Goal: Task Accomplishment & Management: Manage account settings

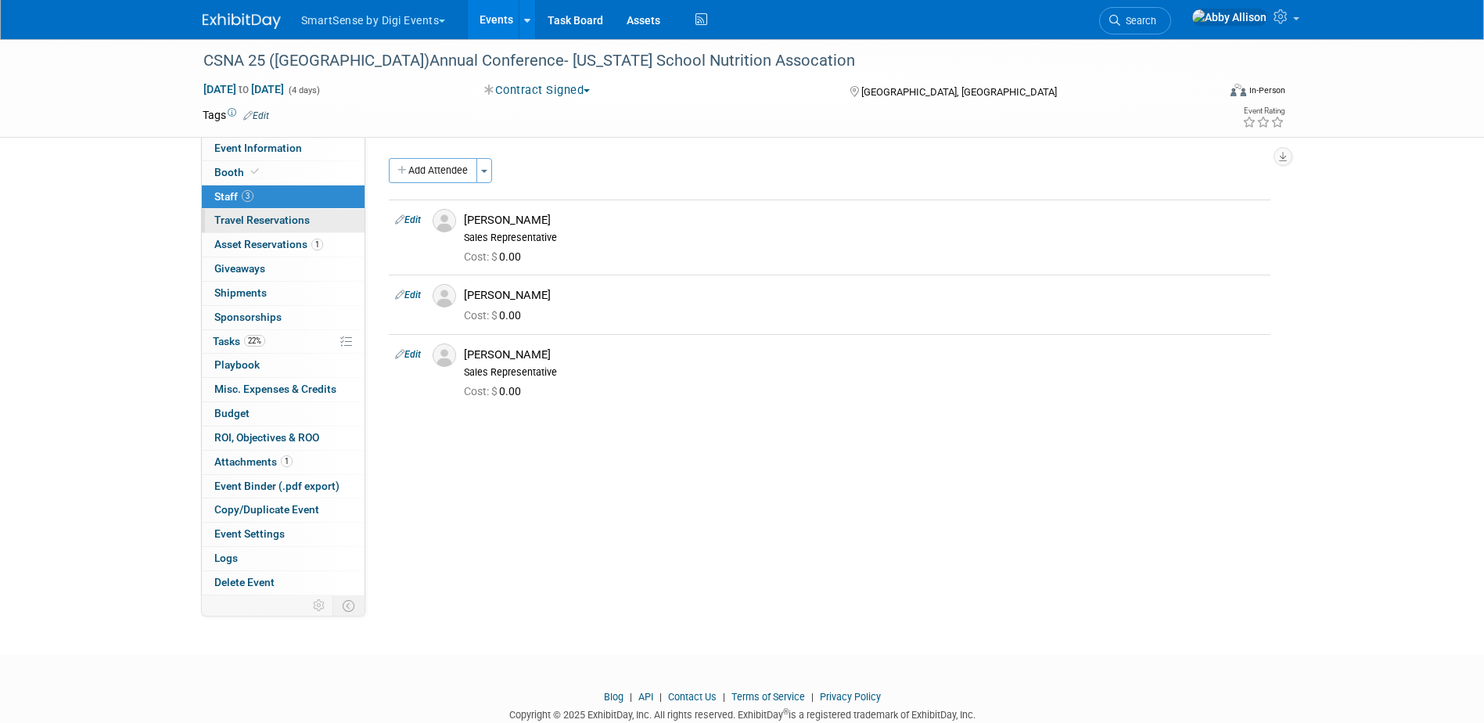
click at [251, 218] on span "Travel Reservations 0" at bounding box center [261, 220] width 95 height 13
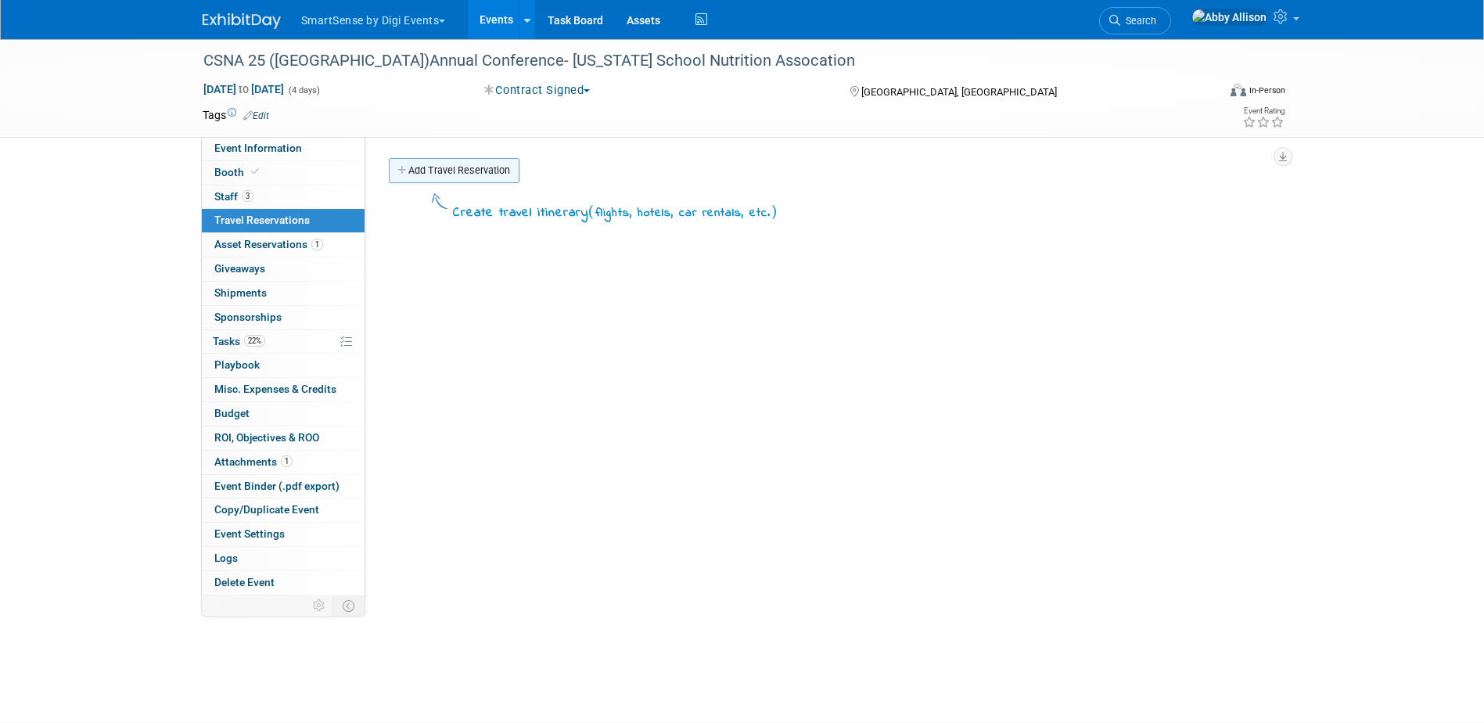
click at [448, 171] on link "Add Travel Reservation" at bounding box center [454, 170] width 131 height 25
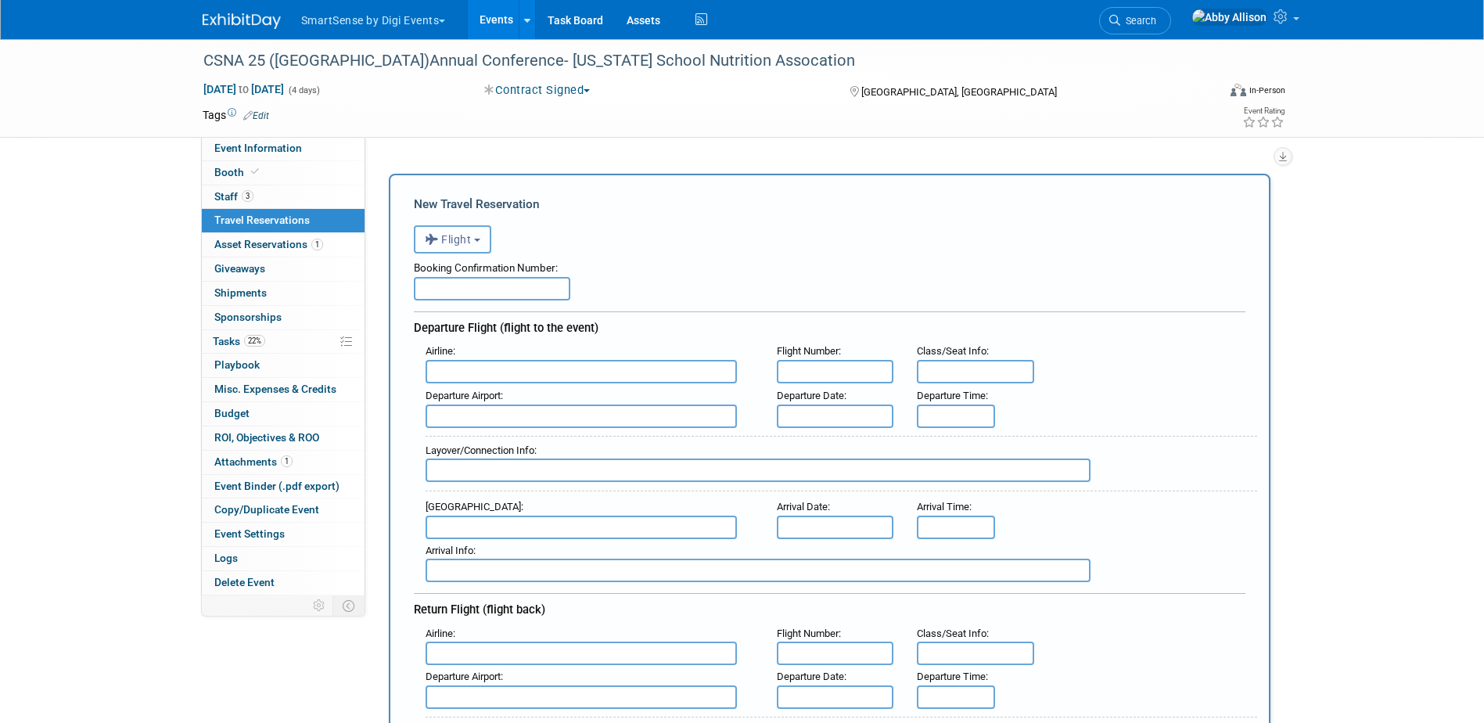
click at [457, 243] on span "Flight" at bounding box center [448, 239] width 47 height 13
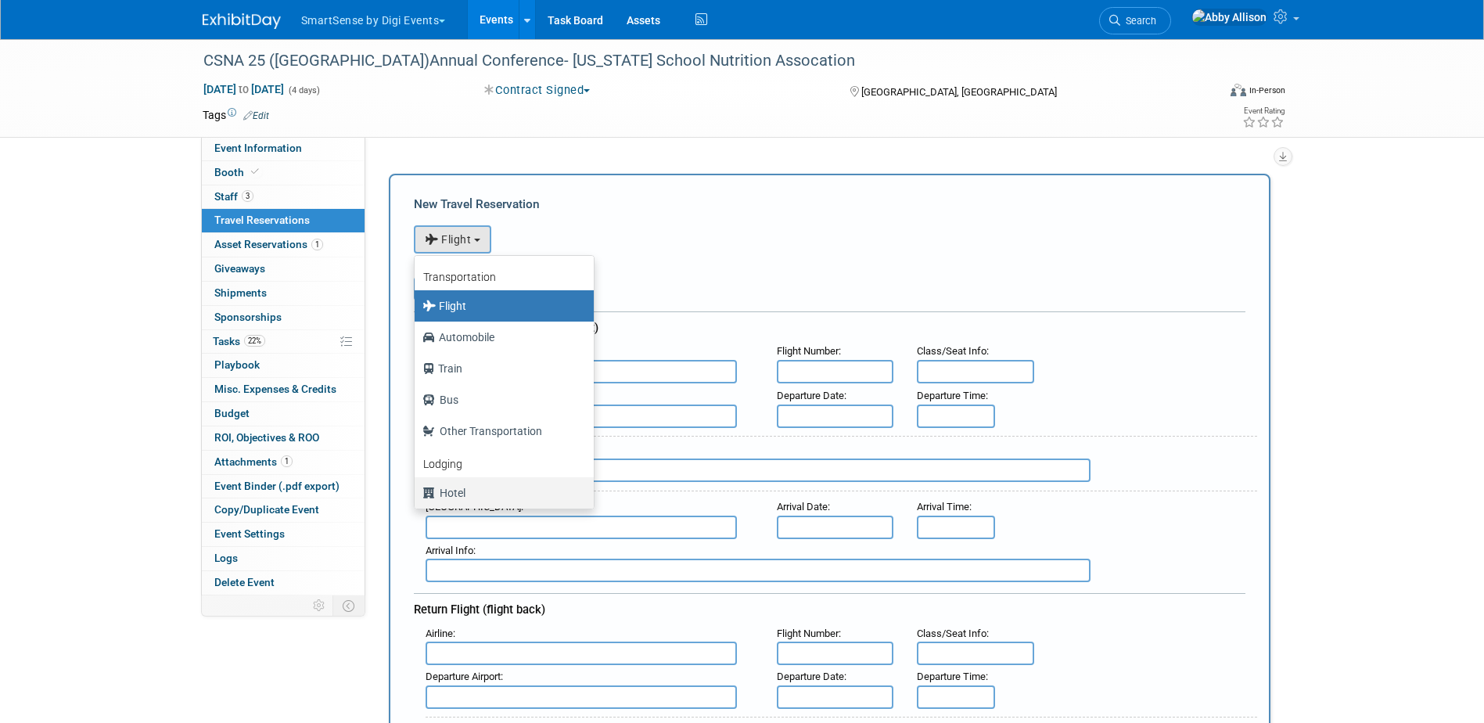
click at [469, 487] on label "Hotel" at bounding box center [501, 492] width 156 height 25
click at [417, 487] on input "Hotel" at bounding box center [412, 491] width 10 height 10
select select "6"
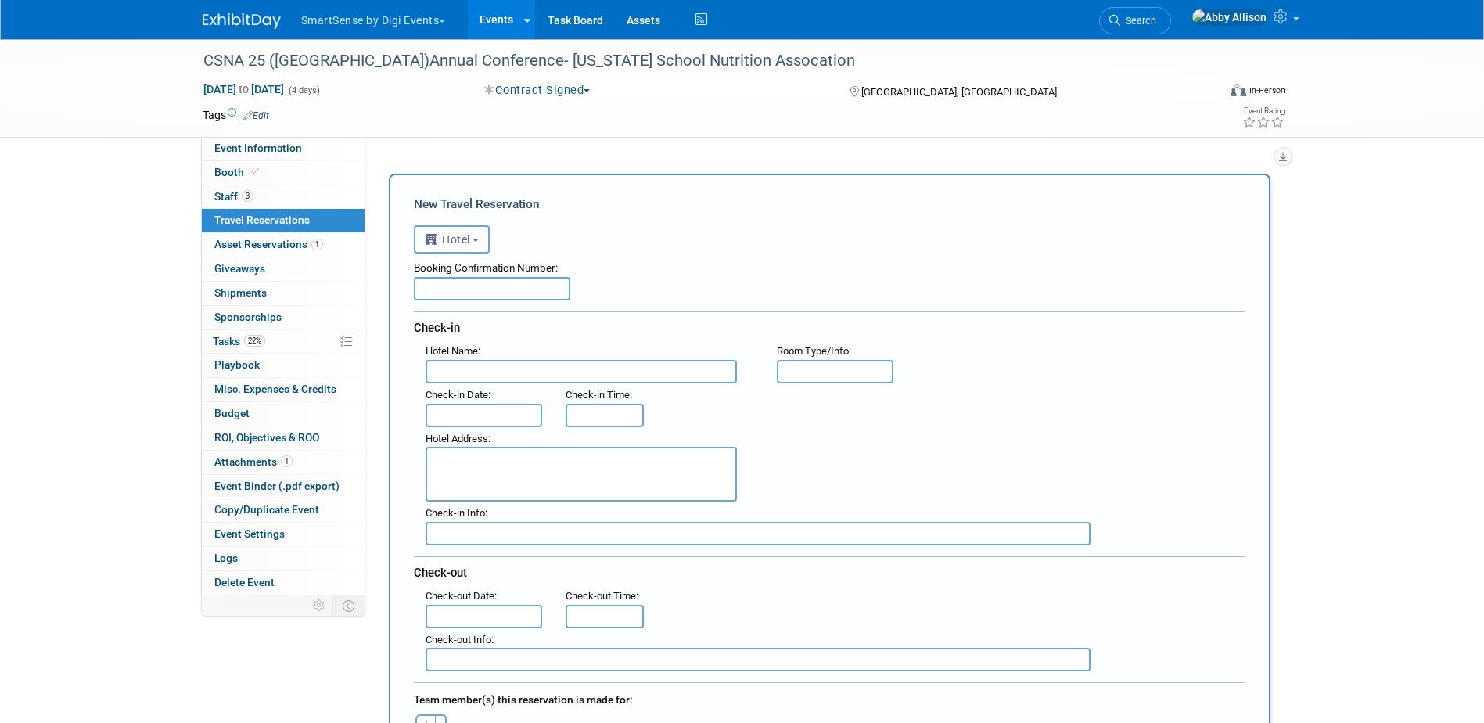
click at [495, 276] on div "Booking Confirmation Number:" at bounding box center [830, 265] width 832 height 23
click at [495, 285] on input "text" at bounding box center [492, 288] width 156 height 23
paste input "HL81Q13H0"
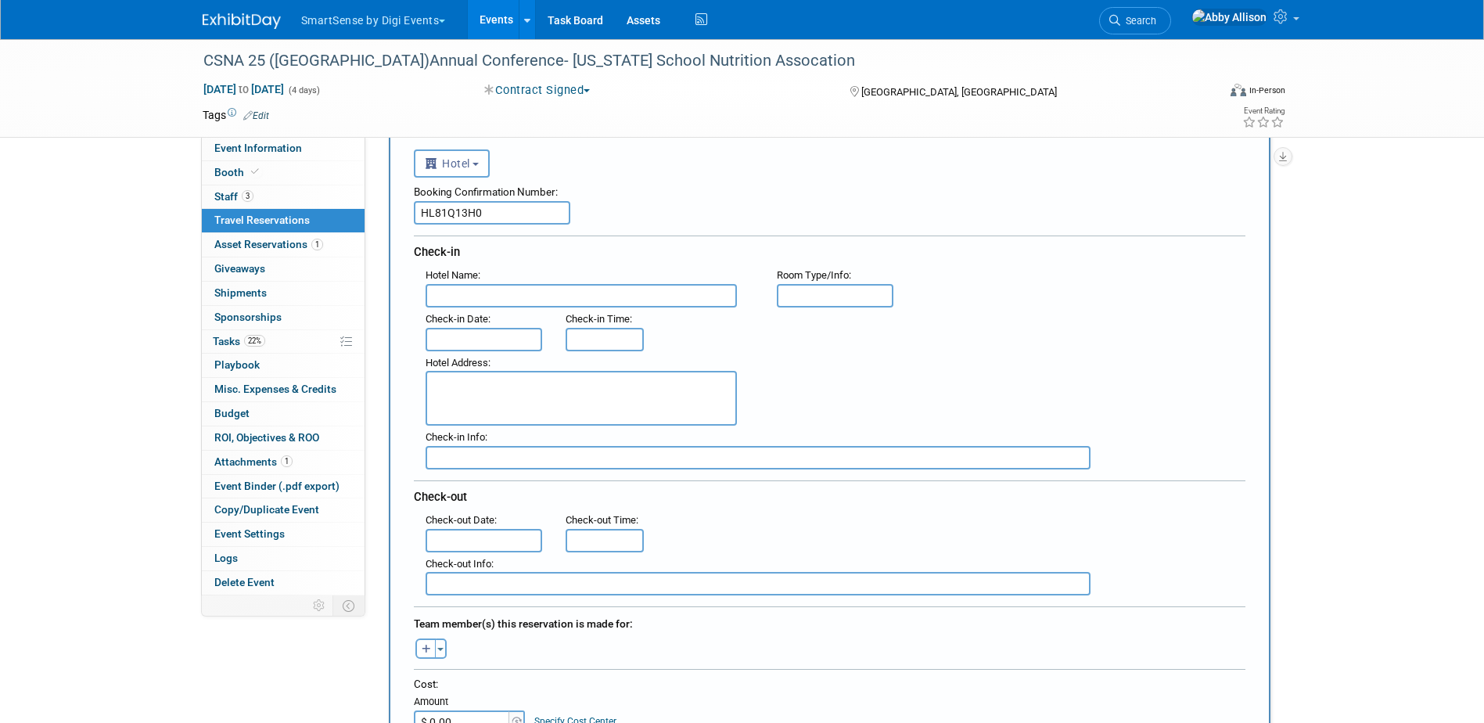
scroll to position [78, 0]
type input "HL81Q13H0"
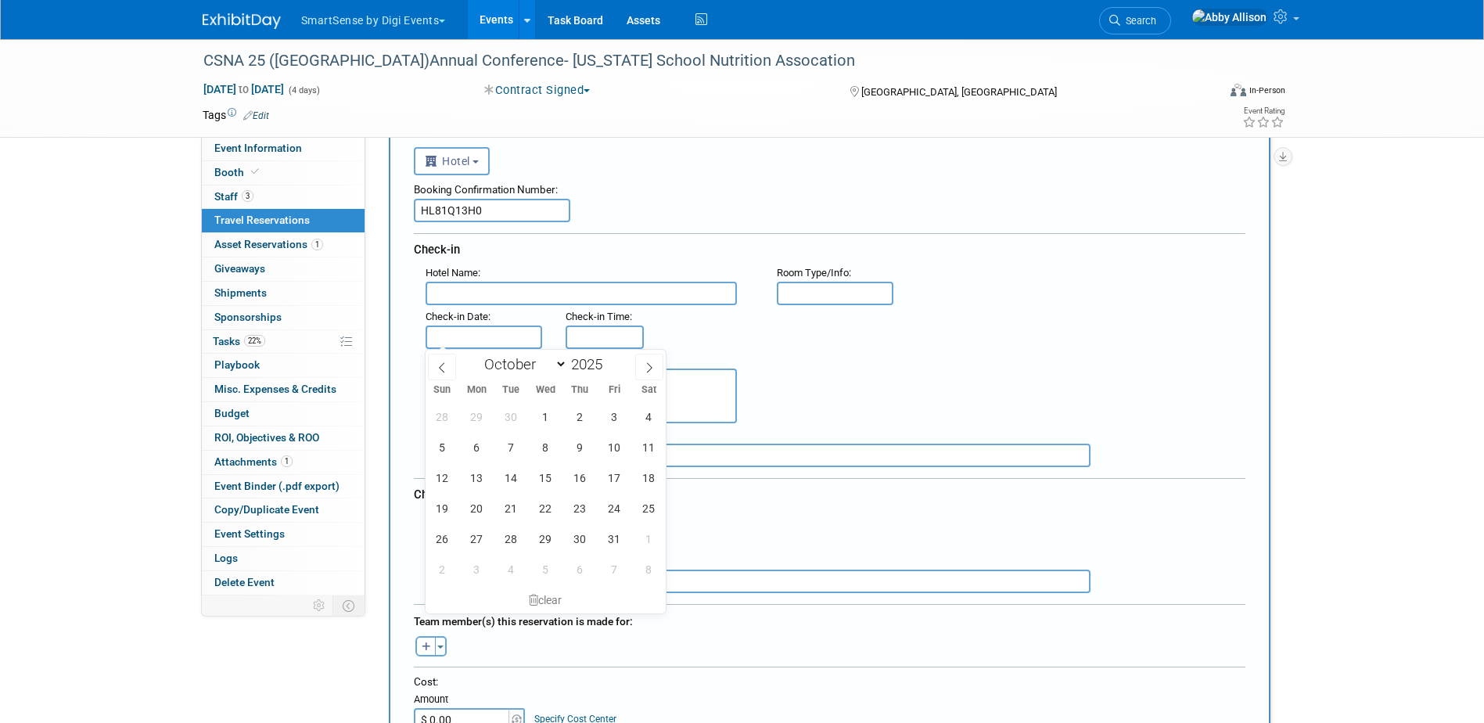
click at [505, 340] on input "text" at bounding box center [484, 336] width 117 height 23
click at [548, 537] on span "29" at bounding box center [545, 538] width 31 height 31
type input "[DATE]"
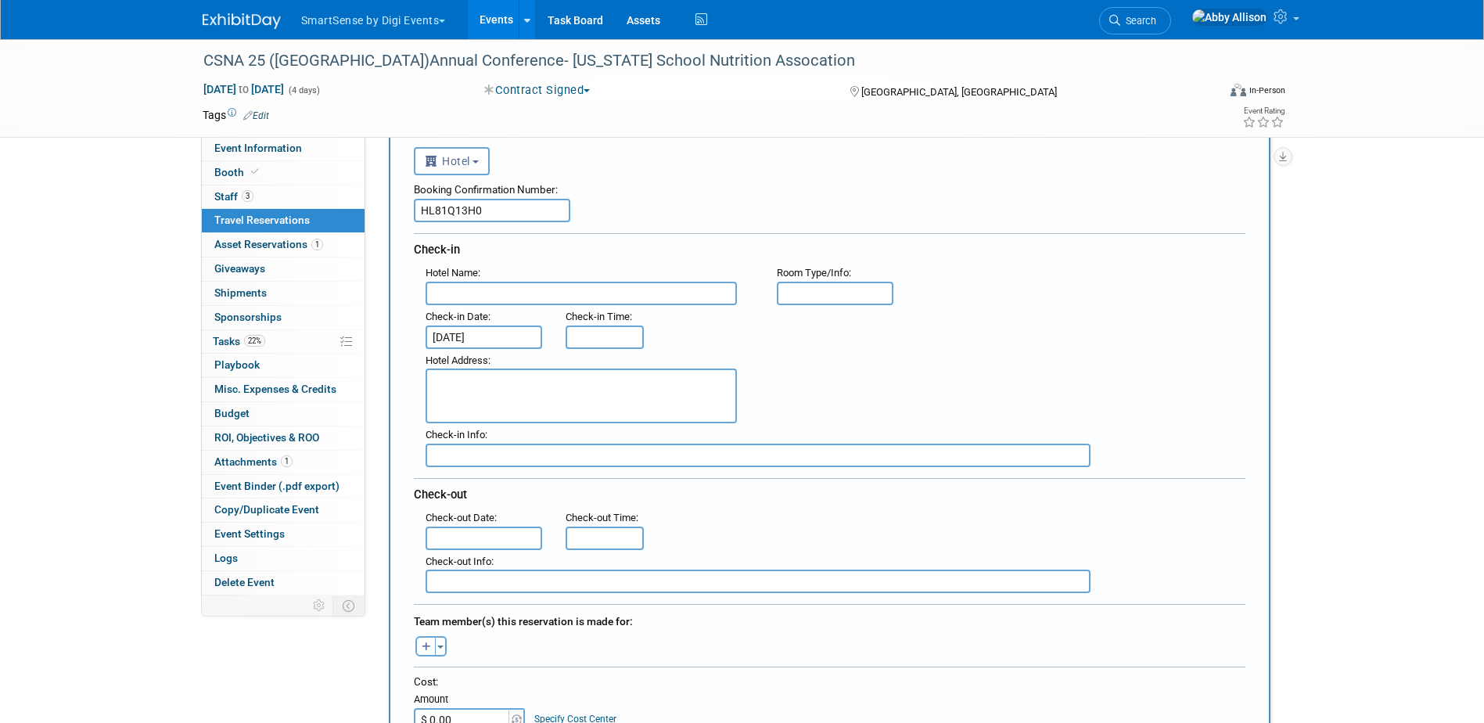
click at [624, 290] on input "text" at bounding box center [581, 293] width 311 height 23
paste input "GreenTree Pasadena Inn"
type input "GreenTree Pasadena Inn"
type input "3:00 PM"
click at [596, 337] on input "3:00 PM" at bounding box center [605, 336] width 78 height 23
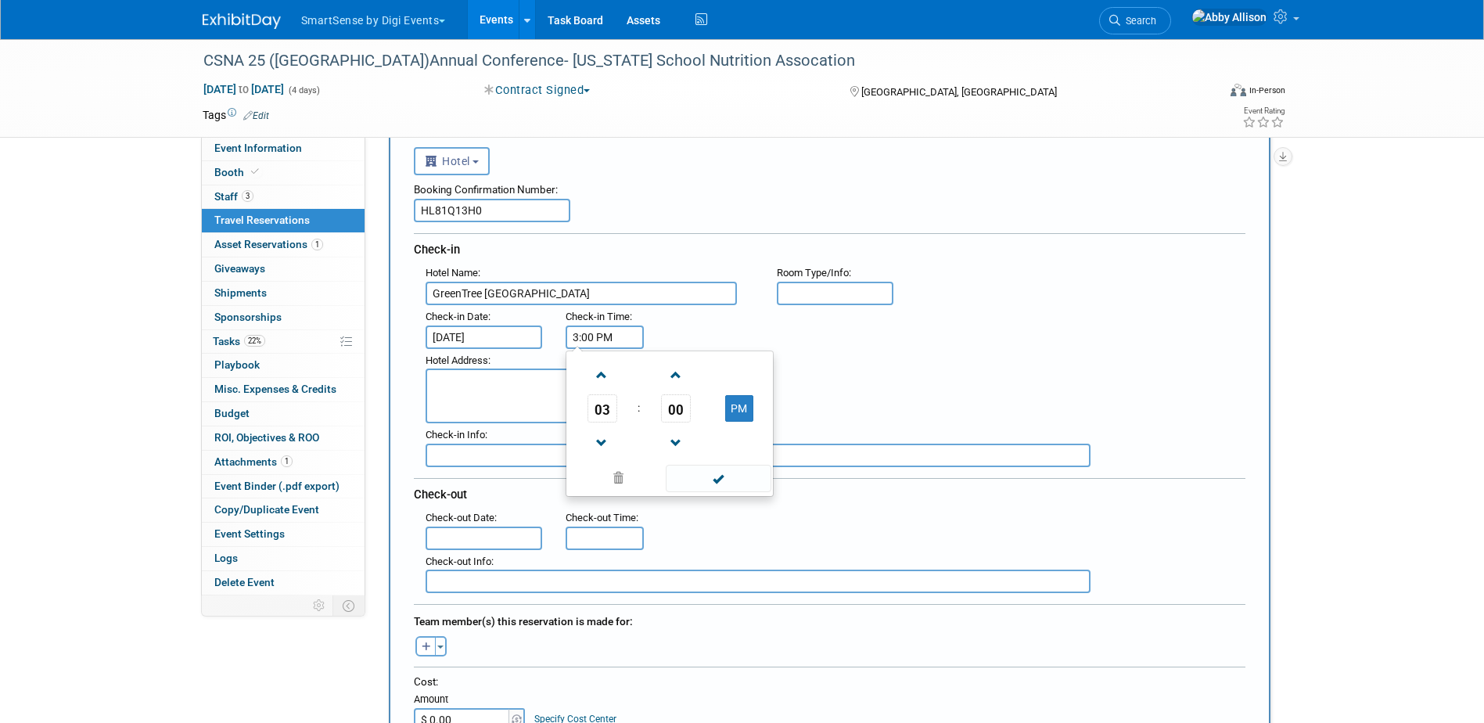
click at [882, 426] on div "Check-in Info :" at bounding box center [842, 434] width 832 height 17
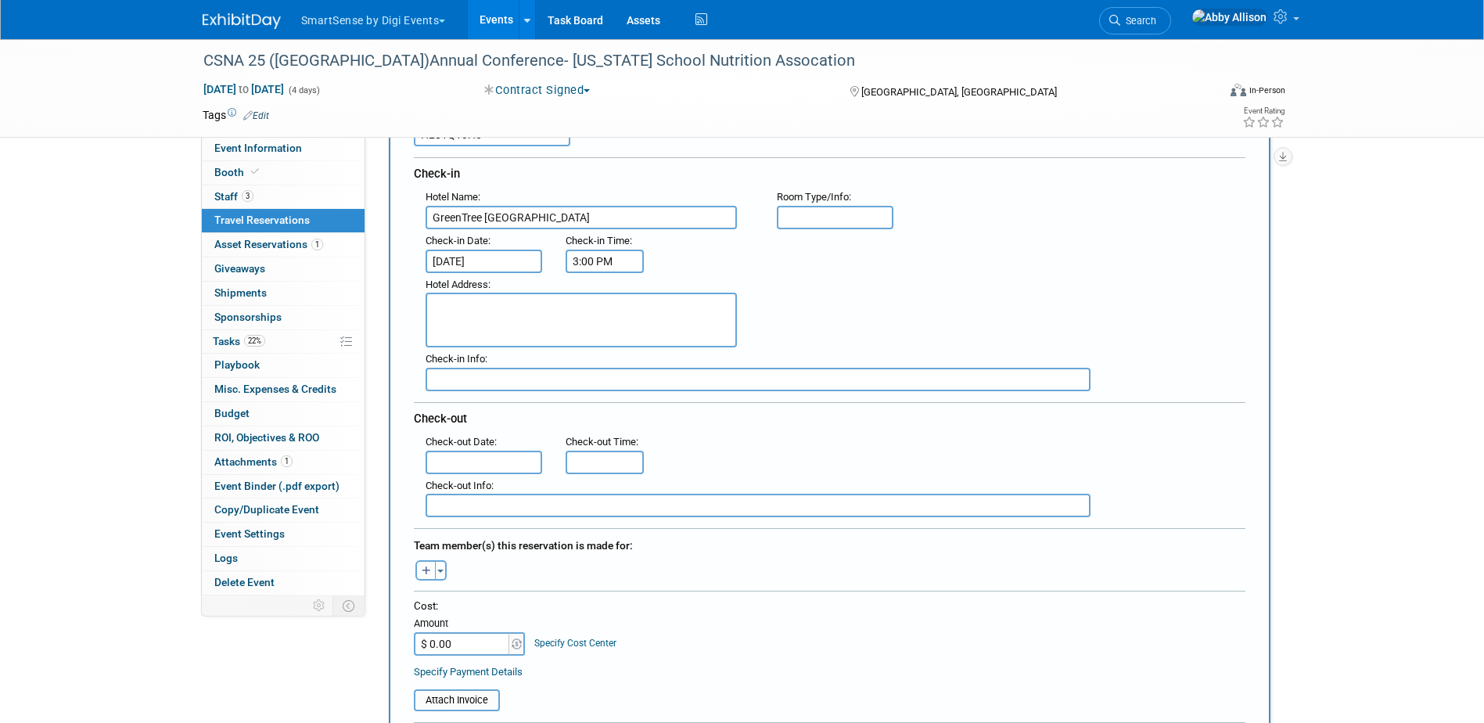
scroll to position [156, 0]
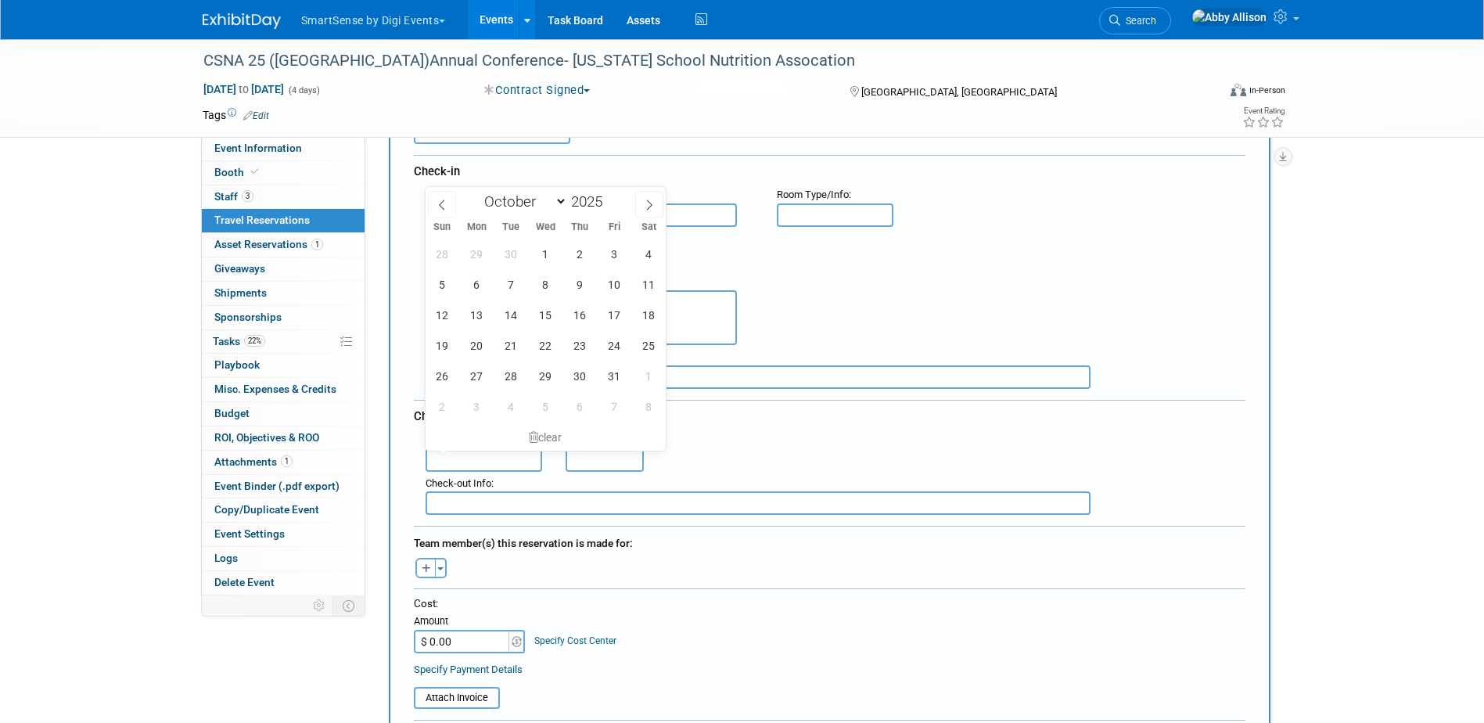
click at [476, 462] on input "text" at bounding box center [484, 459] width 117 height 23
click at [644, 377] on span "1" at bounding box center [649, 376] width 31 height 31
type input "[DATE]"
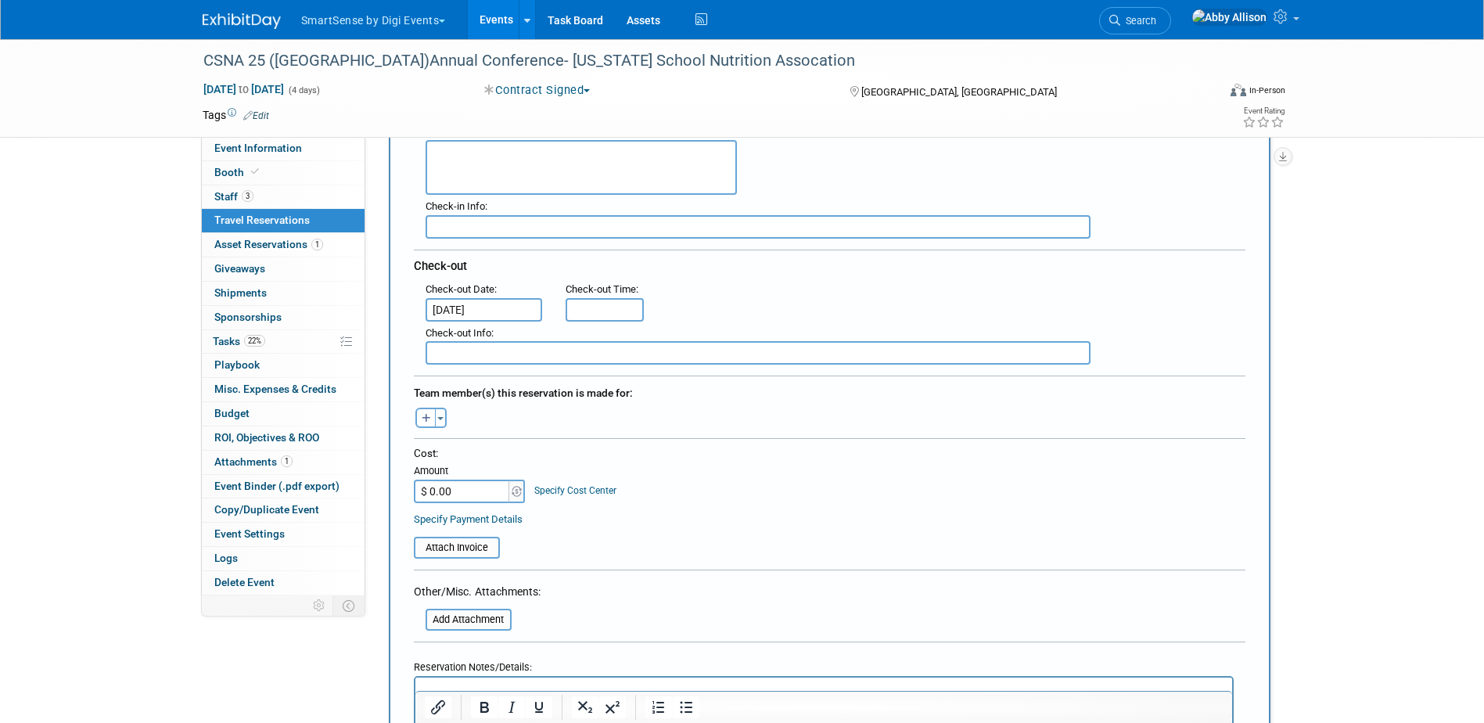
scroll to position [313, 0]
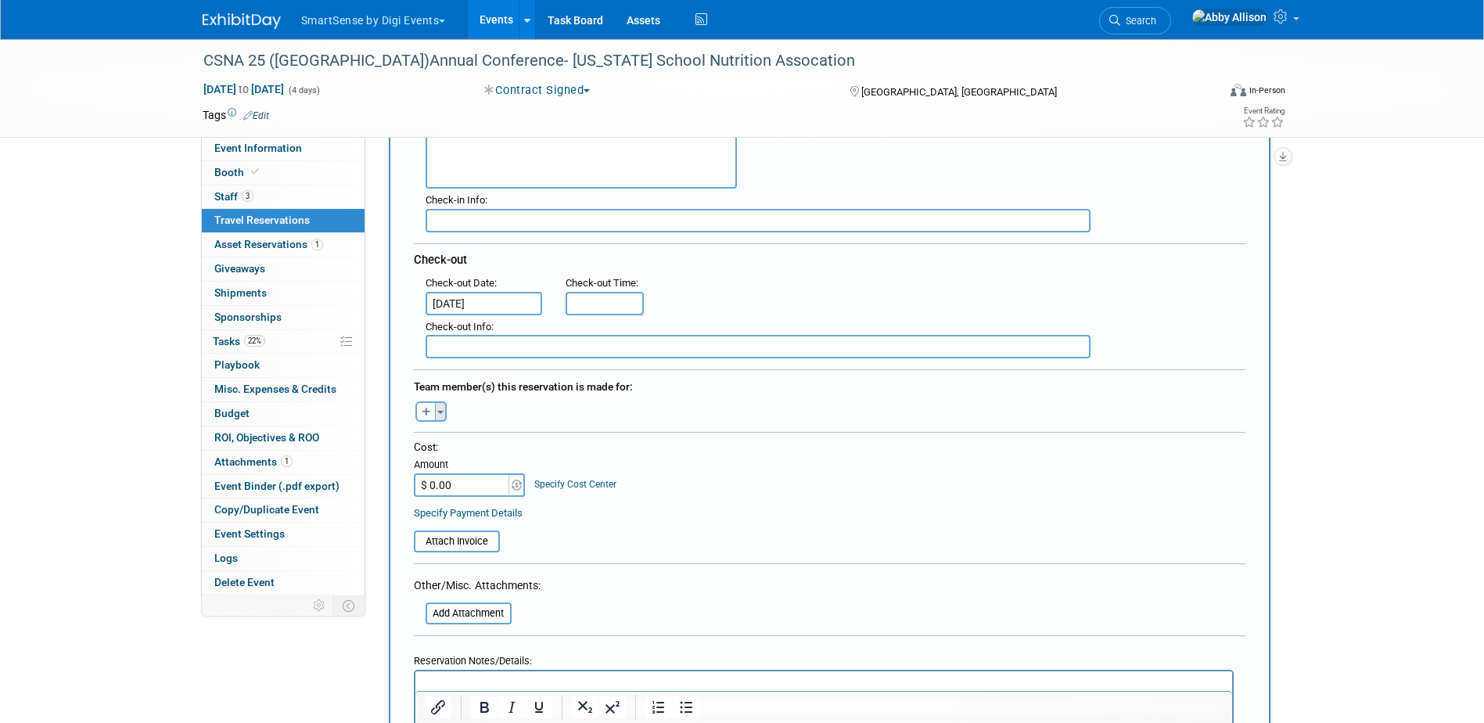
click at [444, 409] on button "Toggle Dropdown" at bounding box center [441, 411] width 12 height 20
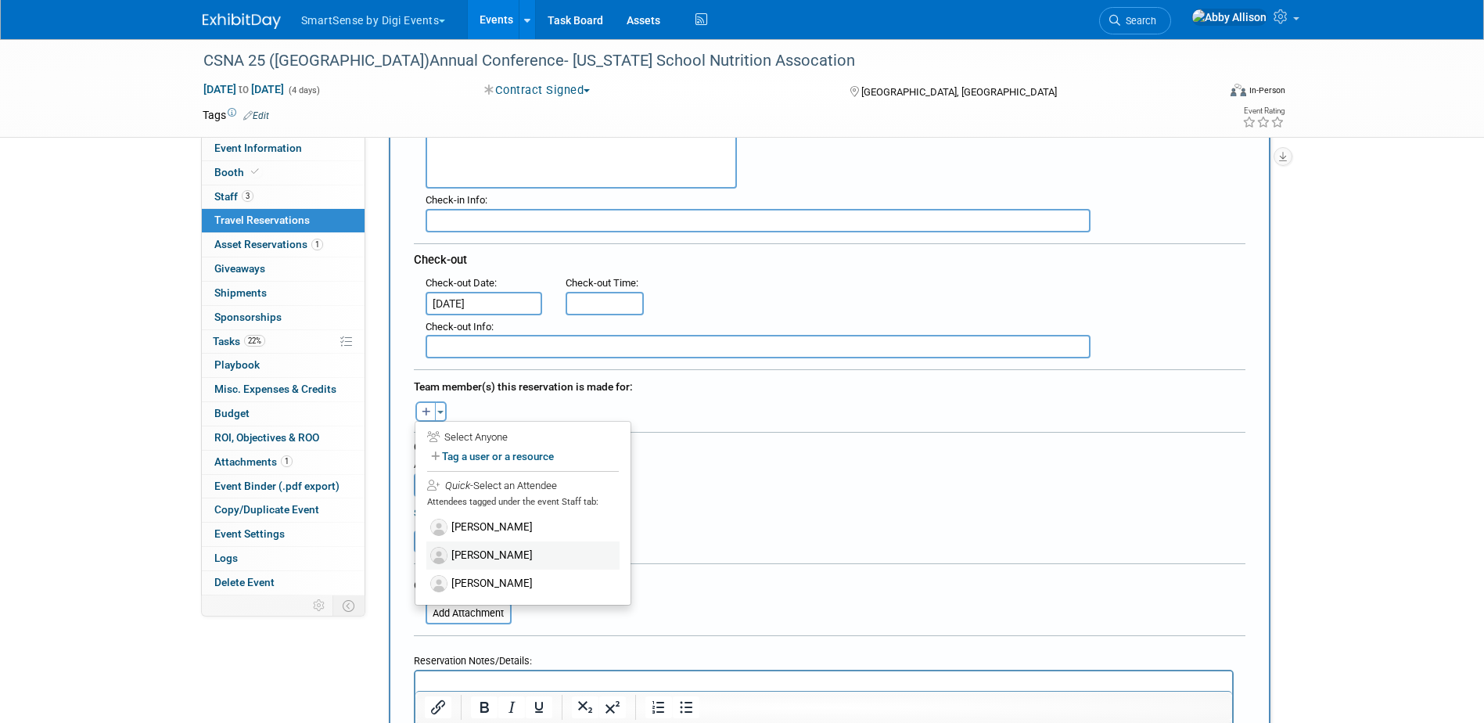
click at [472, 559] on label "[PERSON_NAME]" at bounding box center [522, 555] width 193 height 28
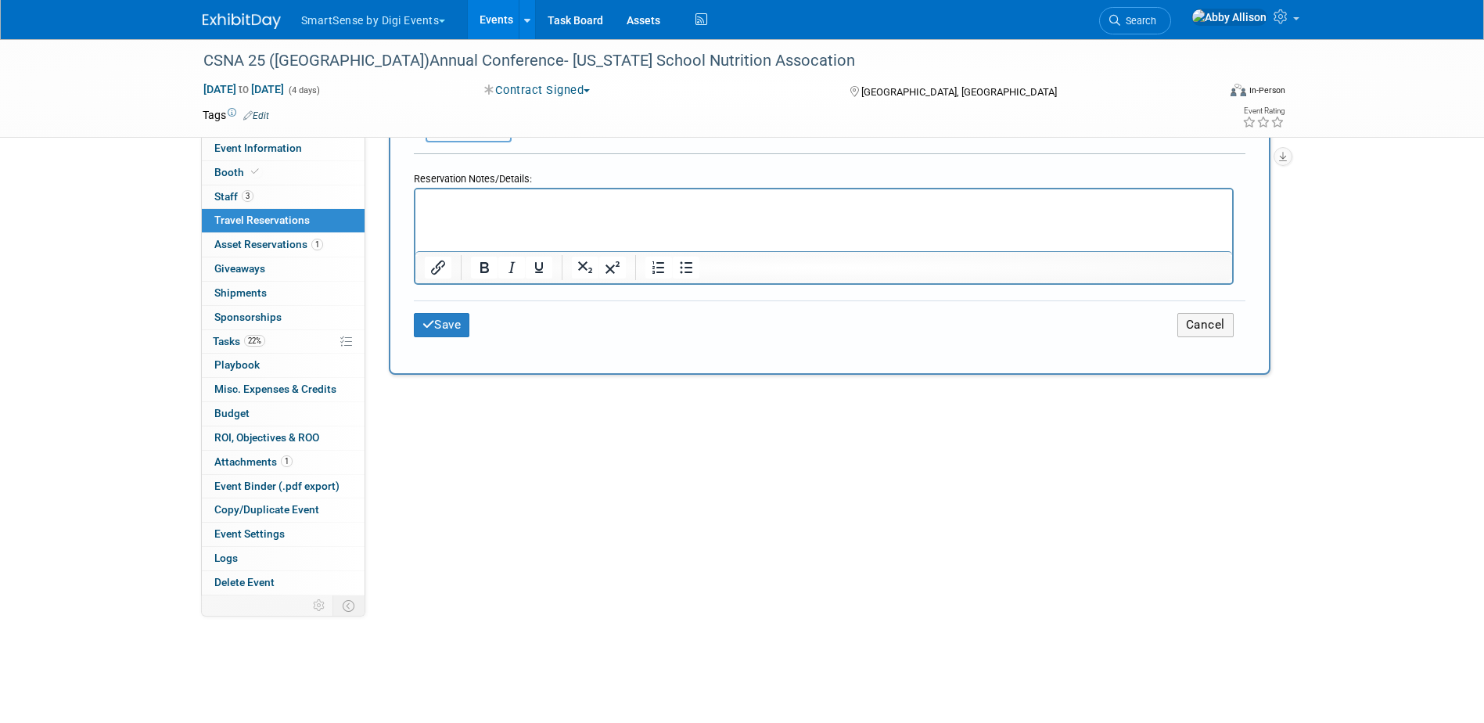
scroll to position [861, 0]
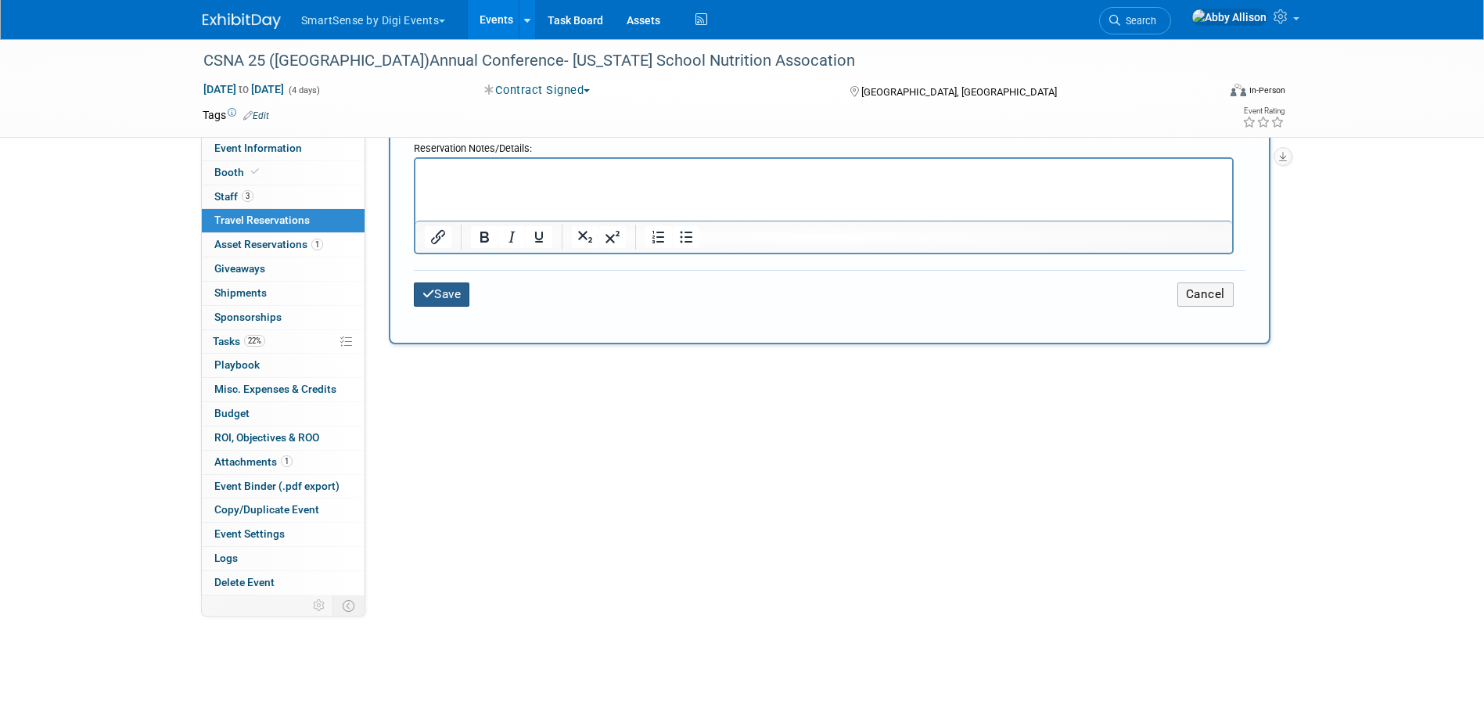
click at [444, 282] on button "Save" at bounding box center [442, 294] width 56 height 24
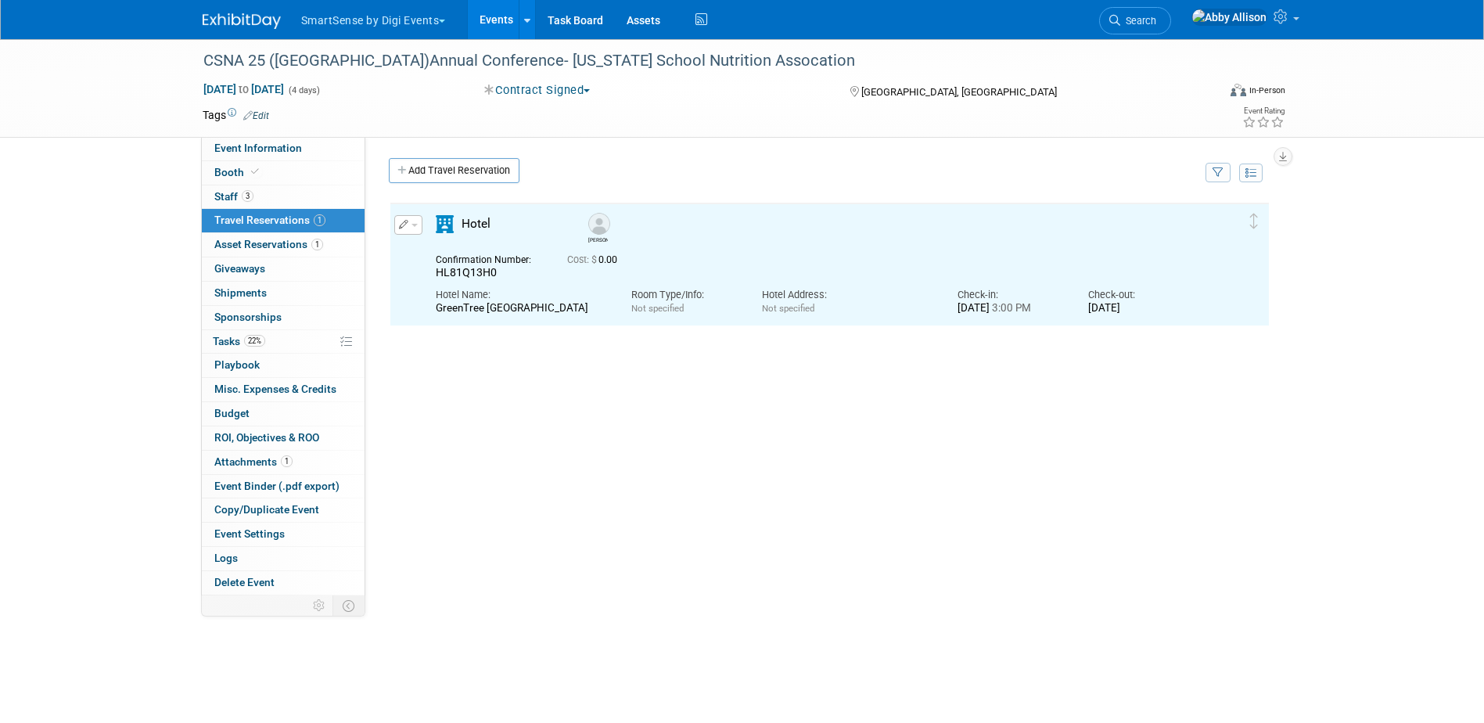
scroll to position [0, 0]
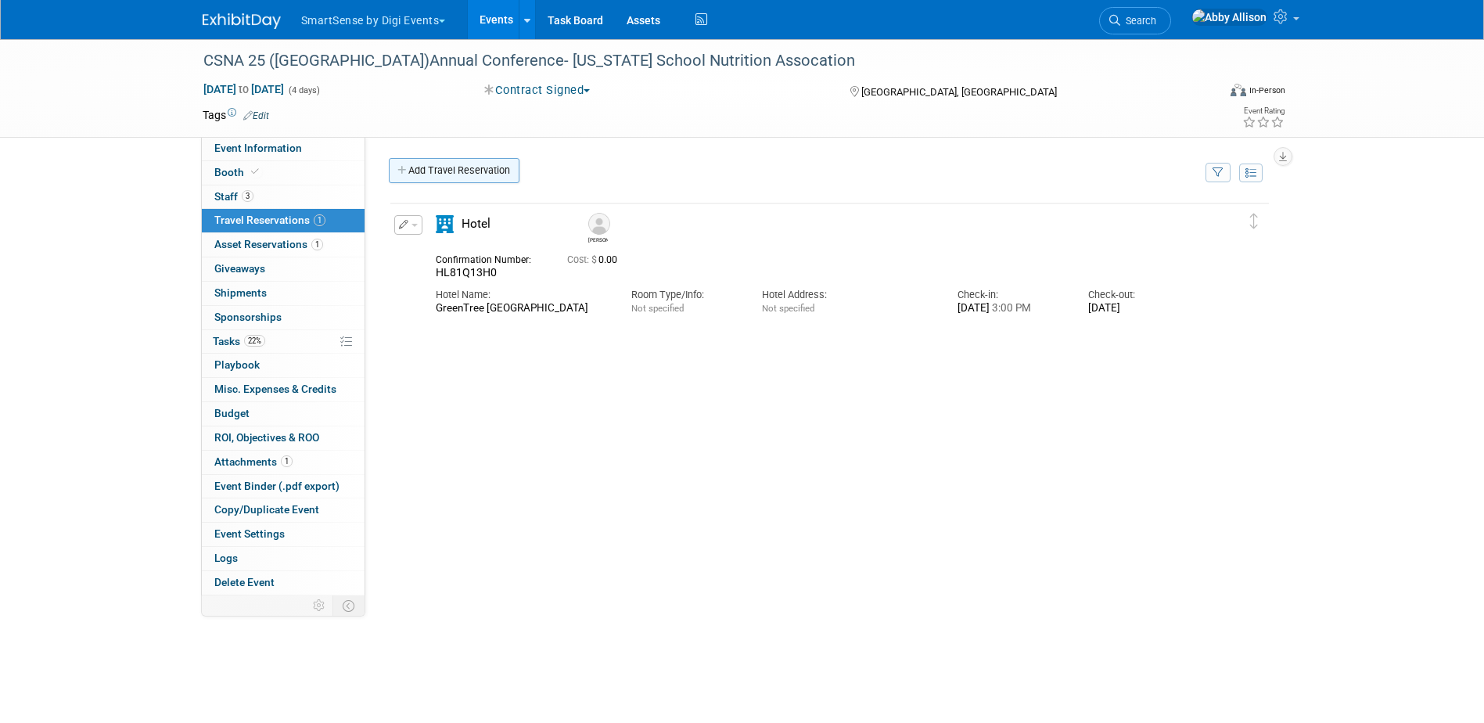
click at [433, 169] on link "Add Travel Reservation" at bounding box center [454, 170] width 131 height 25
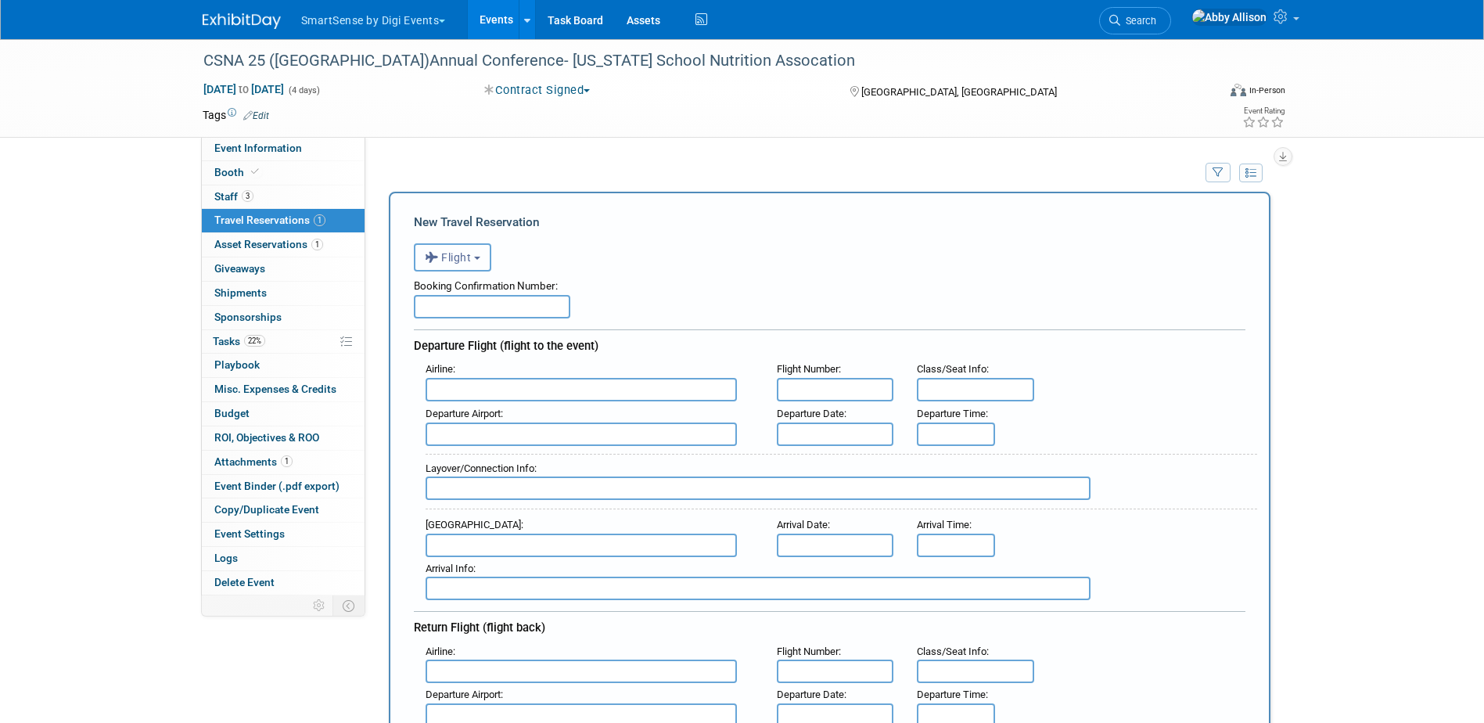
click at [426, 268] on icon "button" at bounding box center [433, 257] width 17 height 20
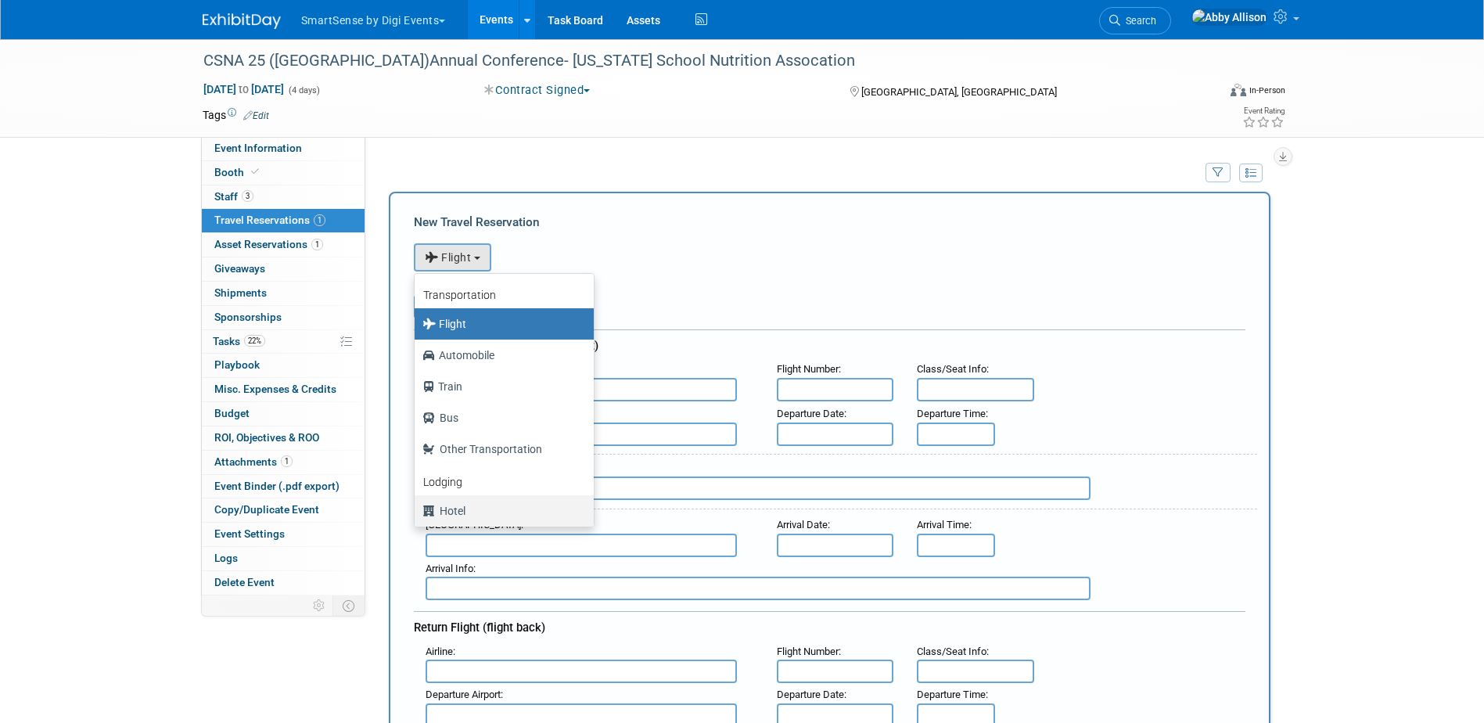
click at [459, 510] on label "Hotel" at bounding box center [501, 510] width 156 height 25
click at [417, 510] on input "Hotel" at bounding box center [412, 509] width 10 height 10
select select "6"
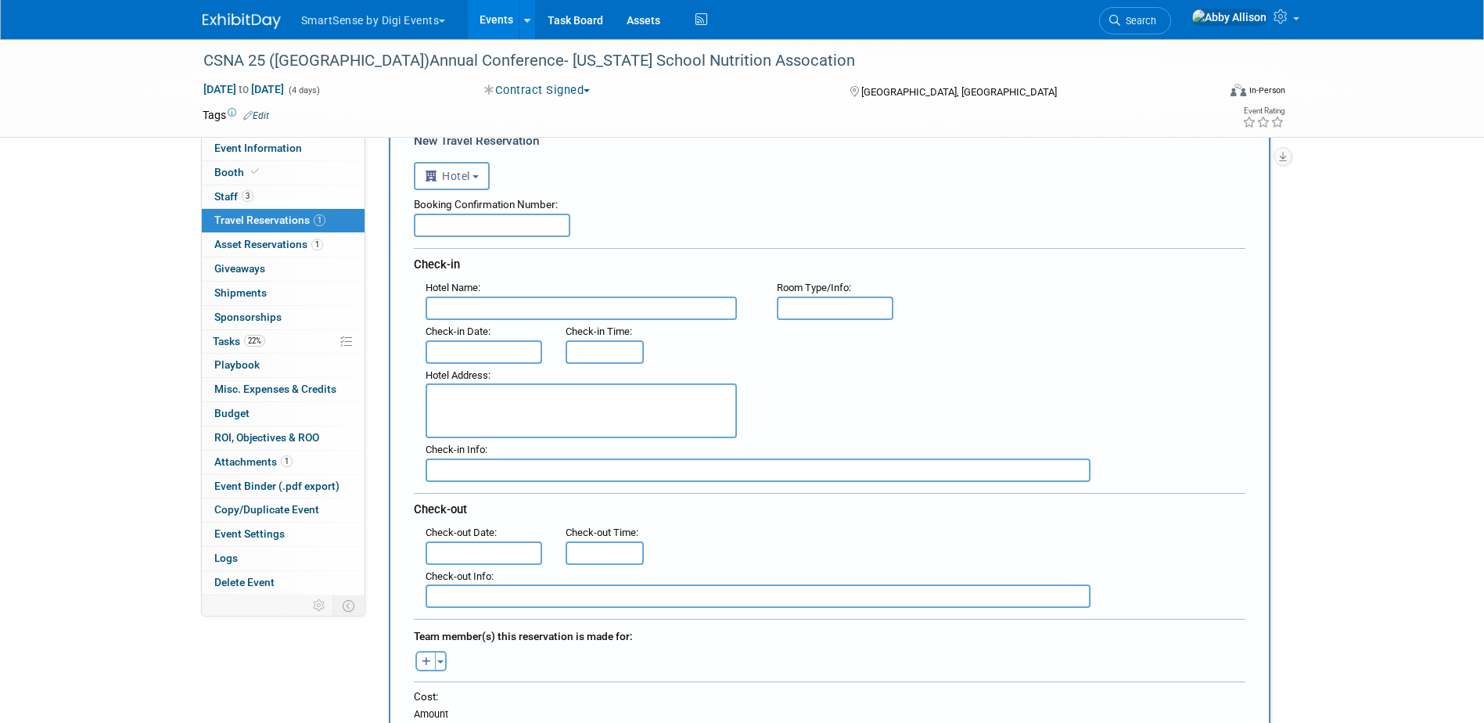
scroll to position [78, 0]
click at [473, 227] on input "text" at bounding box center [492, 228] width 156 height 23
paste input "HL81QE7AU"
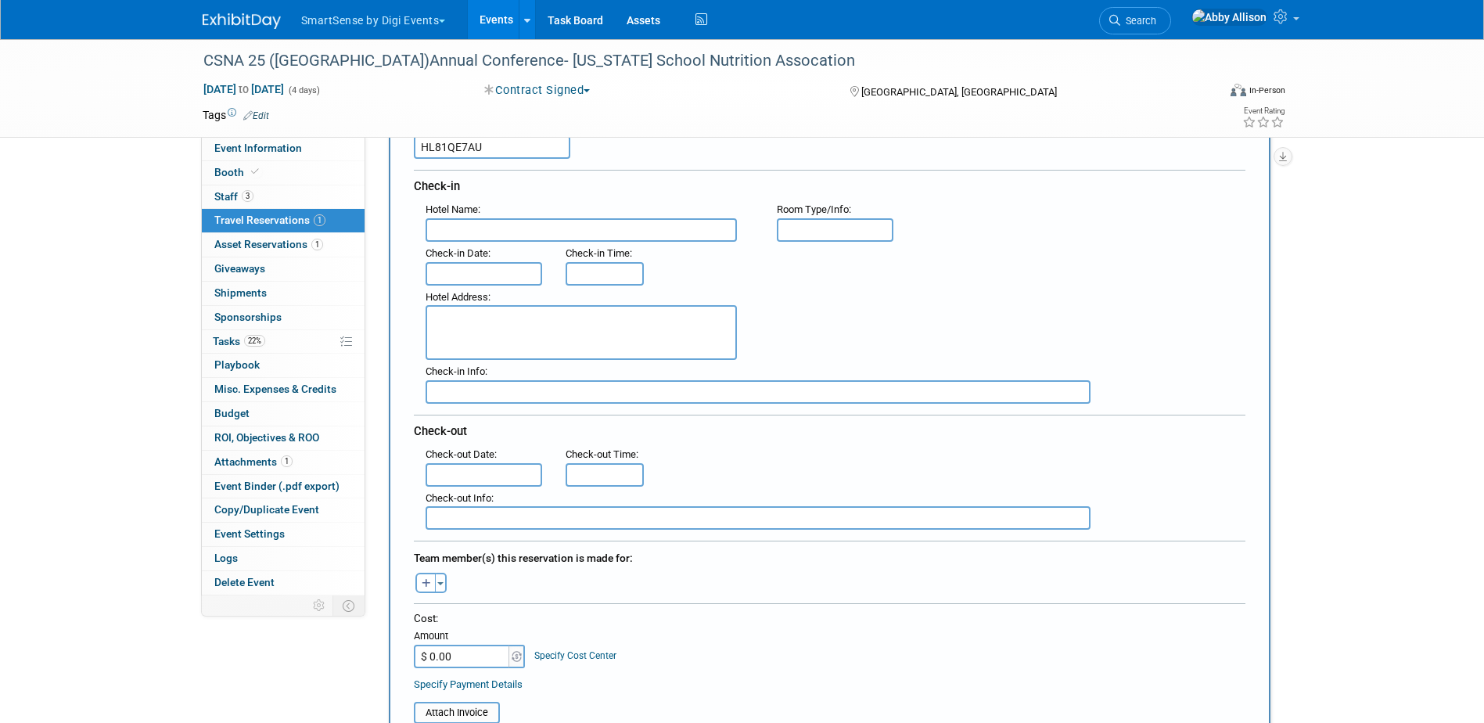
scroll to position [156, 0]
type input "HL81QE7AU"
click at [440, 585] on span "button" at bounding box center [440, 586] width 6 height 3
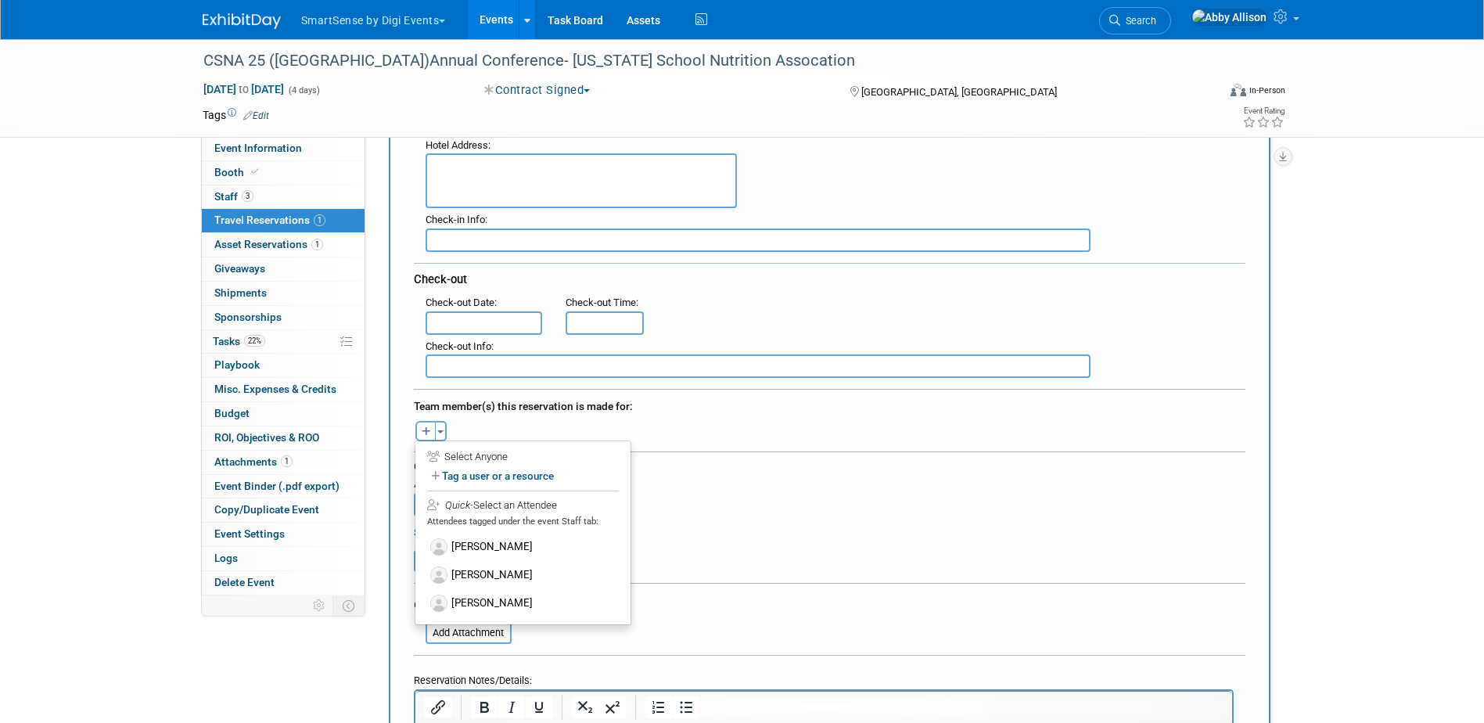
scroll to position [313, 0]
click at [481, 603] on label "[PERSON_NAME]" at bounding box center [522, 602] width 193 height 28
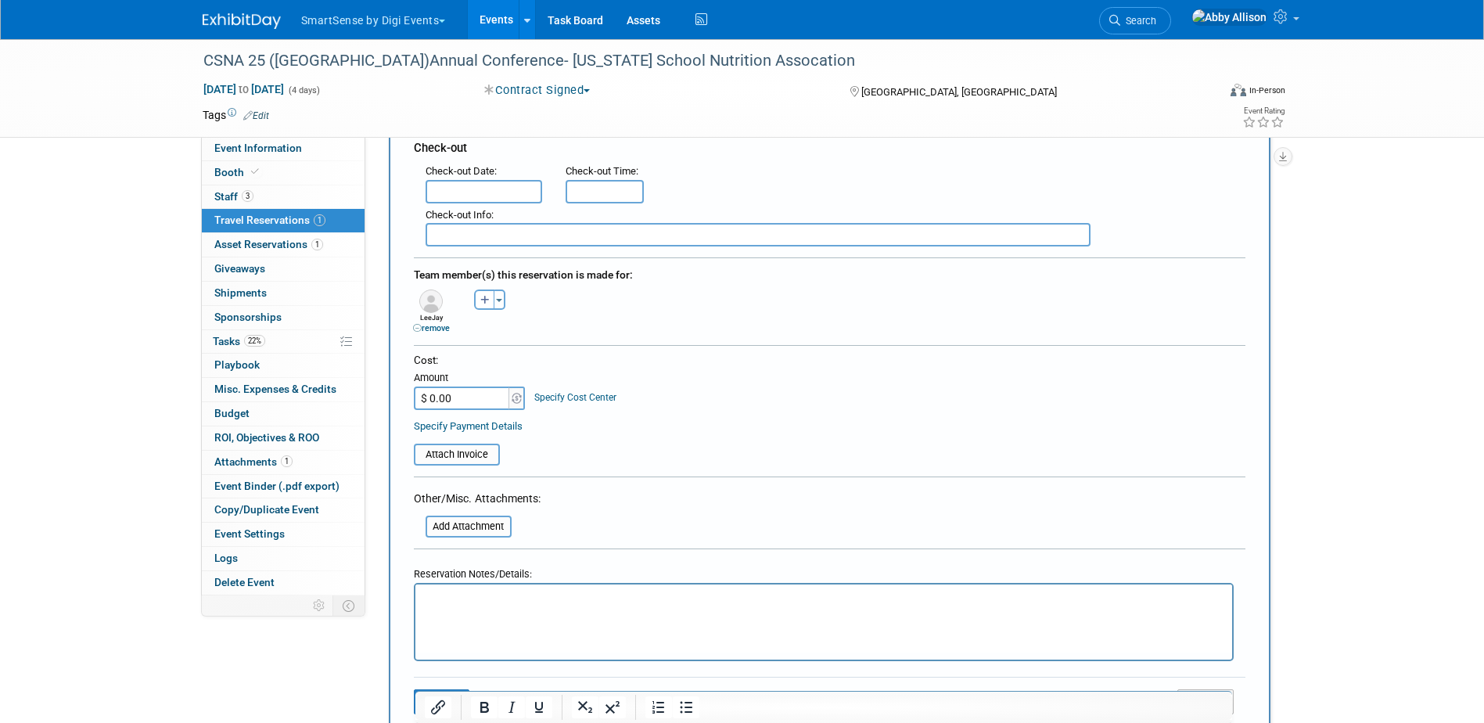
scroll to position [469, 0]
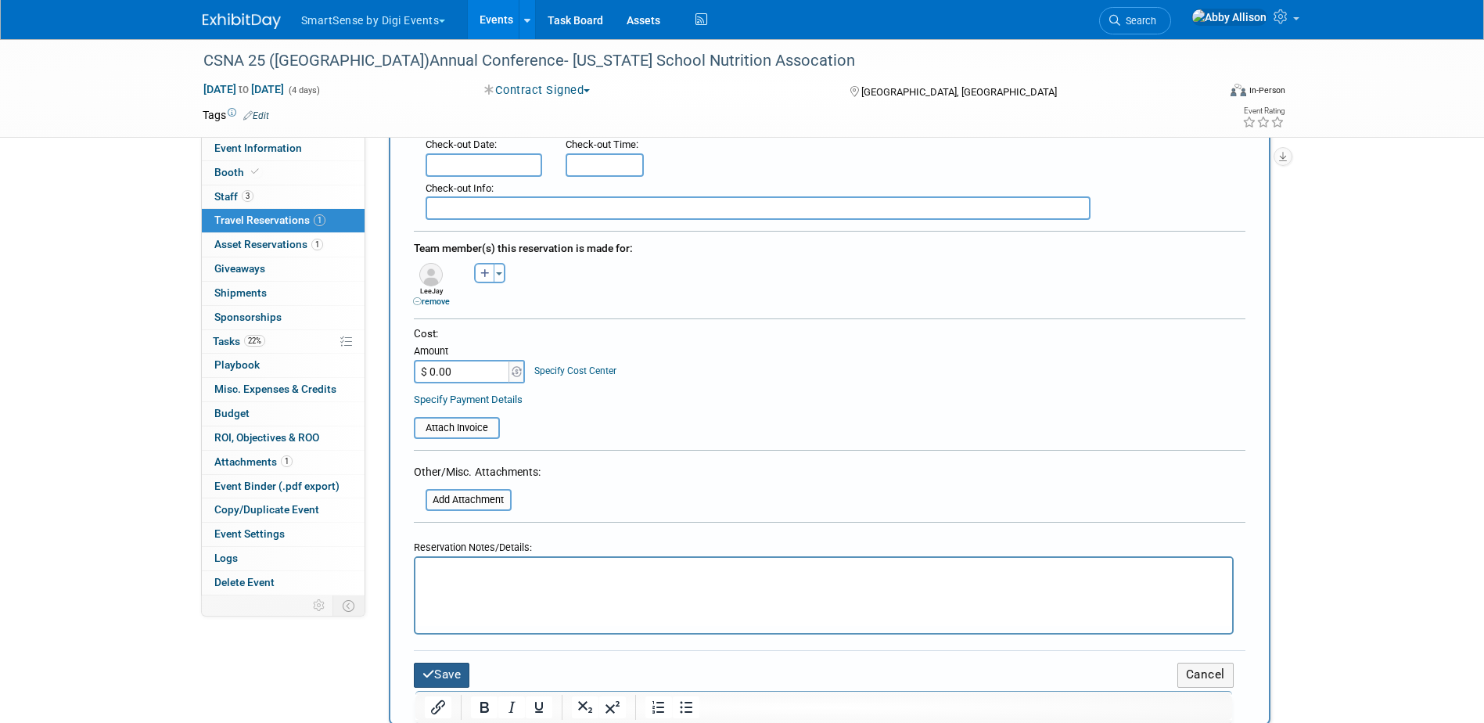
click at [439, 676] on button "Save" at bounding box center [442, 675] width 56 height 24
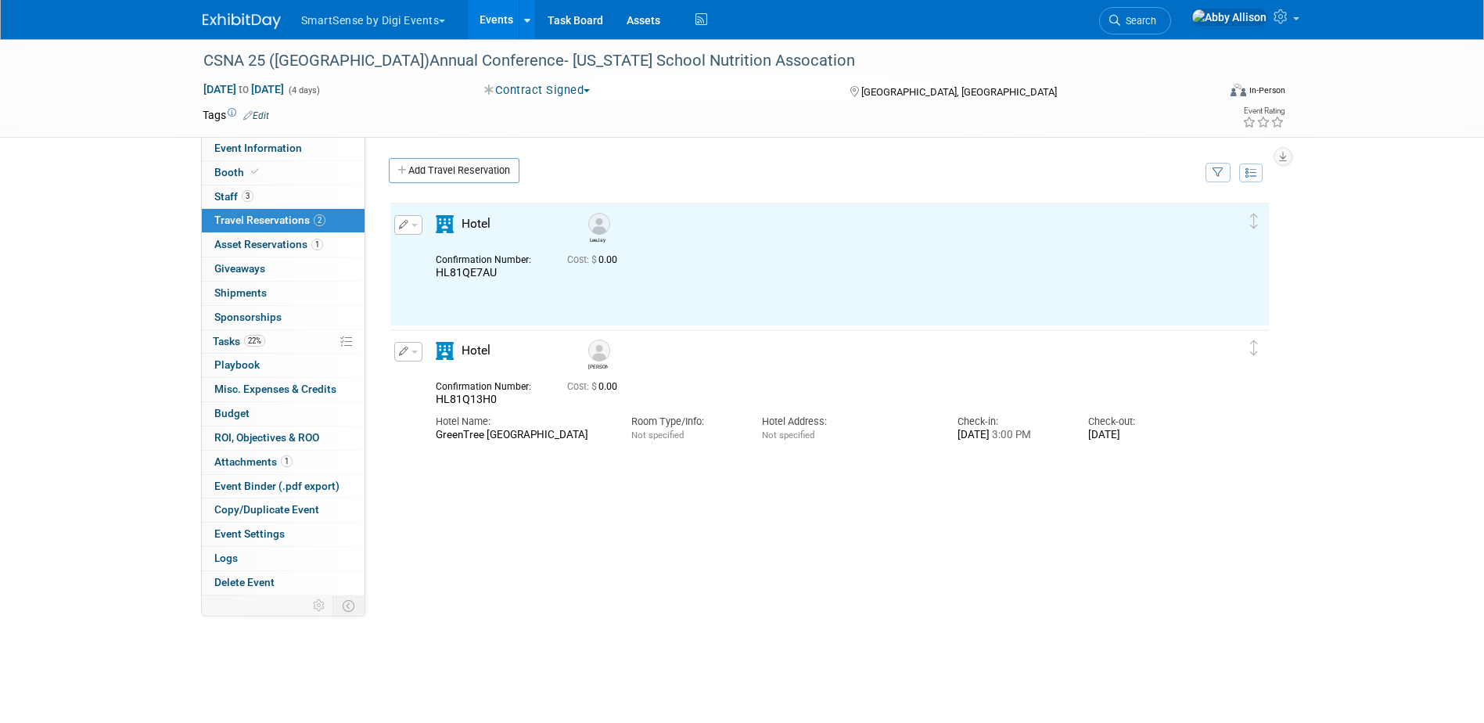
scroll to position [0, 0]
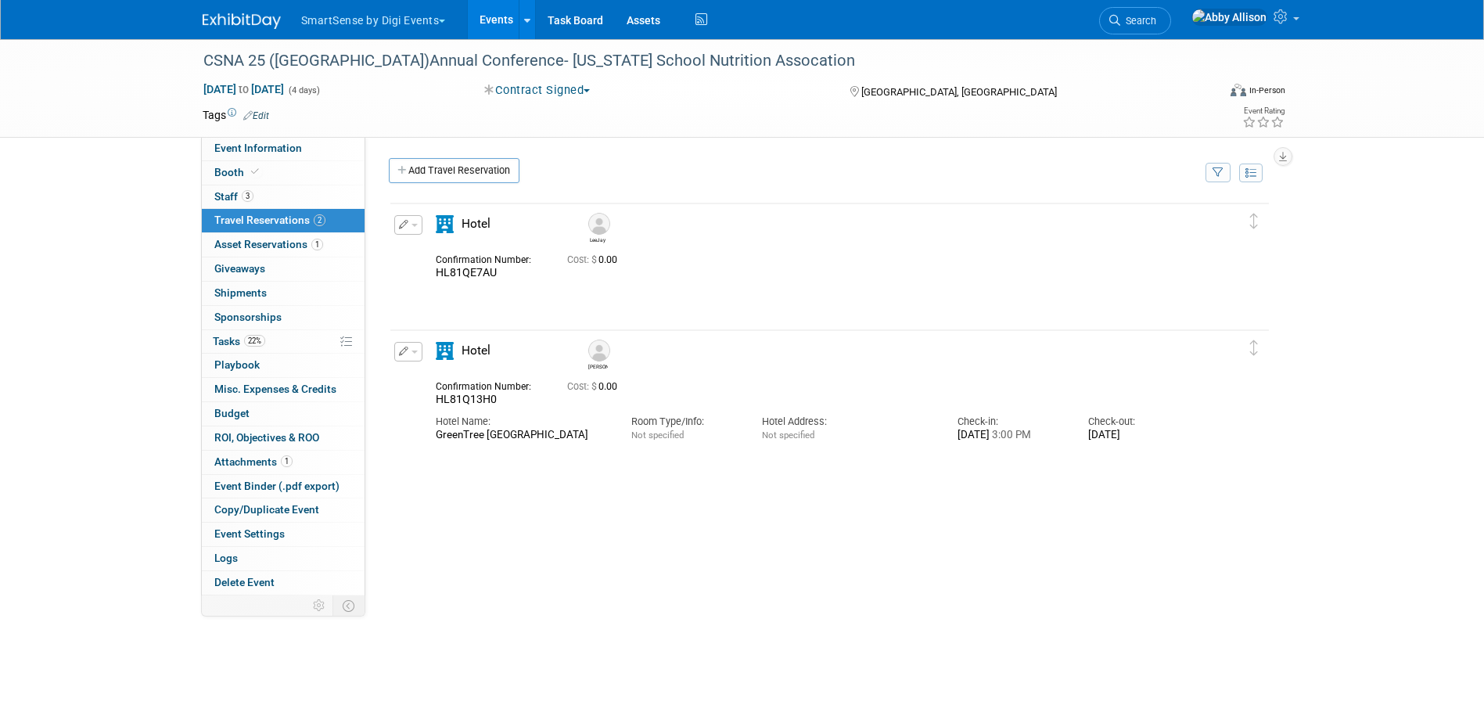
click at [419, 347] on button "button" at bounding box center [408, 352] width 28 height 20
click at [461, 375] on button "Edit Reservation" at bounding box center [461, 379] width 132 height 23
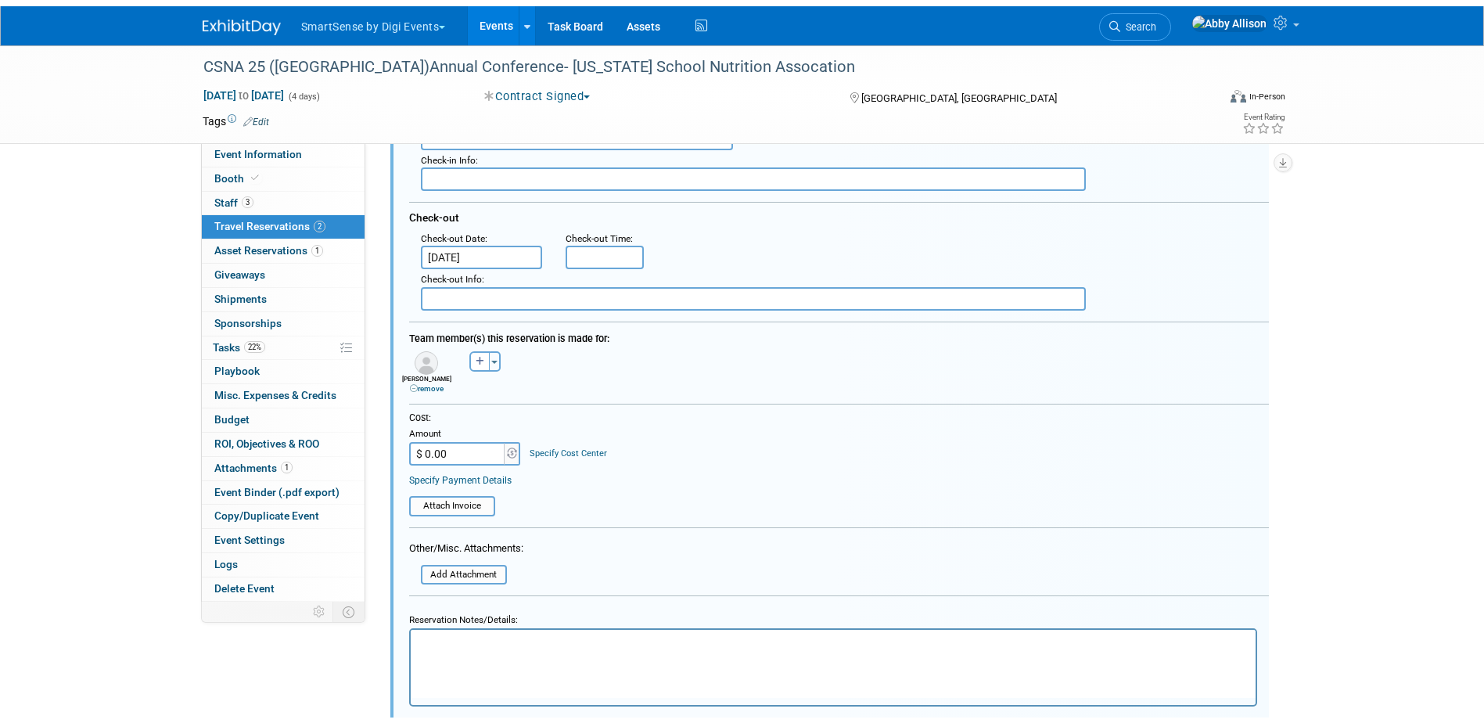
scroll to position [545, 0]
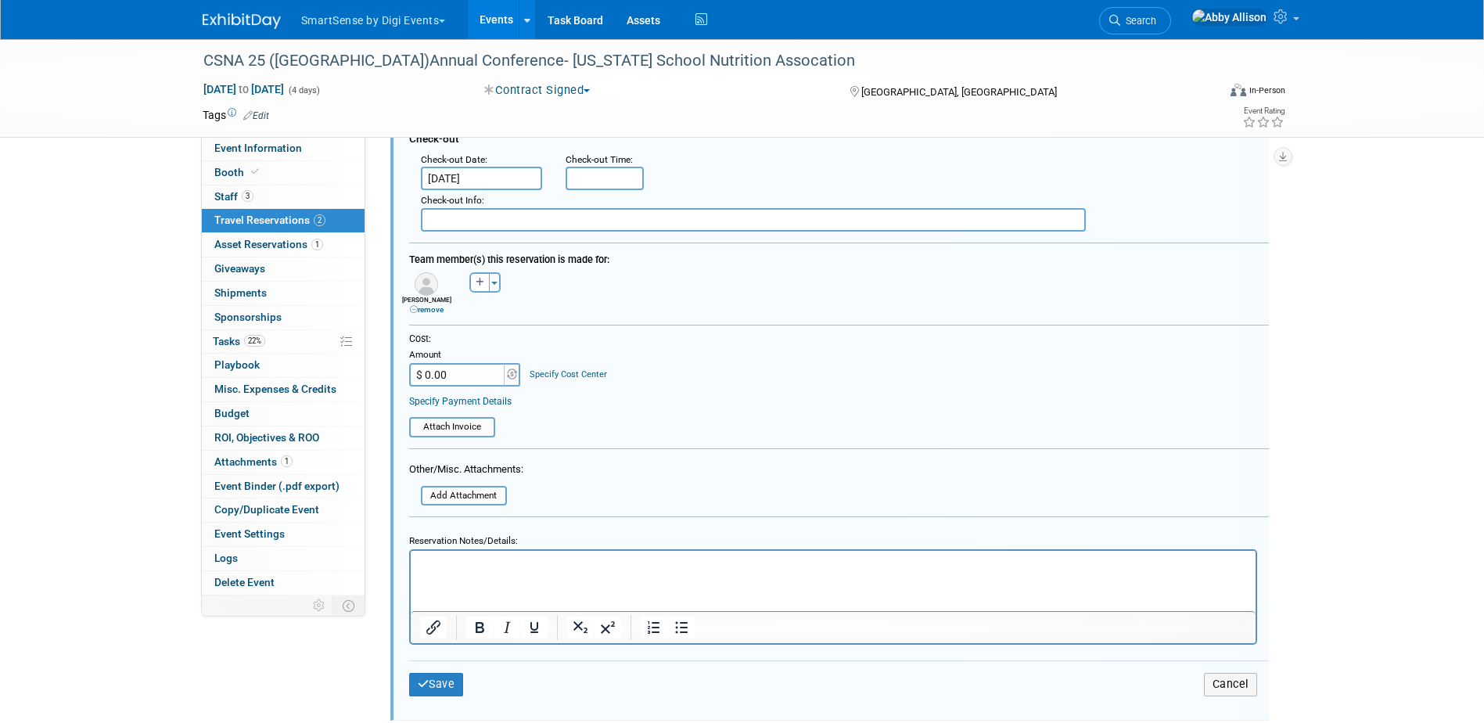
click at [500, 561] on p "Rich Text Area. Press ALT-0 for help." at bounding box center [832, 564] width 827 height 15
drag, startPoint x: 707, startPoint y: 557, endPoint x: 772, endPoint y: 1117, distance: 564.1
click at [410, 564] on html "400 S Arroyo Pkwy, Pasadena, CA 91105 (626) 795-8401﻿" at bounding box center [832, 561] width 845 height 21
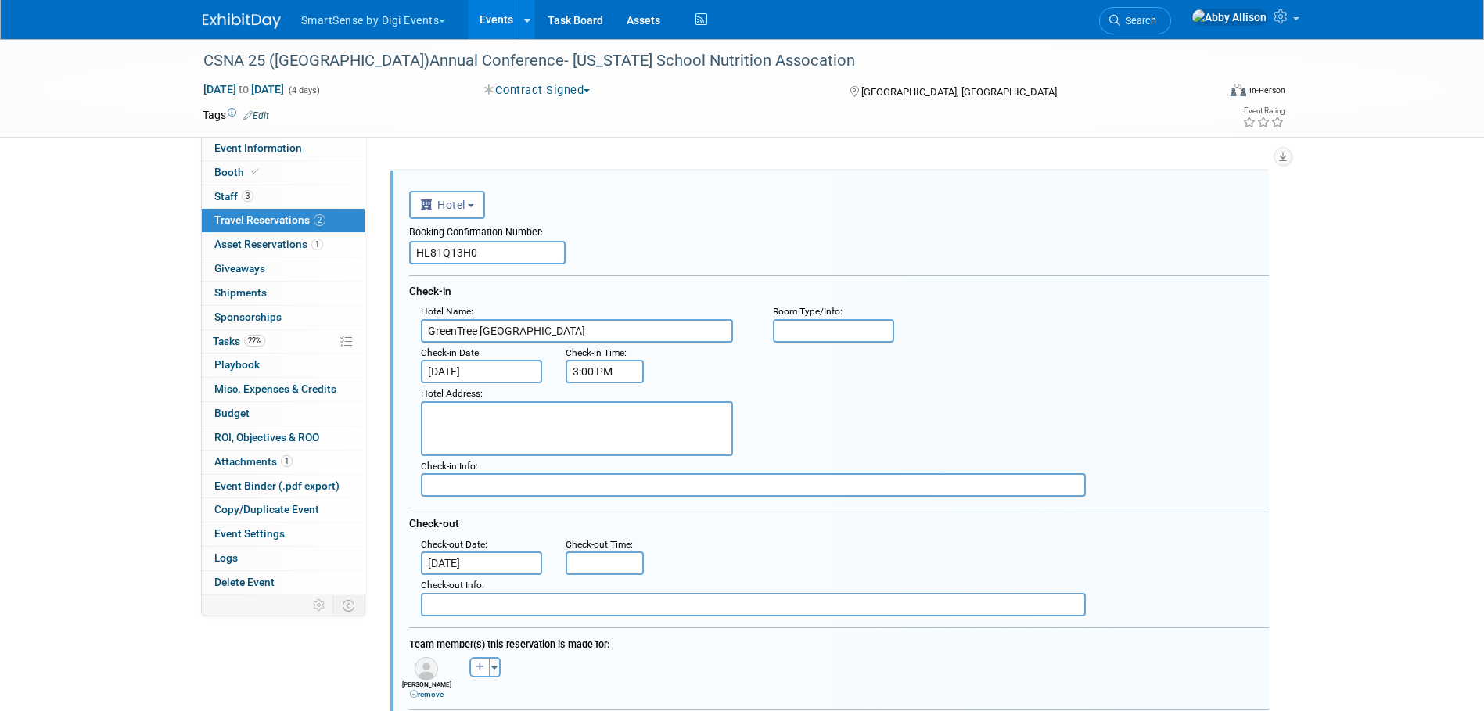
scroll to position [154, 0]
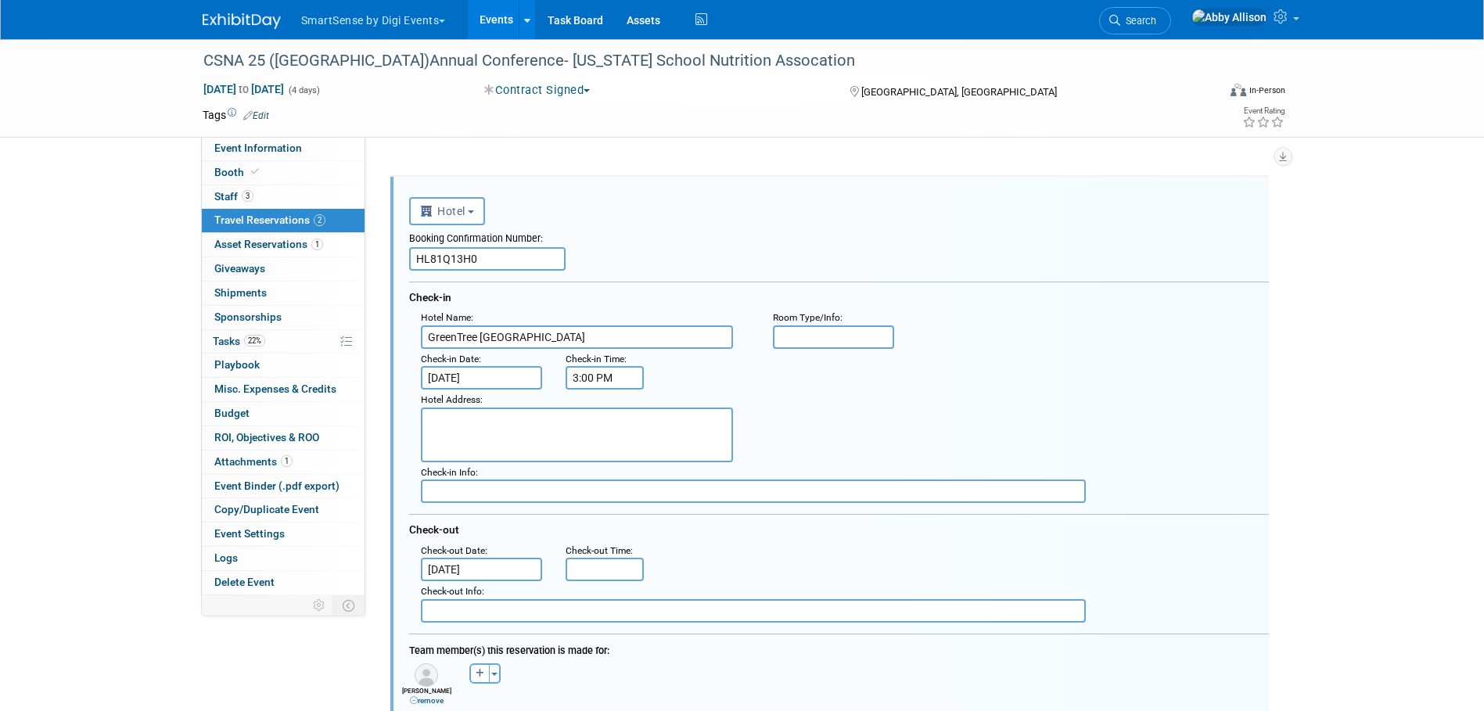
click at [455, 444] on textarea at bounding box center [577, 435] width 312 height 55
paste textarea "400 S Arroyo Pkwy, Pasadena, CA 91105 (626) 795-8401"
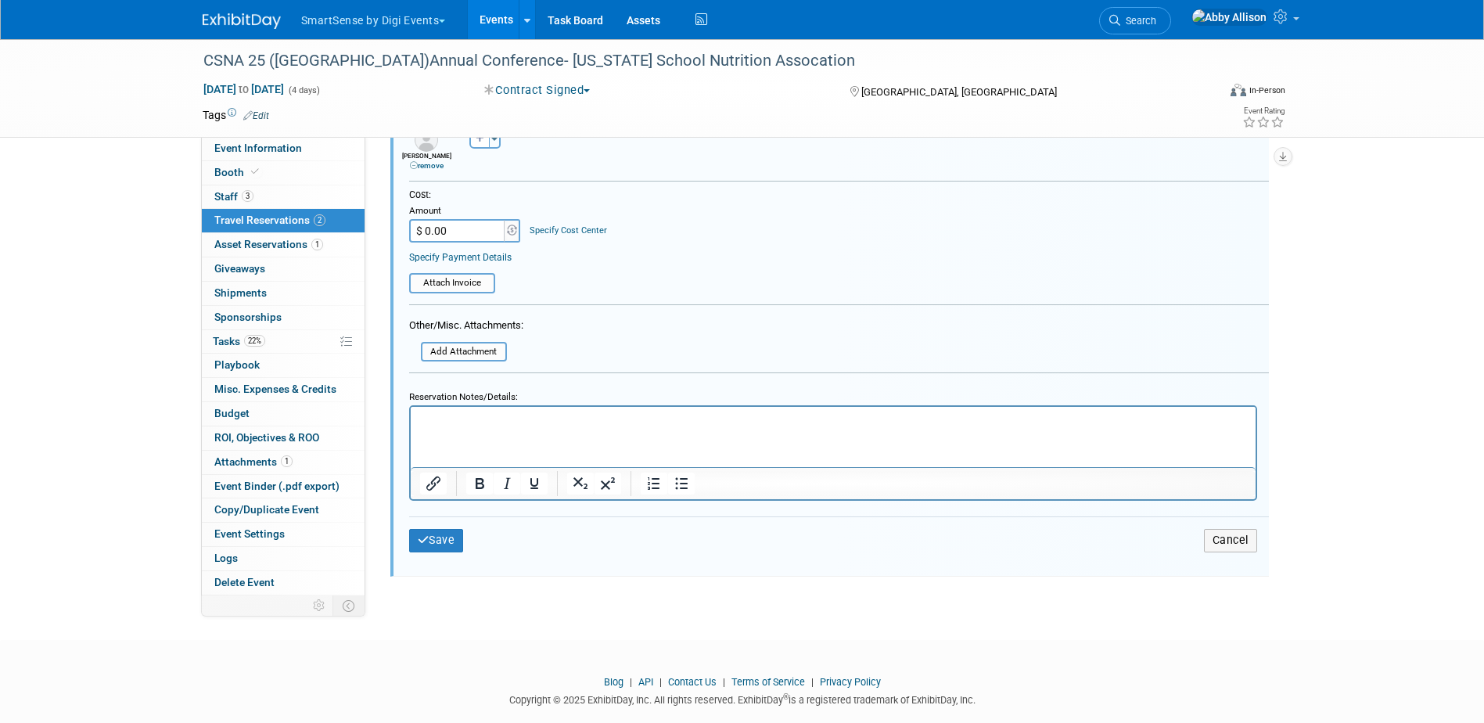
scroll to position [702, 0]
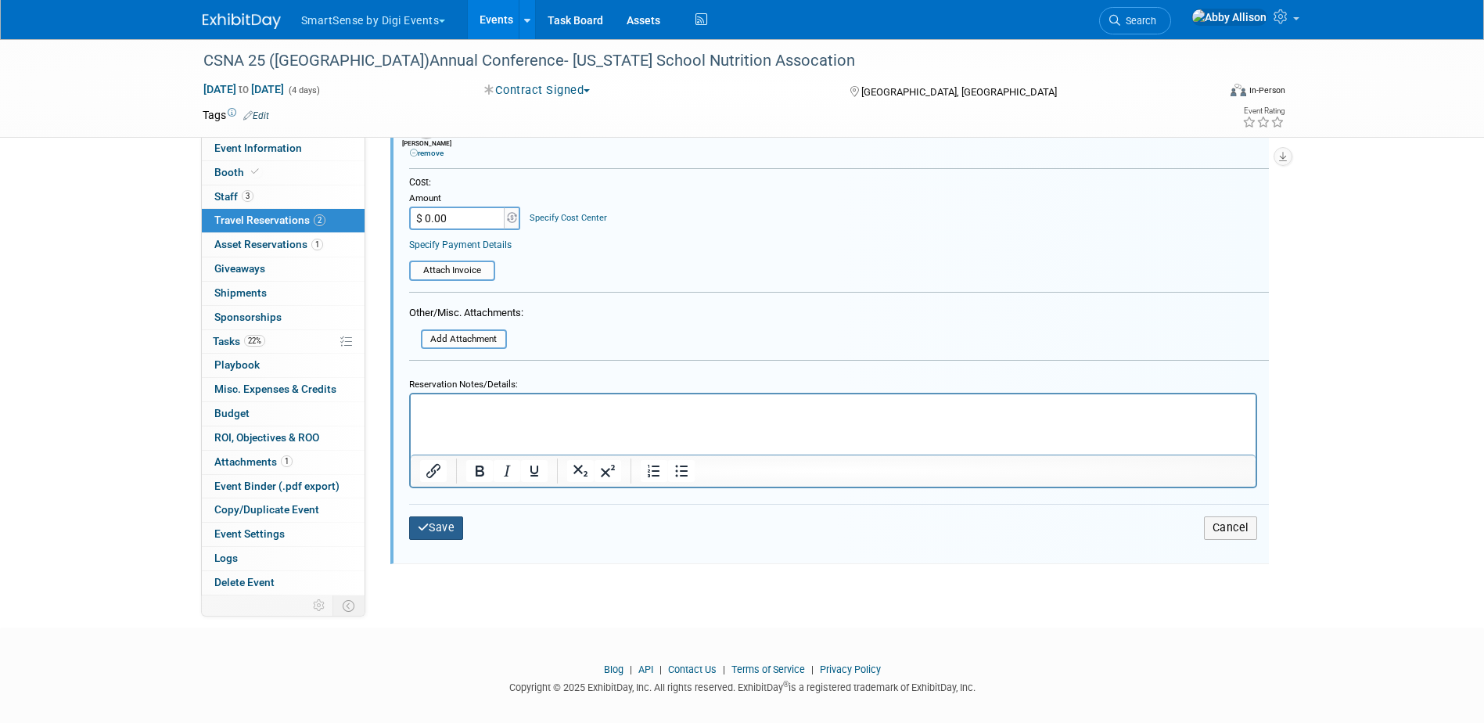
type textarea "400 S Arroyo Pkwy, Pasadena, CA 91105 (626) 795-8401"
click at [432, 530] on button "Save" at bounding box center [436, 527] width 55 height 23
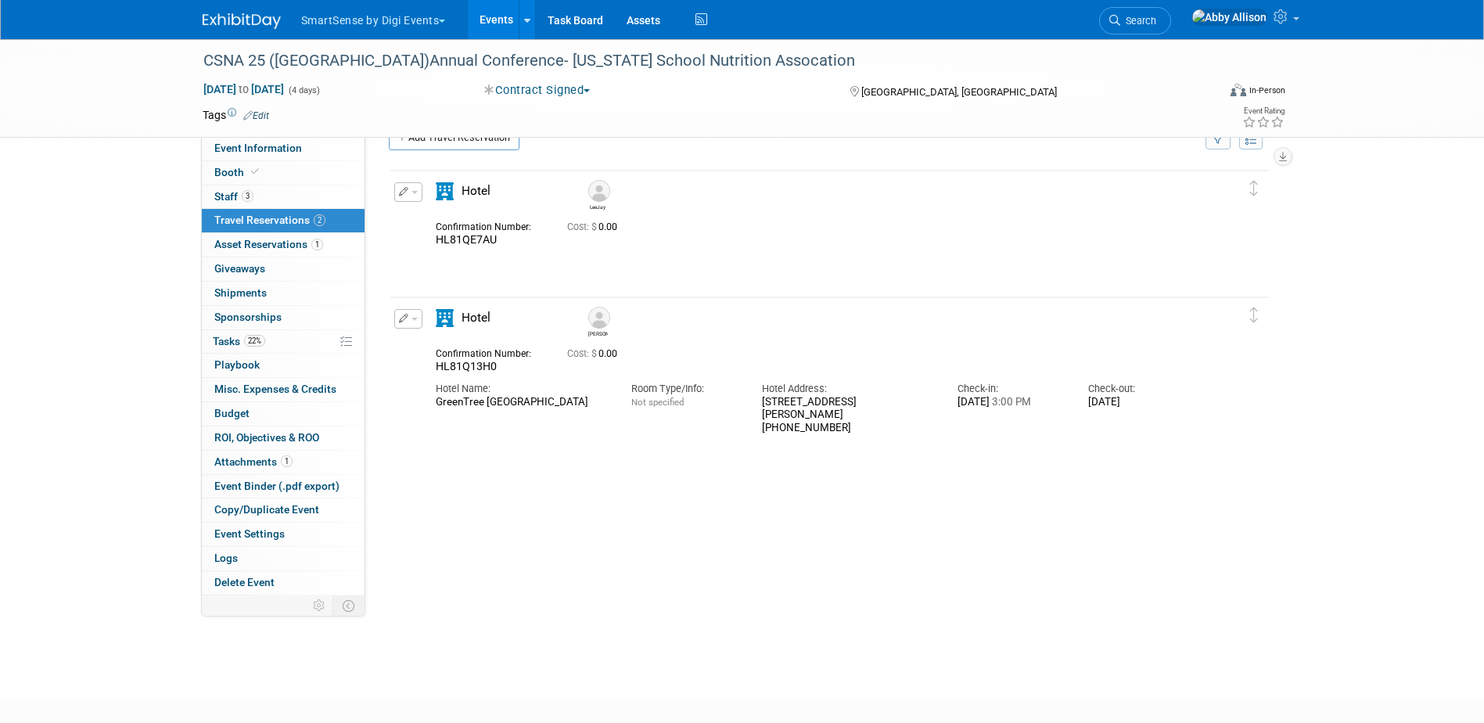
scroll to position [0, 0]
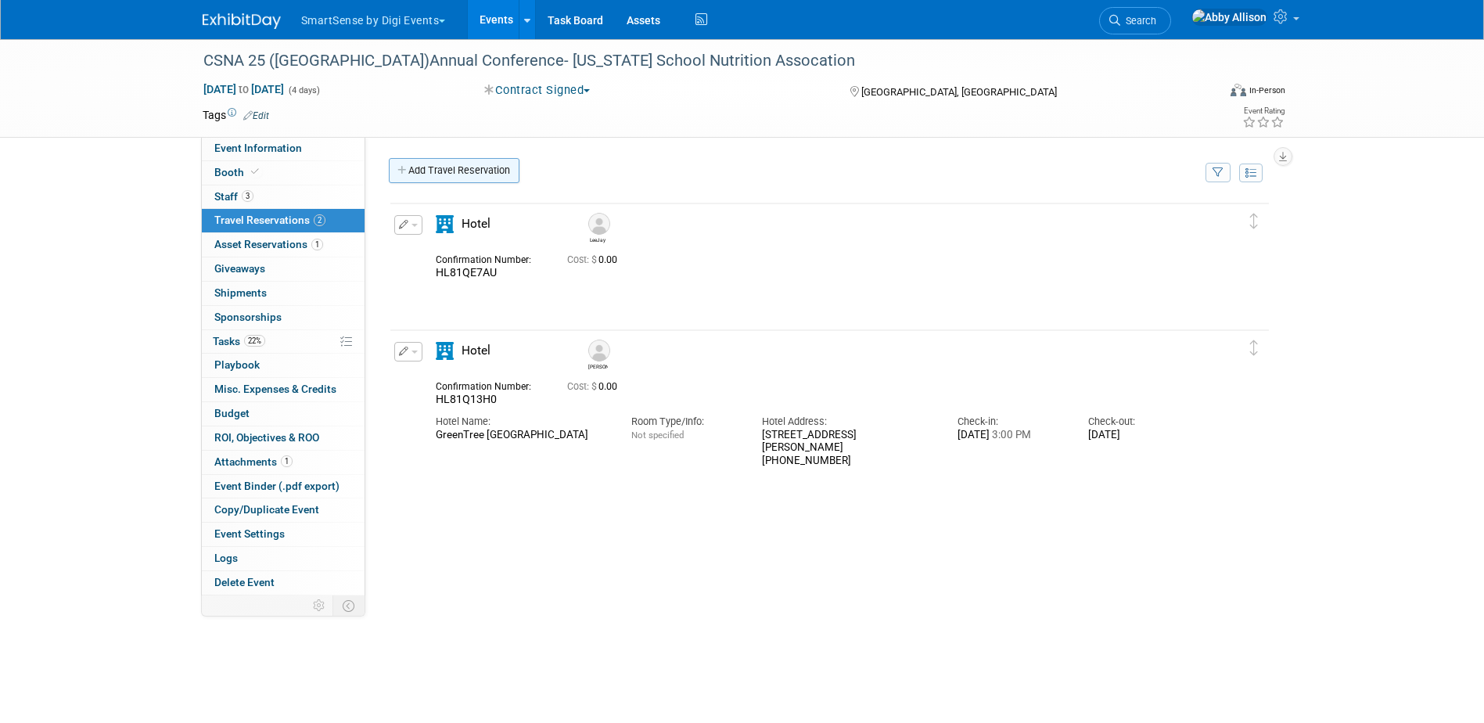
click at [443, 169] on link "Add Travel Reservation" at bounding box center [454, 170] width 131 height 25
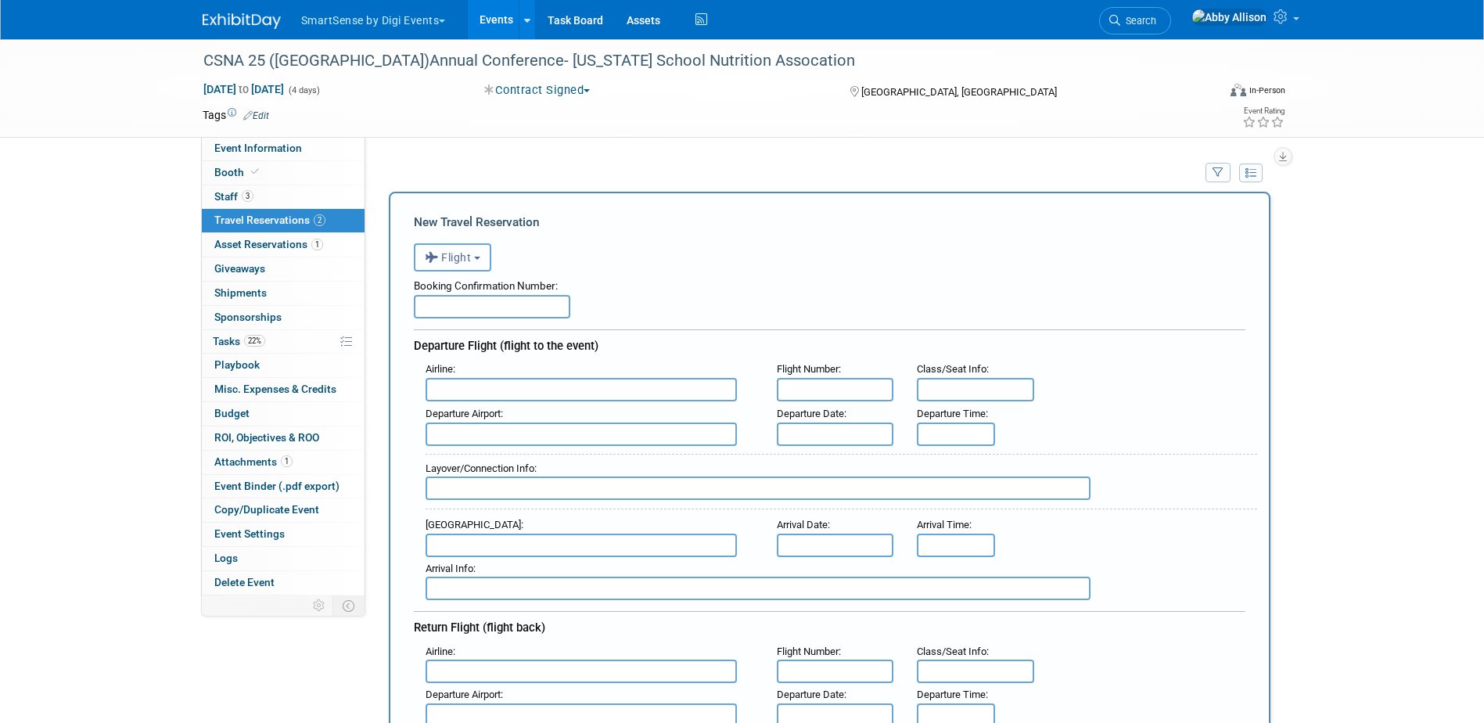
click at [469, 261] on span "Flight" at bounding box center [448, 257] width 47 height 13
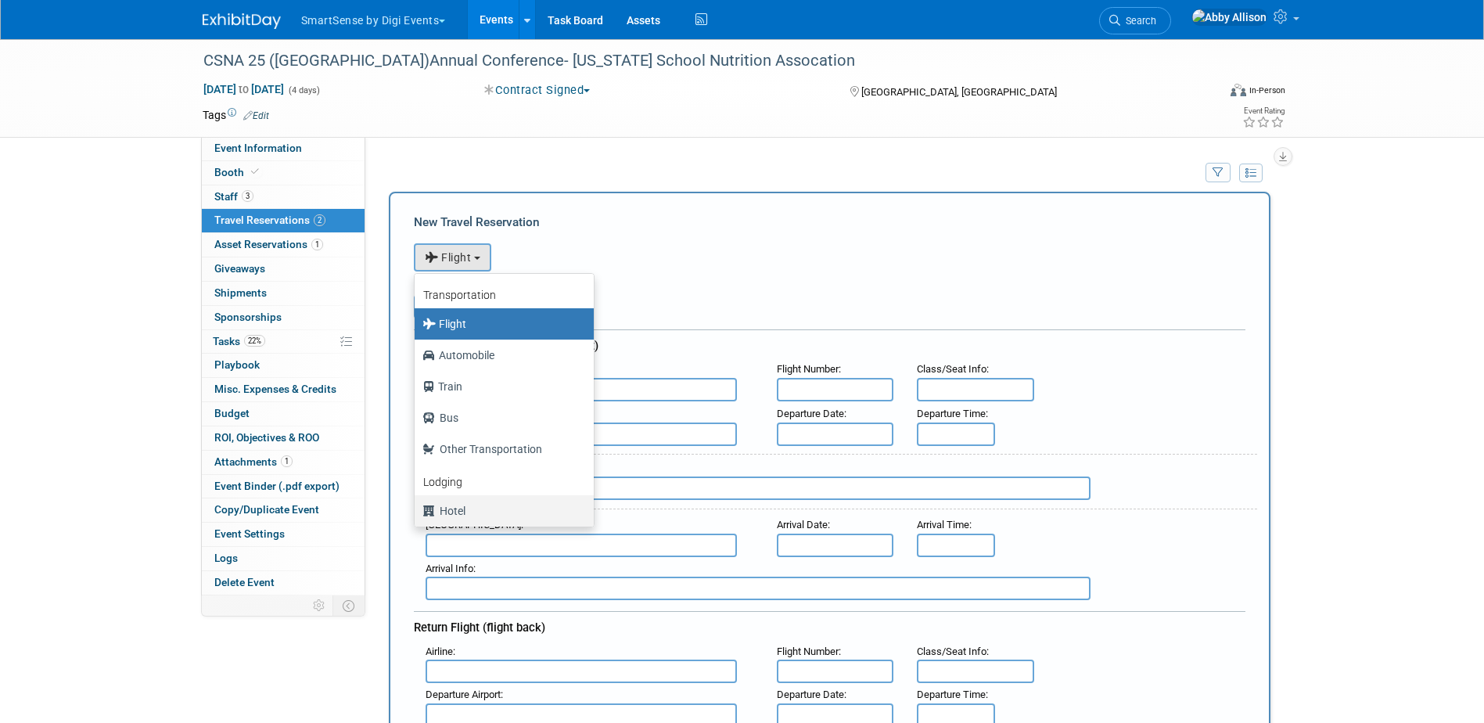
click at [451, 513] on label "Hotel" at bounding box center [501, 510] width 156 height 25
click at [417, 513] on input "Hotel" at bounding box center [412, 509] width 10 height 10
select select "6"
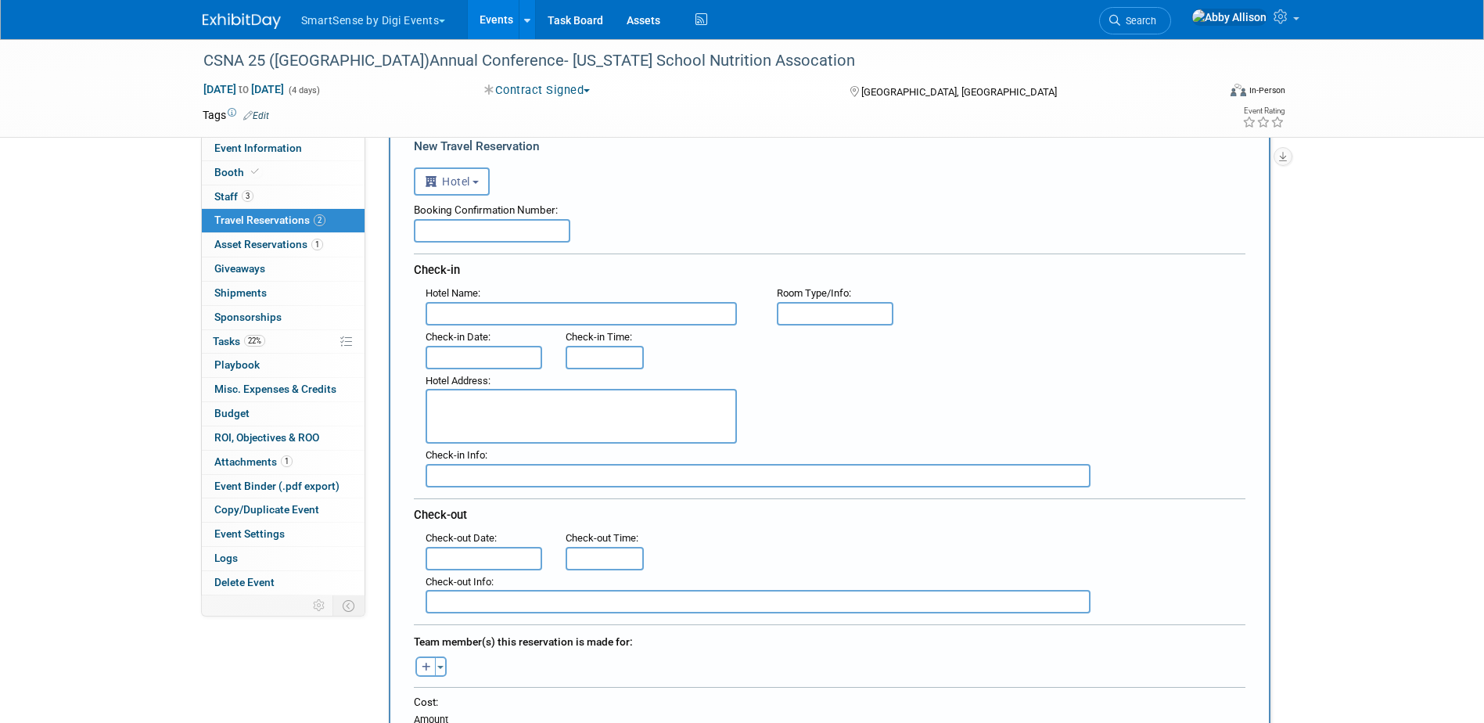
scroll to position [78, 0]
click at [429, 217] on div "Booking Confirmation Number:" at bounding box center [830, 204] width 832 height 23
click at [429, 228] on input "text" at bounding box center [492, 228] width 156 height 23
paste input "HL81QE76Z"
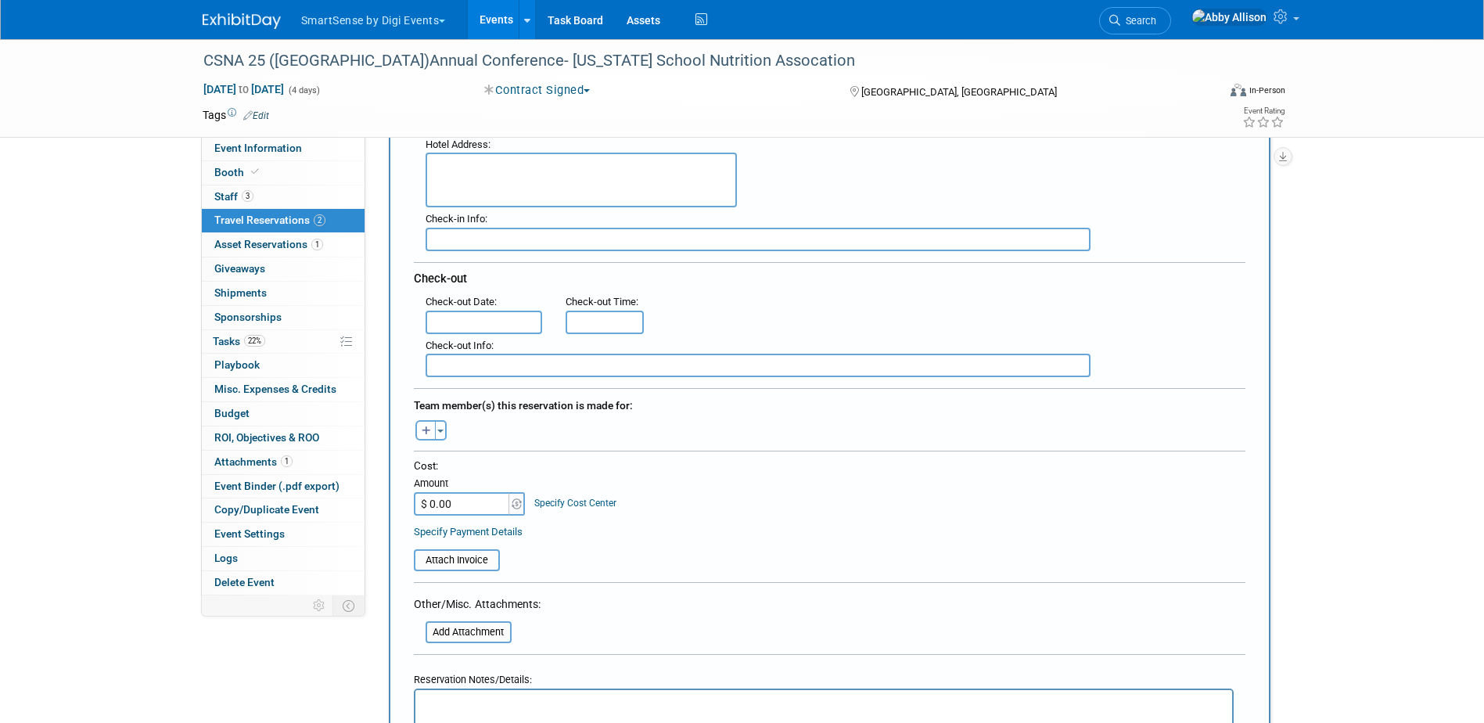
scroll to position [313, 0]
type input "HL81QE76Z"
click at [442, 433] on button "Toggle Dropdown" at bounding box center [441, 429] width 12 height 20
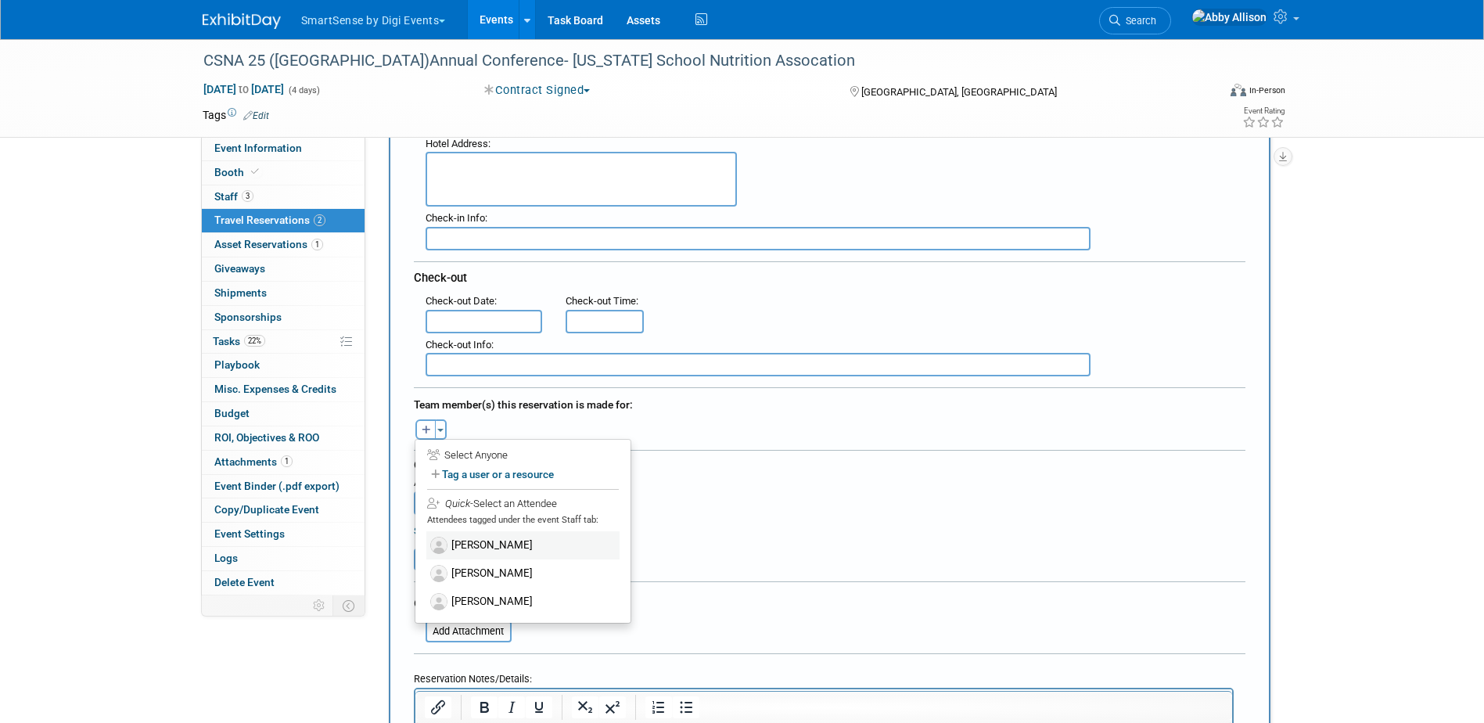
click at [449, 539] on label "[PERSON_NAME]" at bounding box center [522, 545] width 193 height 28
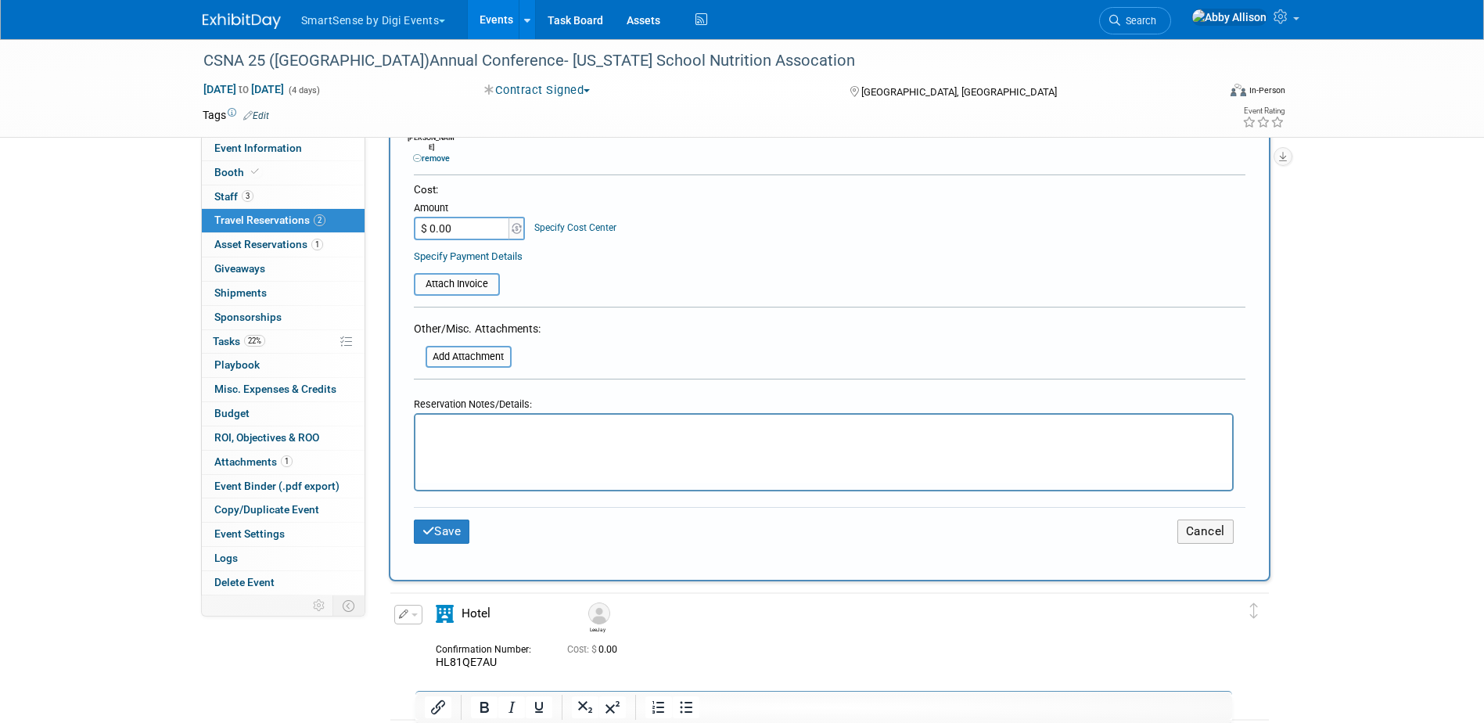
scroll to position [626, 0]
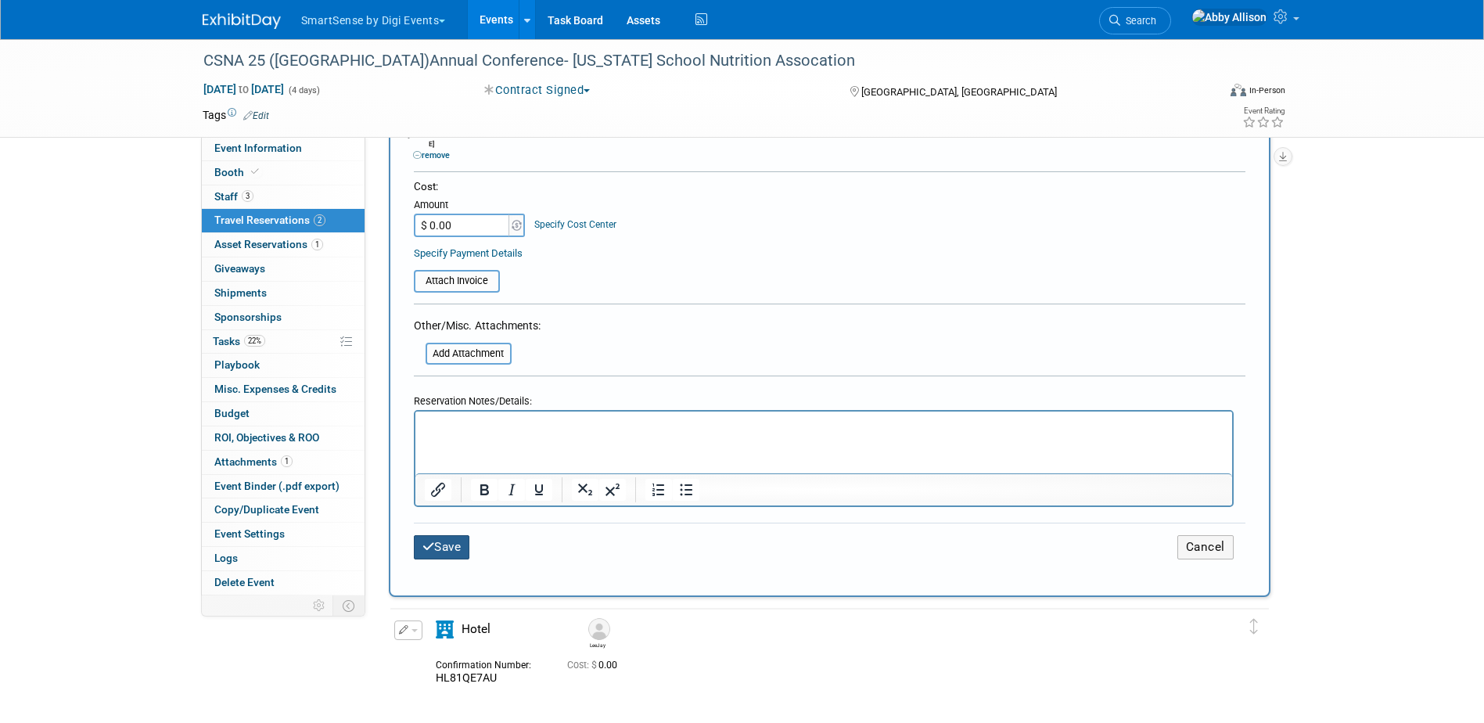
click at [445, 545] on button "Save" at bounding box center [442, 547] width 56 height 24
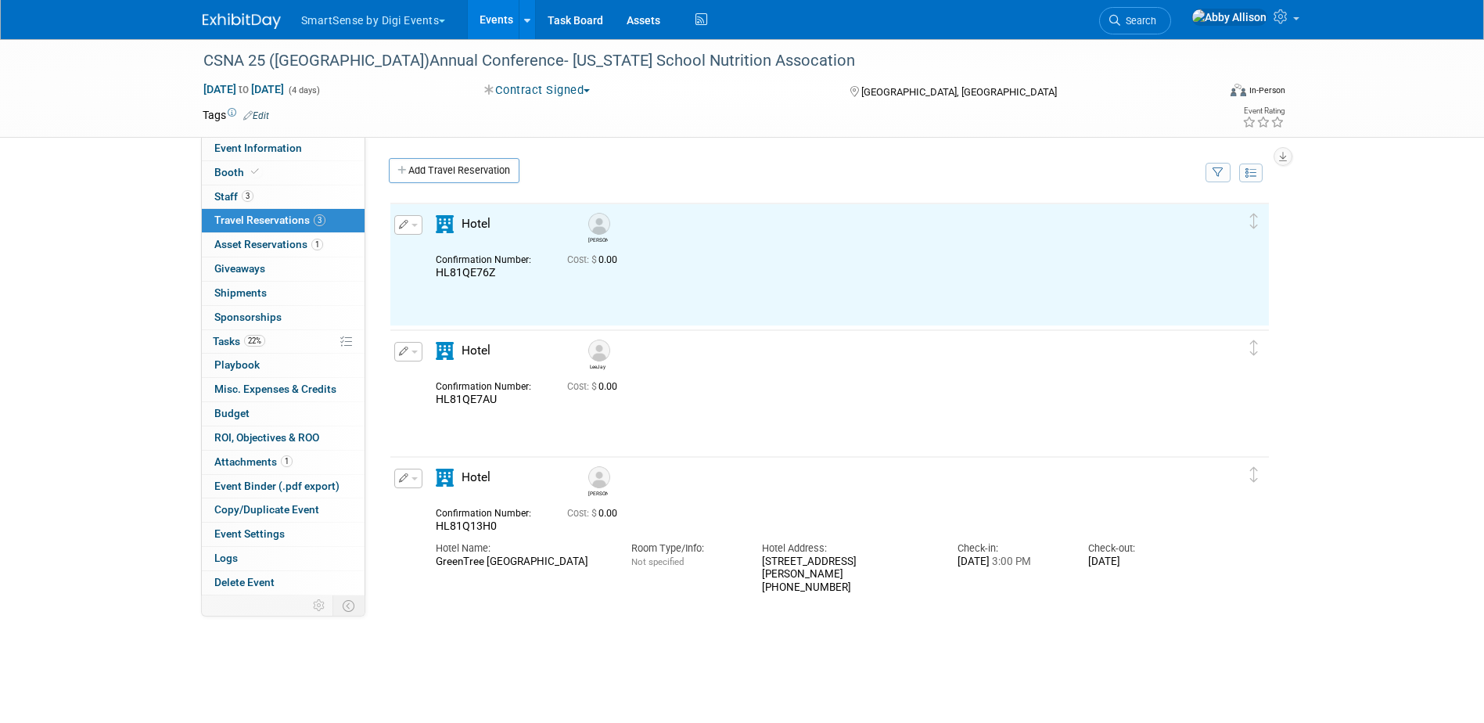
scroll to position [0, 0]
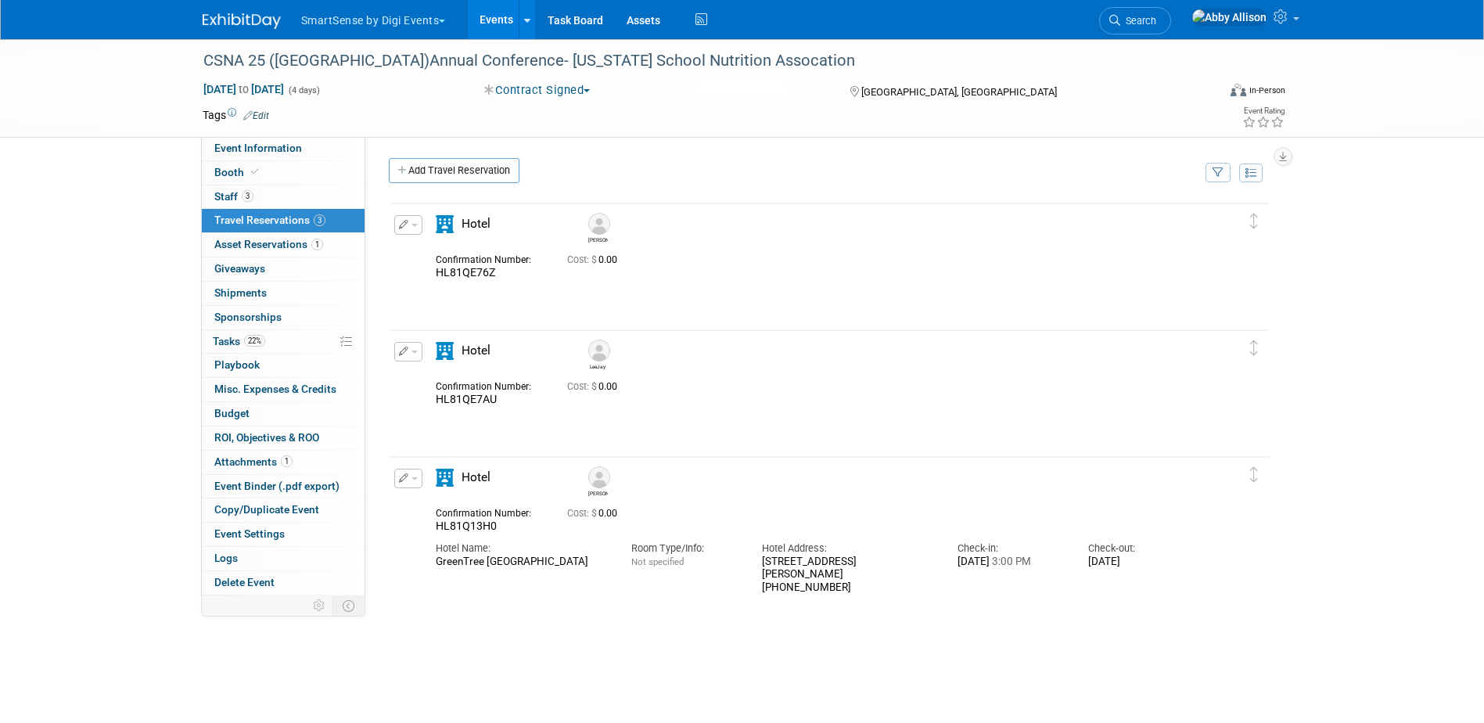
drag, startPoint x: 524, startPoint y: 563, endPoint x: 537, endPoint y: 570, distance: 14.0
click at [524, 563] on div "GreenTree Pasadena Inn" at bounding box center [522, 562] width 172 height 13
drag, startPoint x: 553, startPoint y: 562, endPoint x: 430, endPoint y: 569, distance: 123.0
click at [430, 569] on div "Hotel Name: GreenTree Pasadena Inn" at bounding box center [522, 551] width 196 height 35
copy div "GreenTree Pasadena Inn"
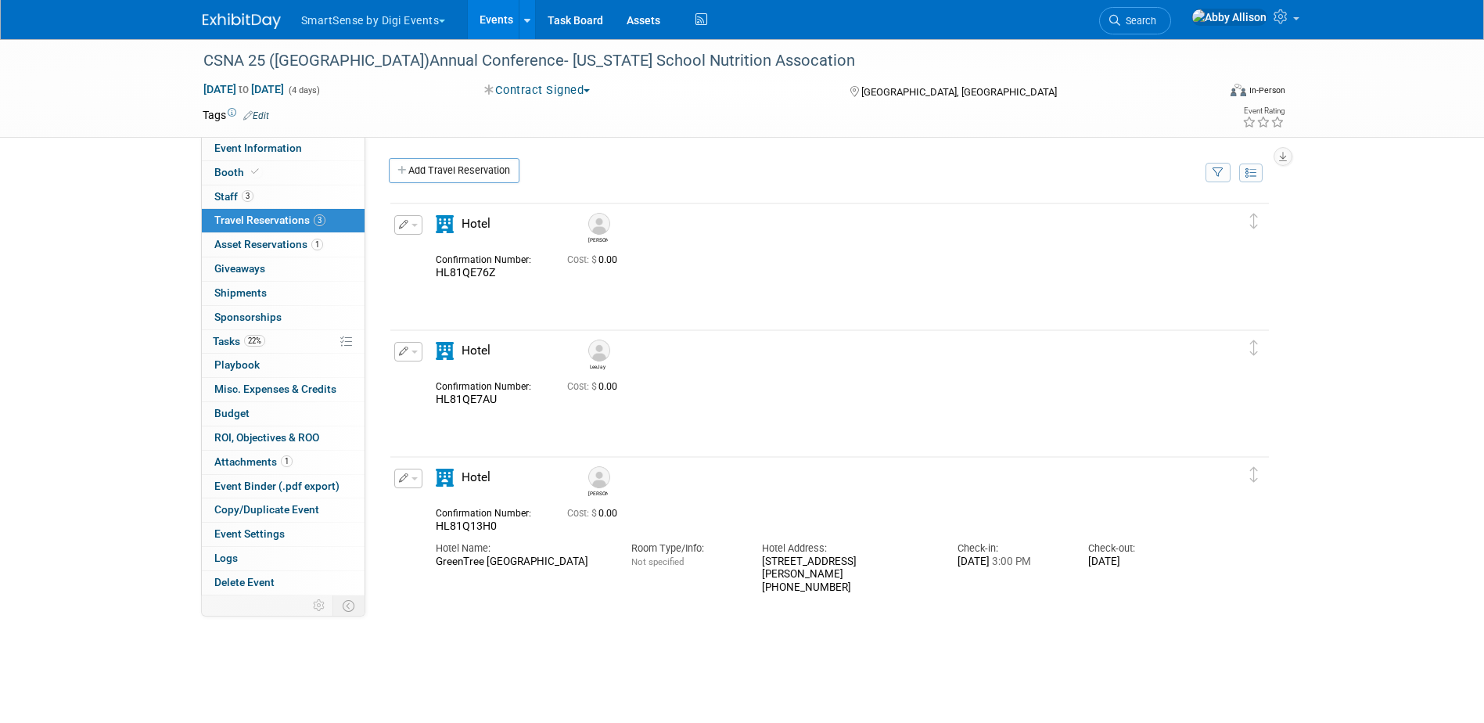
click at [772, 569] on div "400 S Arroyo Pkwy, Pasadena, CA 91105 (626) 795-8401" at bounding box center [848, 575] width 172 height 39
drag, startPoint x: 761, startPoint y: 561, endPoint x: 796, endPoint y: 575, distance: 37.9
click at [796, 575] on div "Hotel Address: 400 S Arroyo Pkwy, Pasadena, CA 91105 (626) 795-8401" at bounding box center [848, 564] width 196 height 61
copy div "400 S Arroyo Pkwy, Pasadena, CA 91105"
click at [232, 165] on link "Booth" at bounding box center [283, 172] width 163 height 23
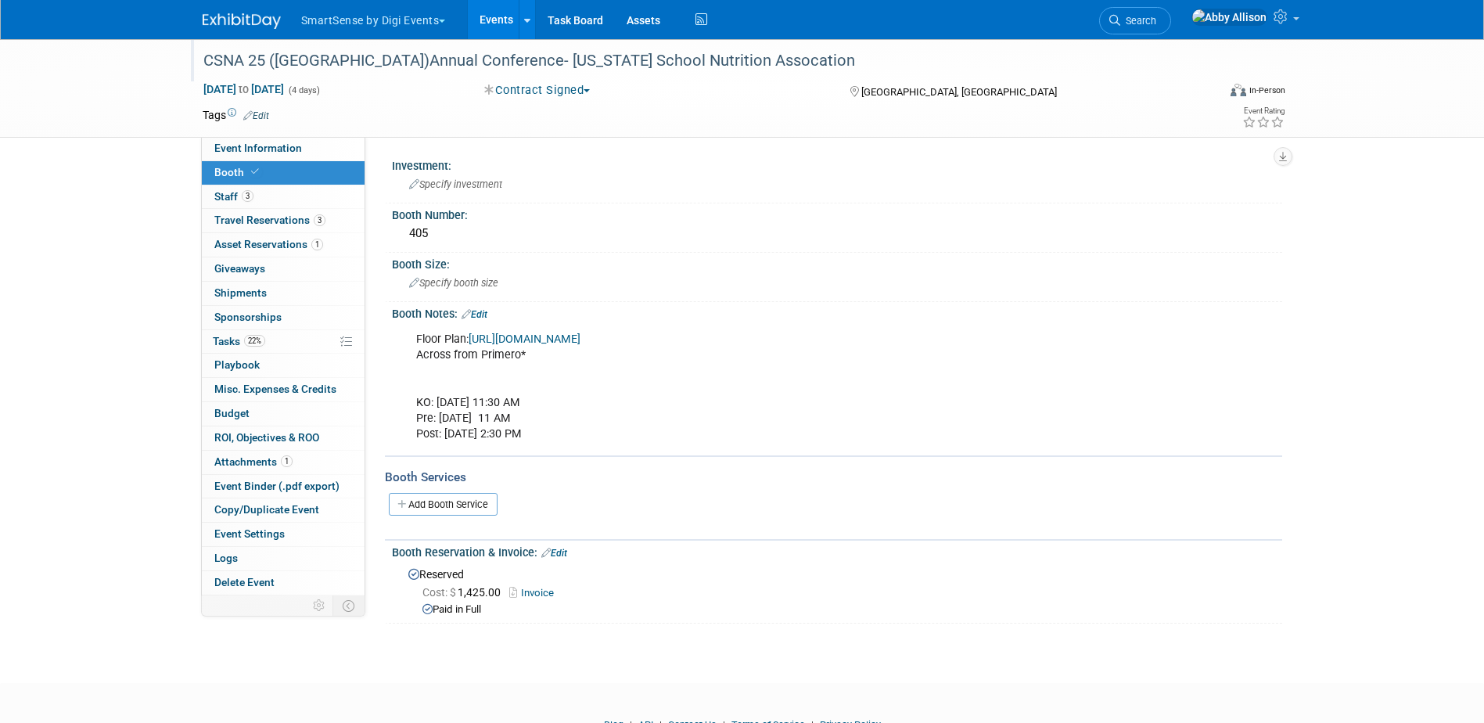
click at [1138, 52] on div "CSNA 25 ([GEOGRAPHIC_DATA])Annual Conference- [US_STATE] School Nutrition Assoc…" at bounding box center [696, 61] width 996 height 28
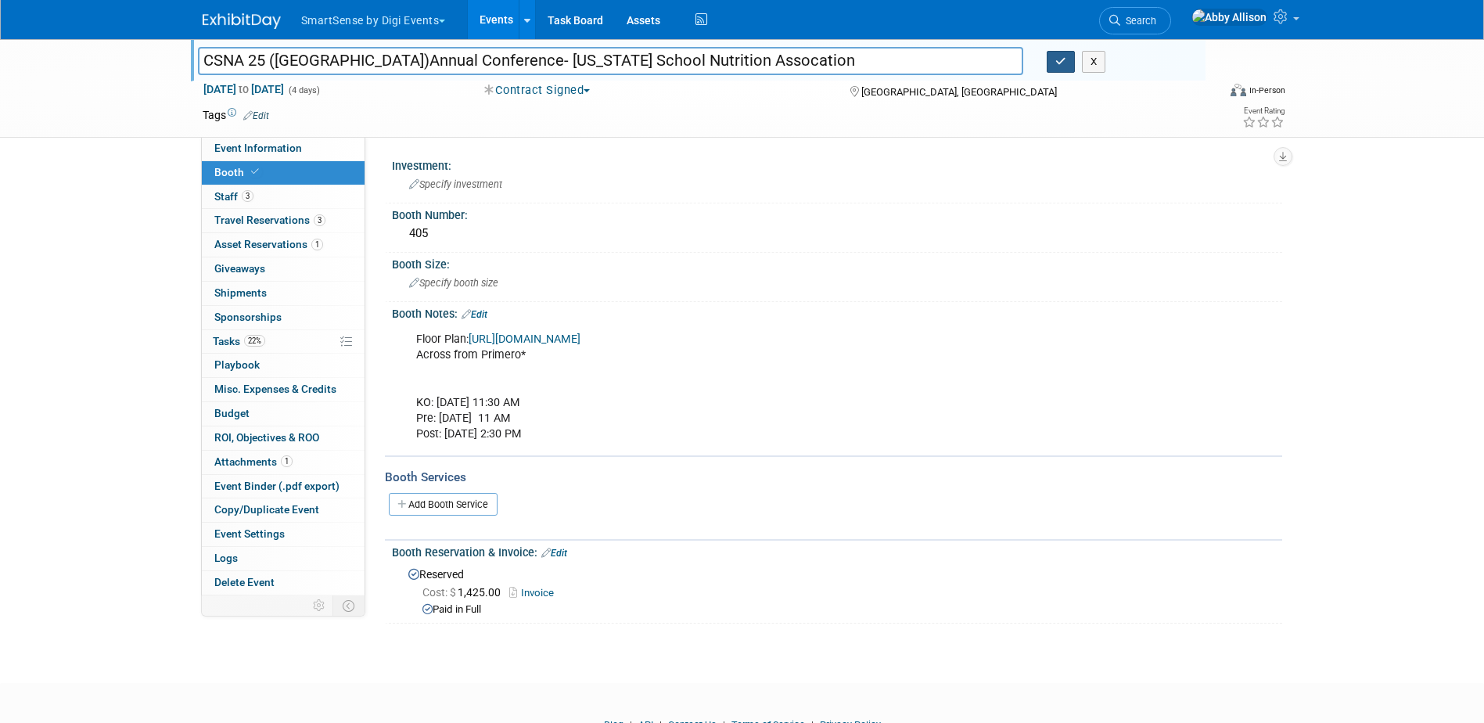
click at [1073, 62] on button "button" at bounding box center [1061, 62] width 28 height 22
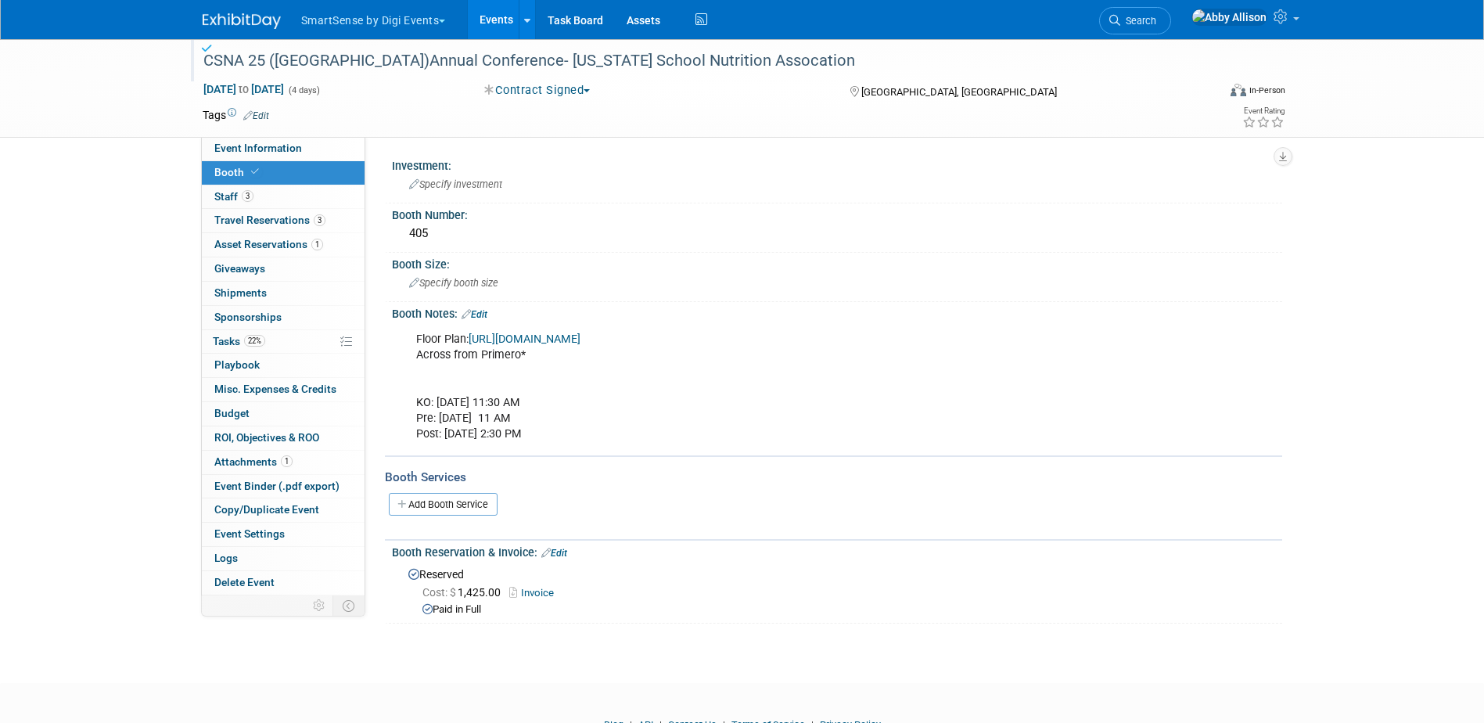
click at [501, 16] on link "Events" at bounding box center [496, 19] width 57 height 39
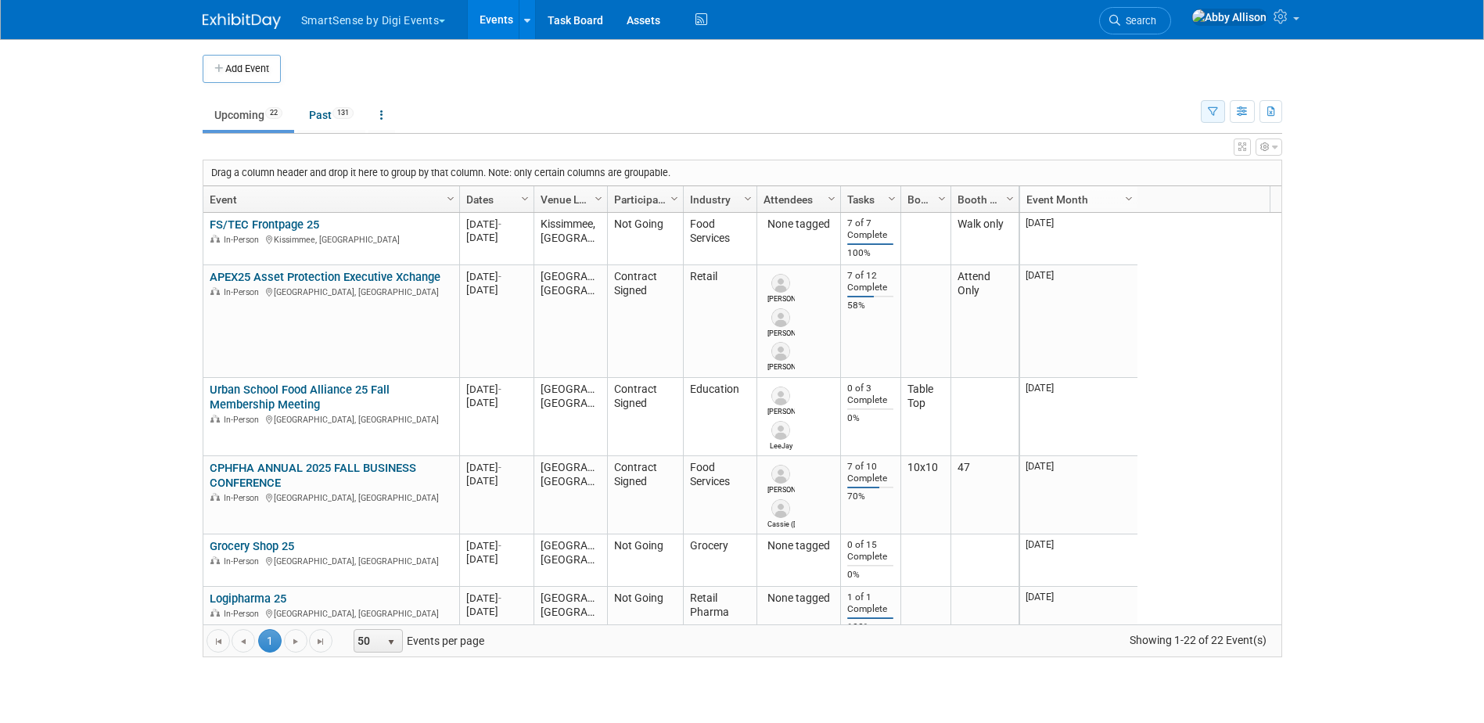
click at [1208, 109] on icon "button" at bounding box center [1213, 112] width 10 height 10
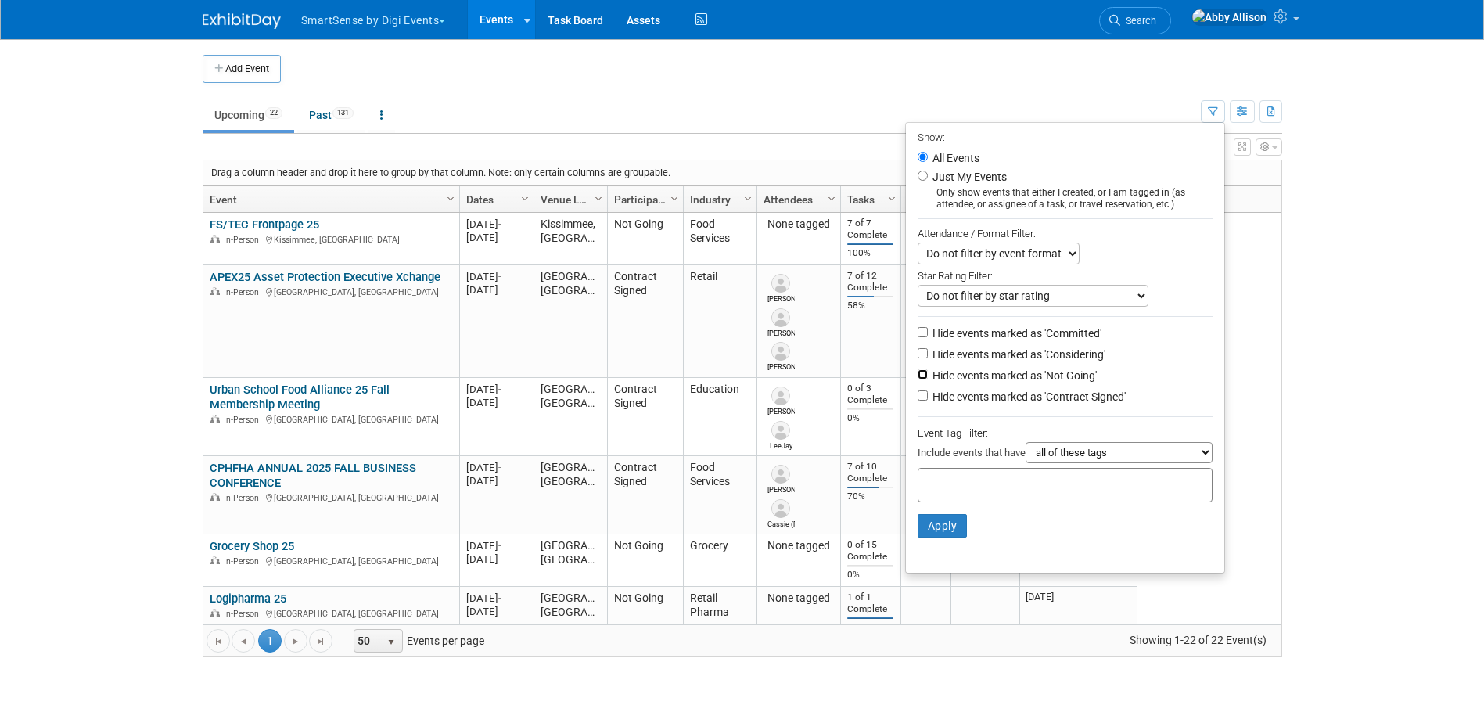
click at [918, 379] on input "Hide events marked as 'Not Going'" at bounding box center [923, 374] width 10 height 10
checkbox input "true"
click at [928, 532] on button "Apply" at bounding box center [943, 525] width 50 height 23
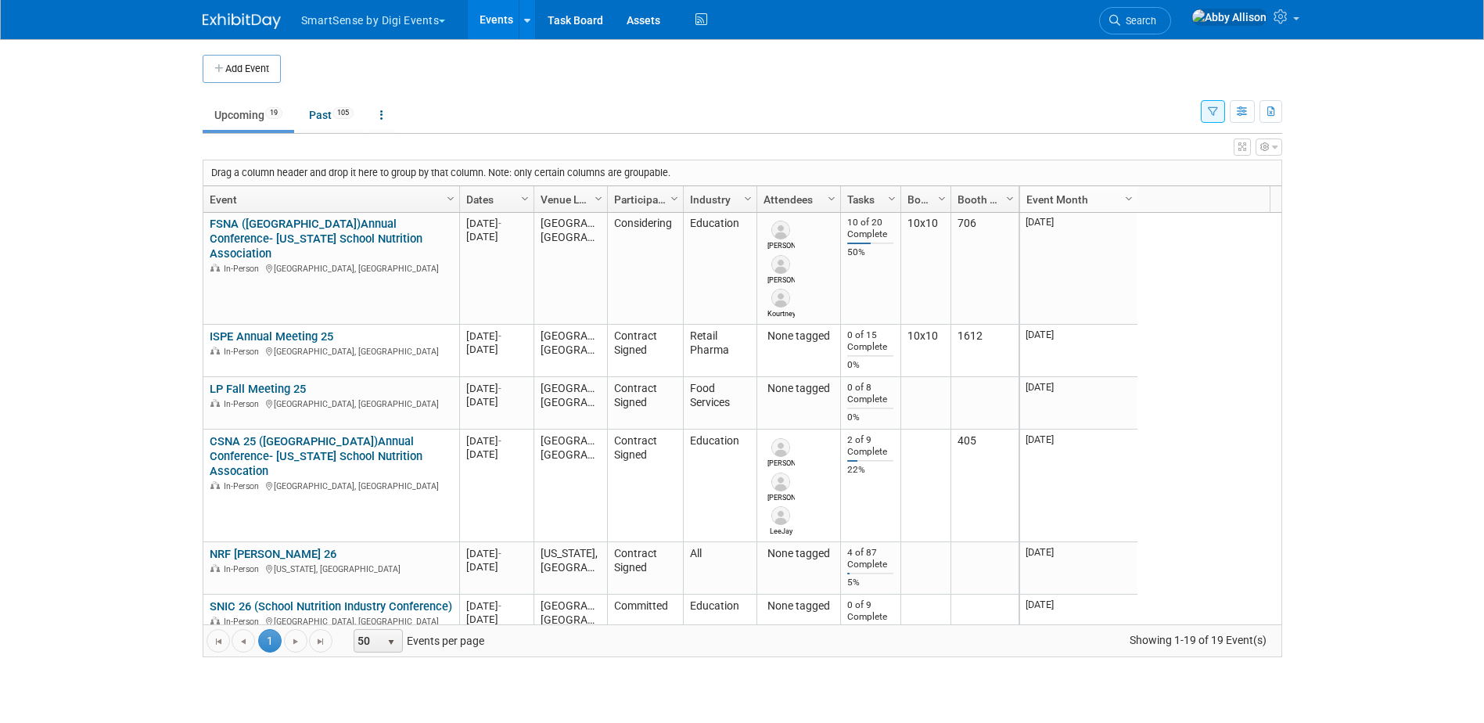
scroll to position [563, 0]
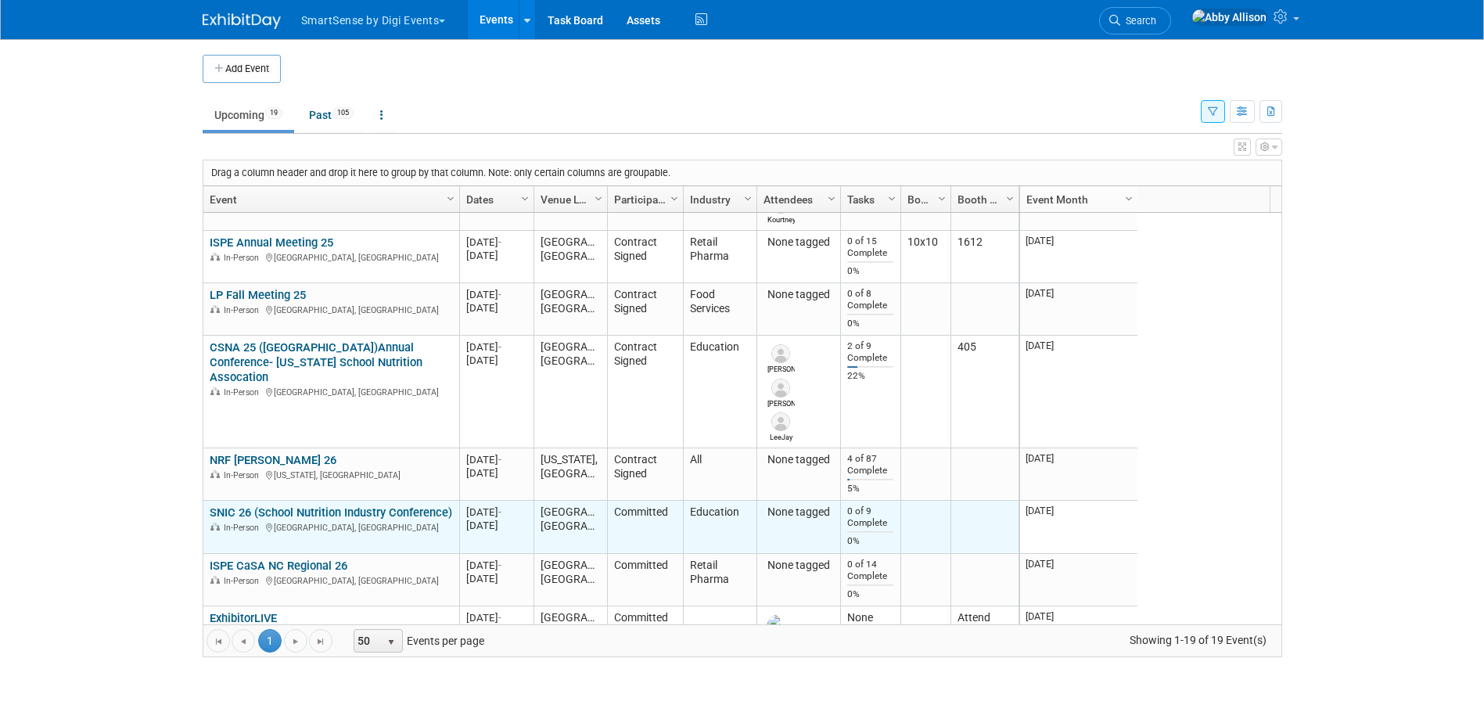
click at [229, 509] on link "SNIC 26 (School Nutrition Industry Conference)" at bounding box center [331, 512] width 243 height 14
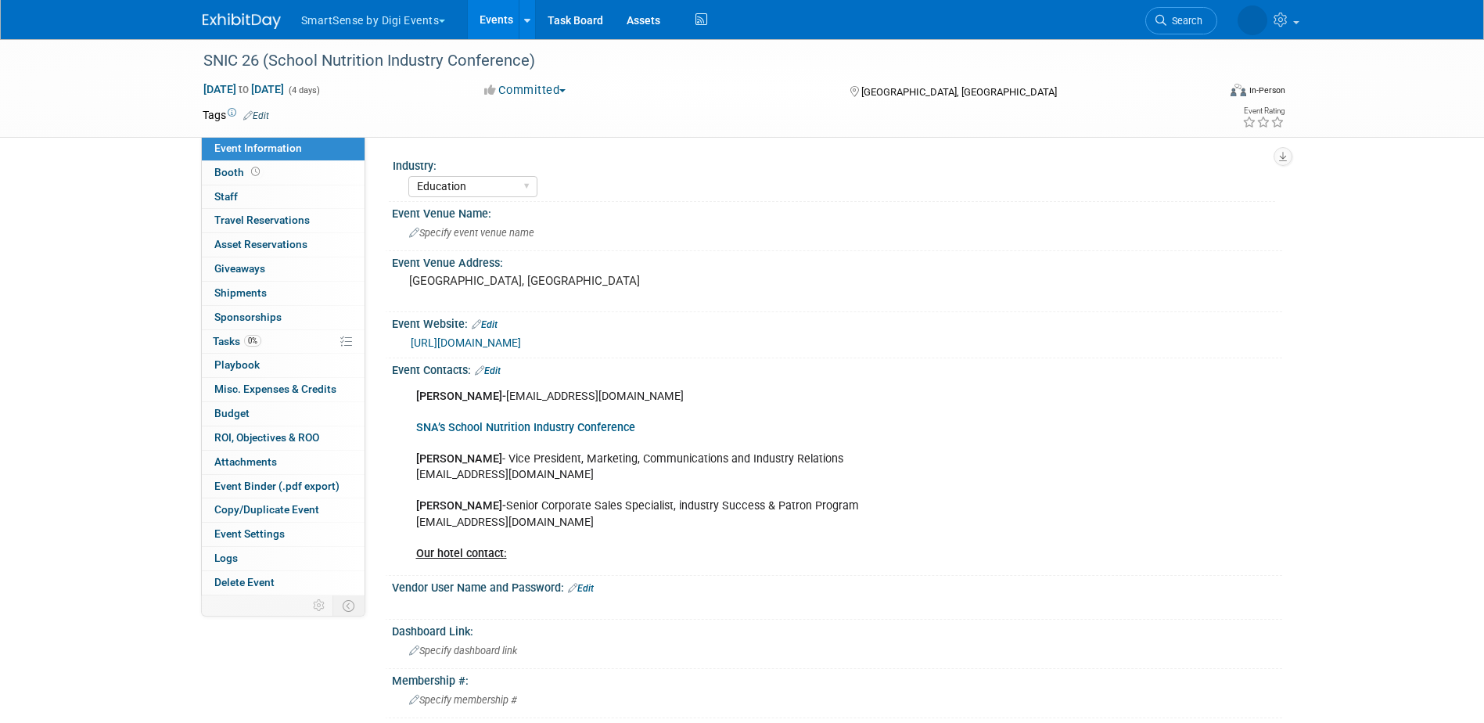
select select "Education"
click at [1168, 27] on link "Search" at bounding box center [1135, 20] width 72 height 27
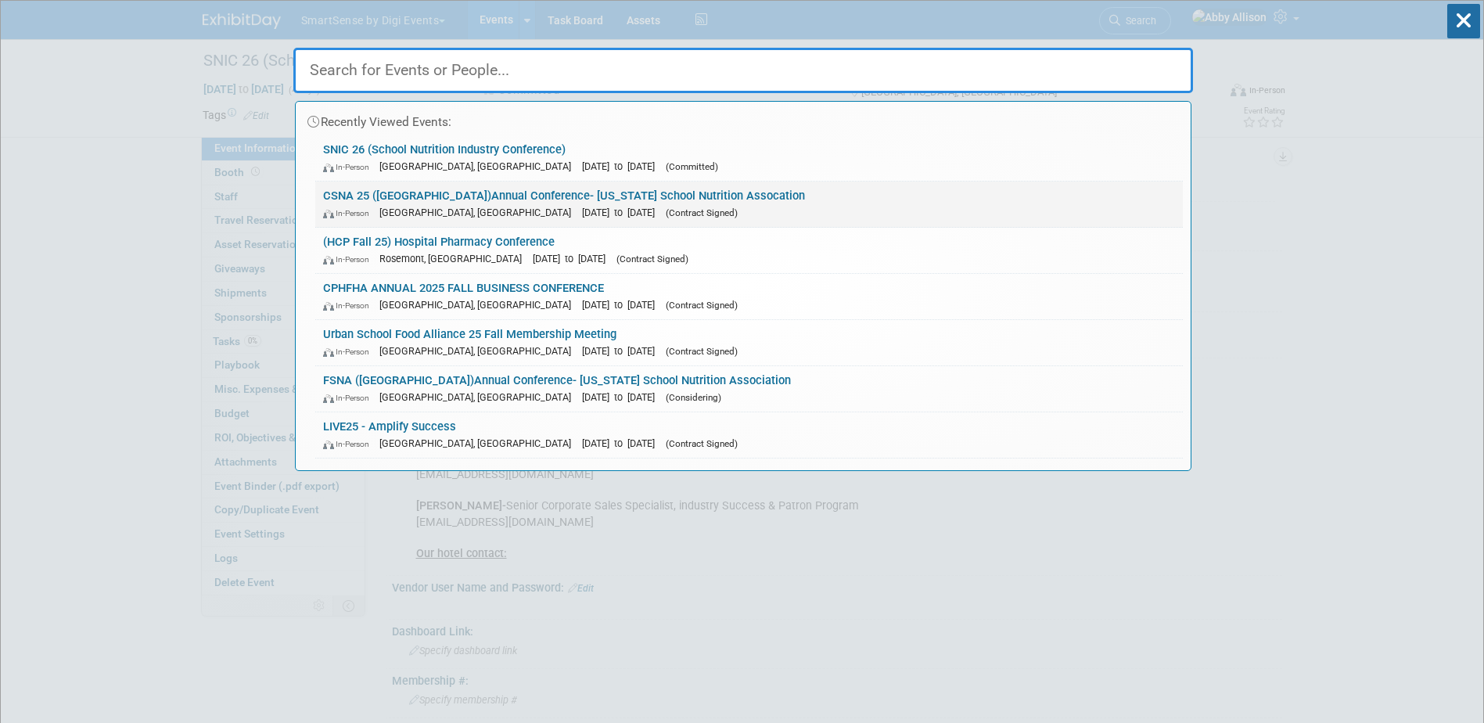
click at [394, 200] on link "CSNA 25 (CA)Annual Conference- California School Nutrition Assocation In-Person…" at bounding box center [749, 204] width 868 height 45
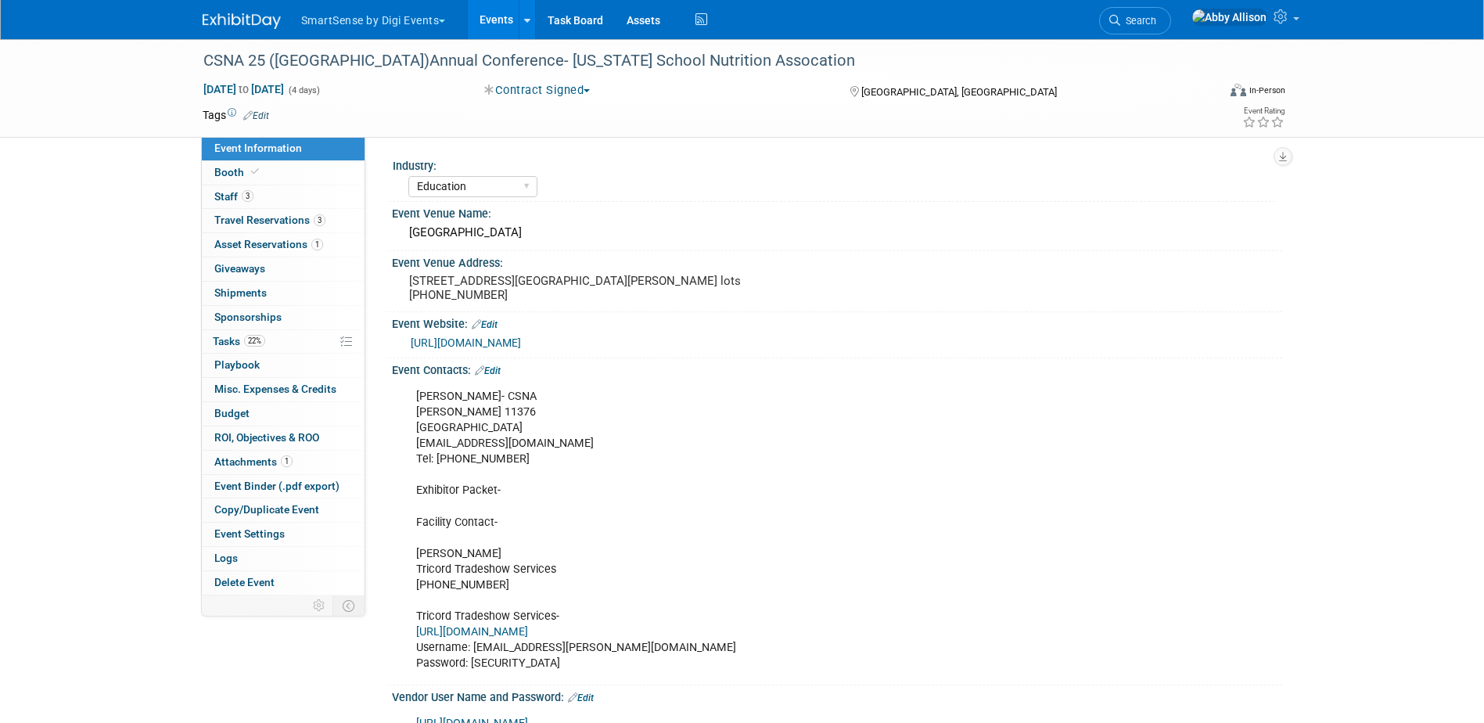
select select "Education"
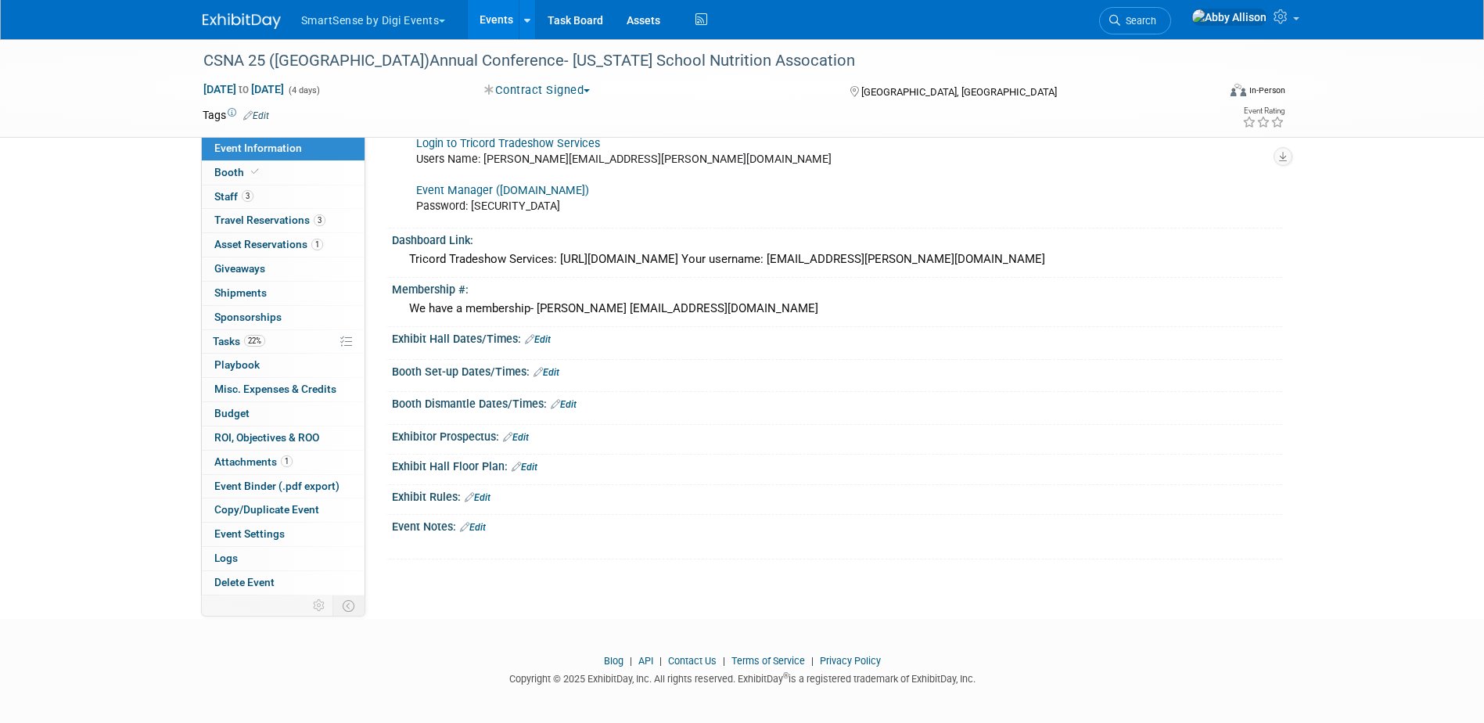
scroll to position [644, 0]
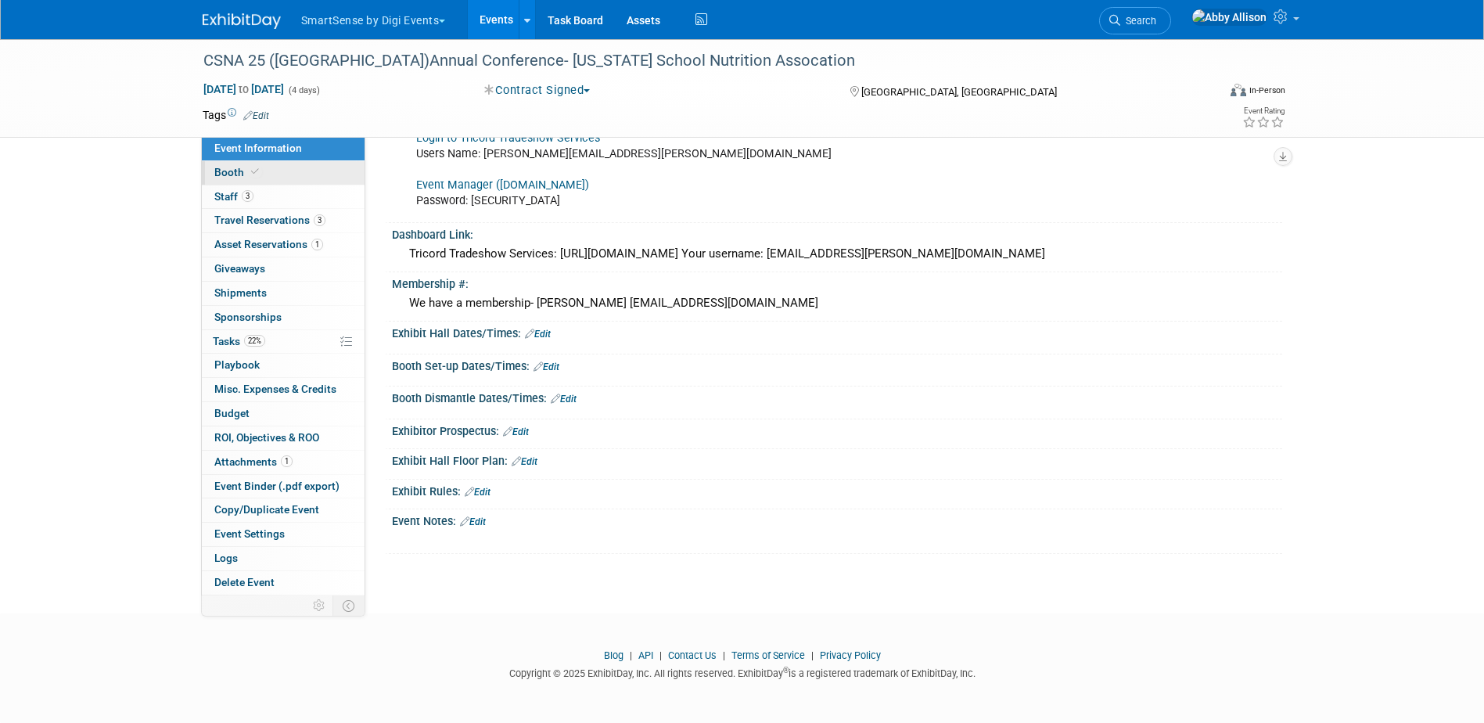
click at [236, 175] on span "Booth" at bounding box center [238, 172] width 48 height 13
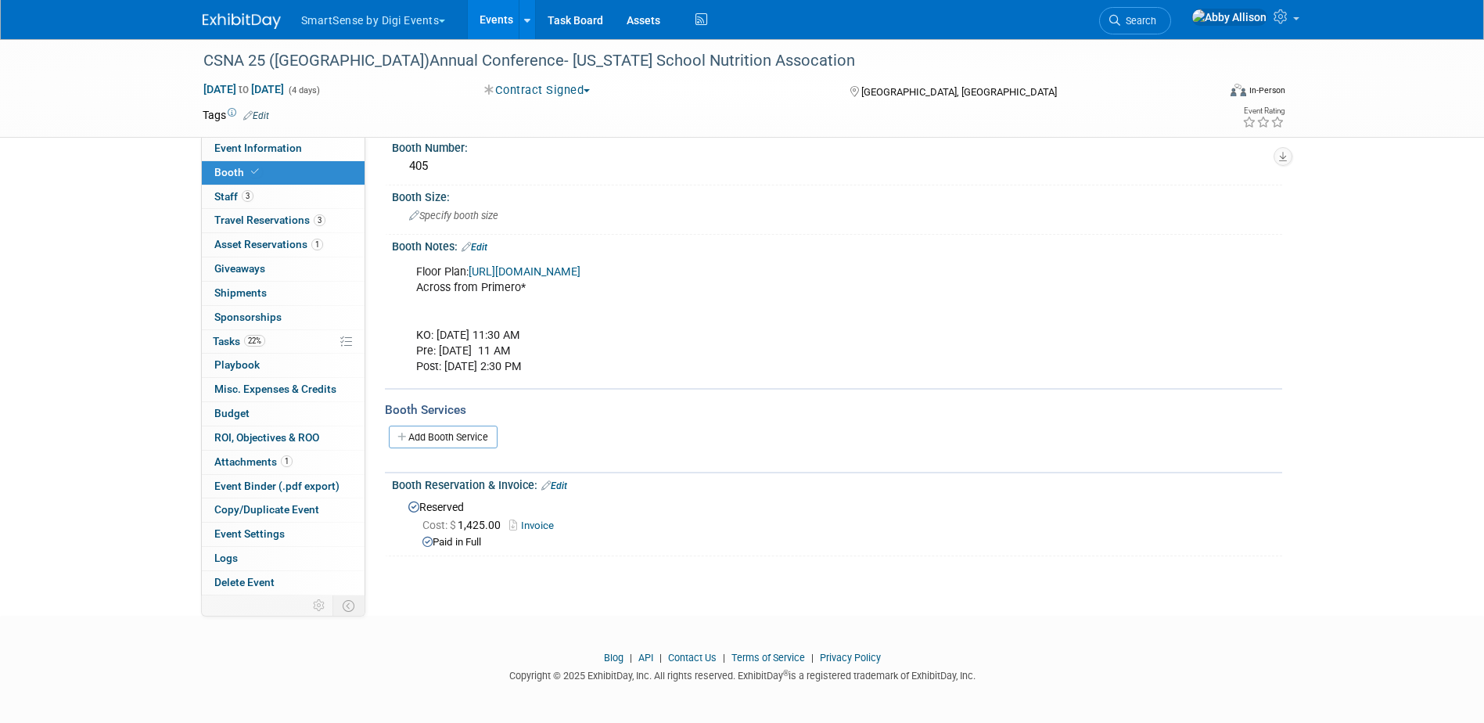
scroll to position [69, 0]
click at [461, 435] on link "Add Booth Service" at bounding box center [443, 435] width 109 height 23
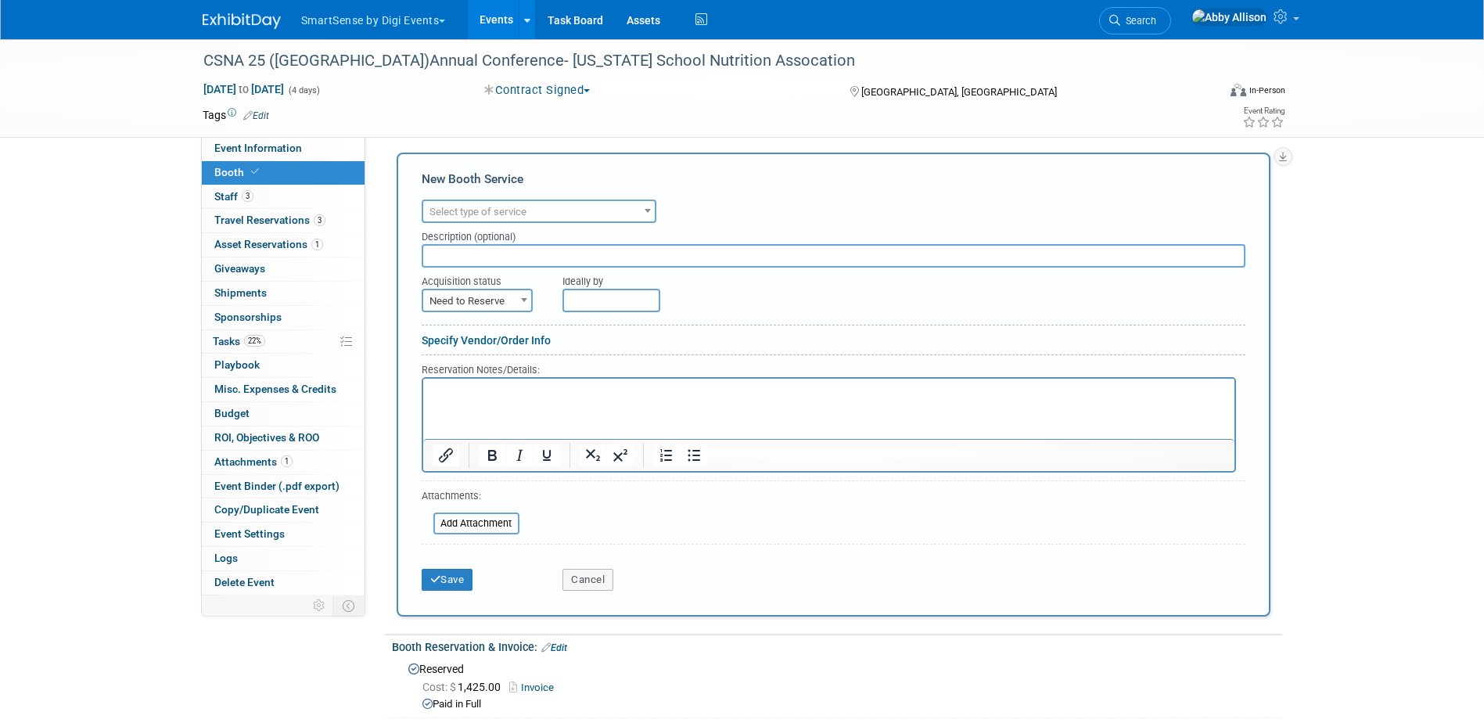
scroll to position [304, 0]
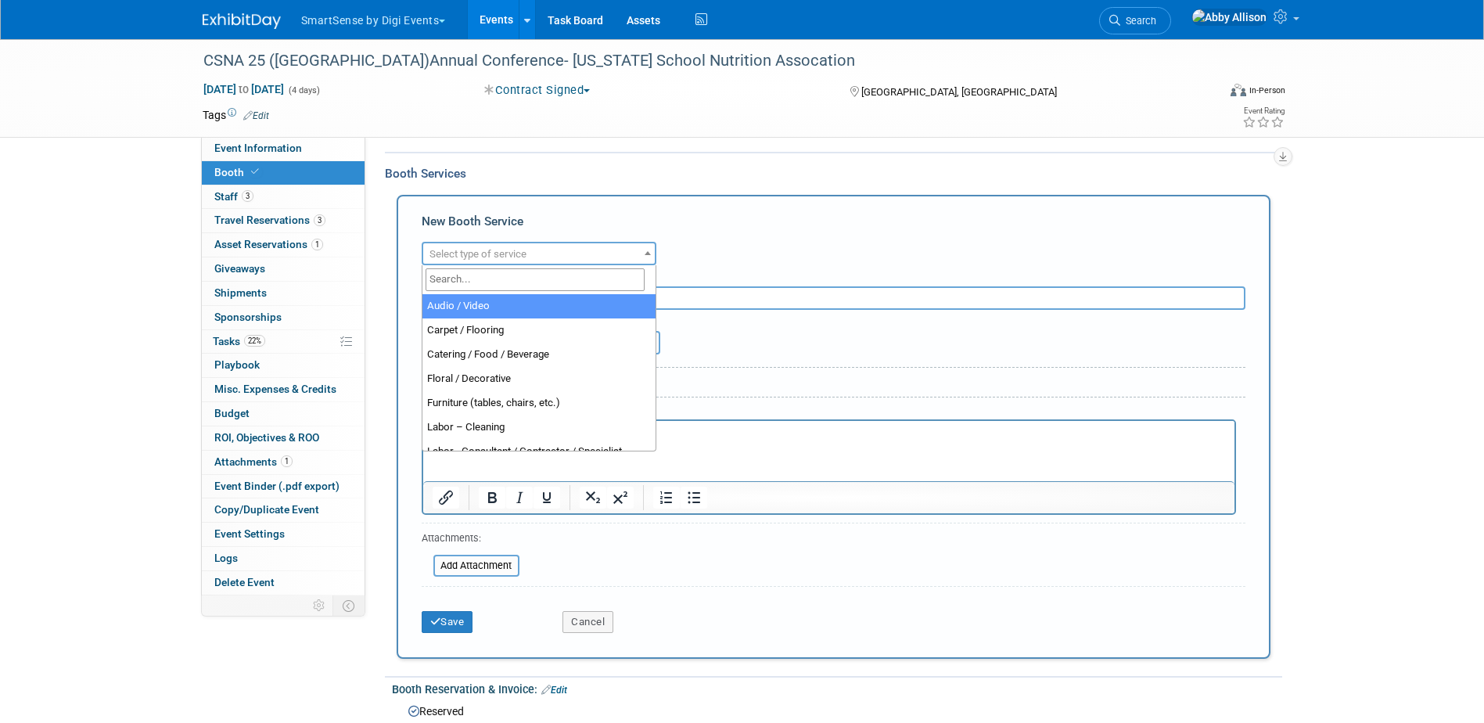
click at [469, 254] on span "Select type of service" at bounding box center [478, 254] width 97 height 12
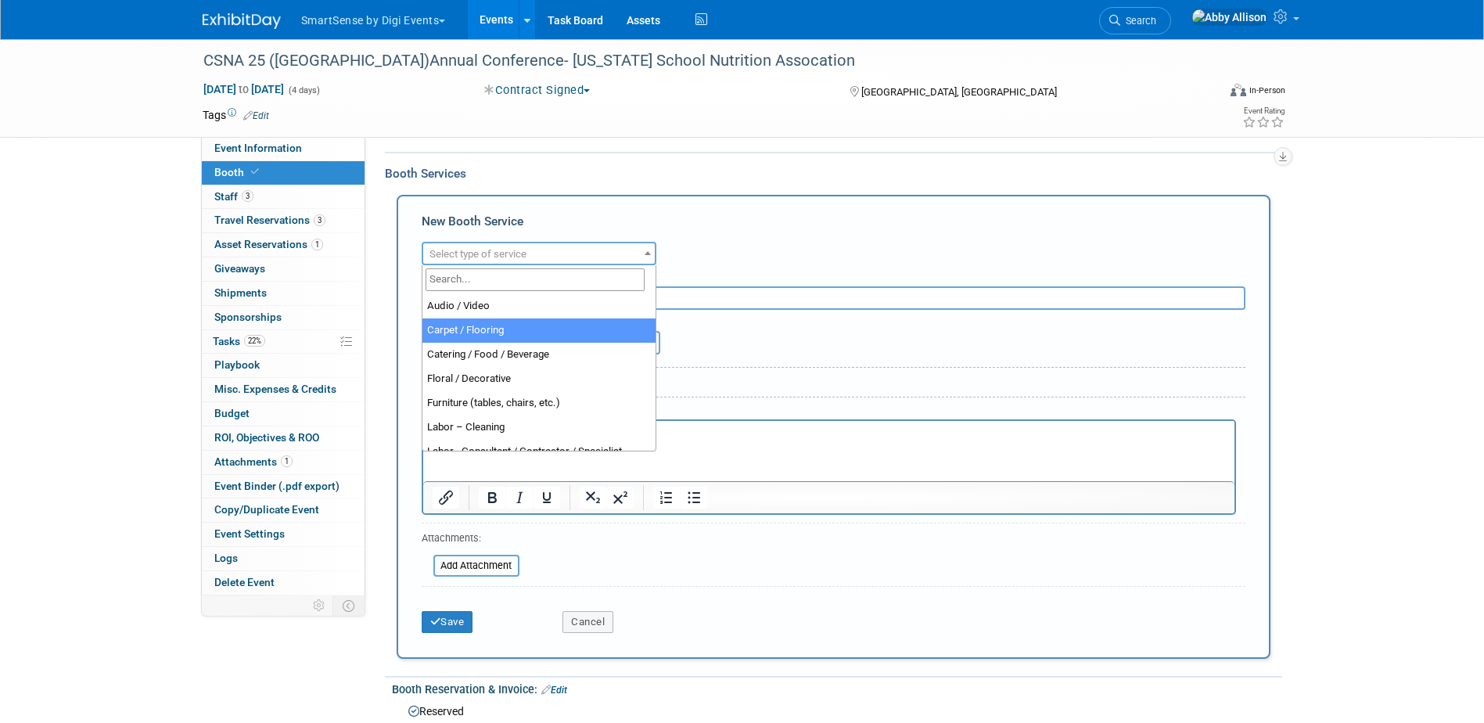
select select "4"
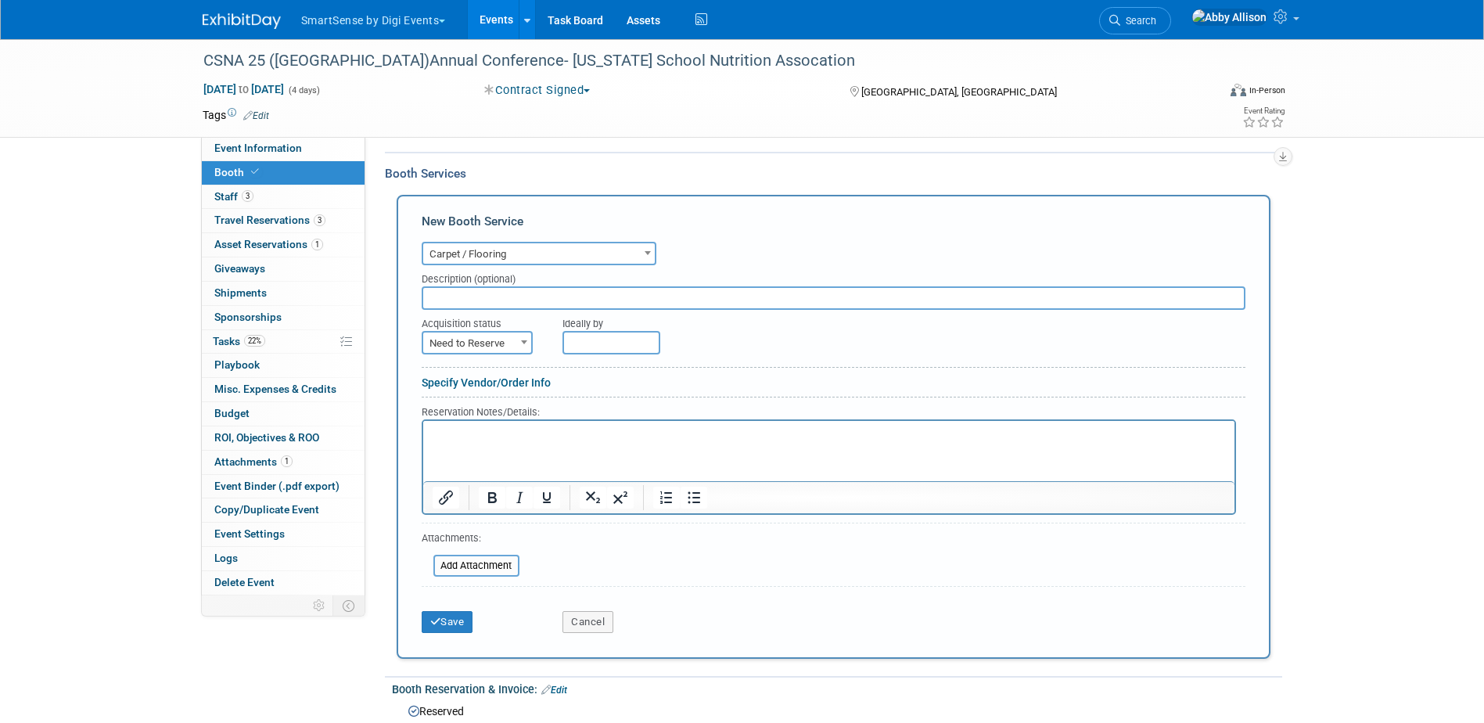
click at [479, 341] on span "Need to Reserve" at bounding box center [477, 344] width 108 height 22
select select "2"
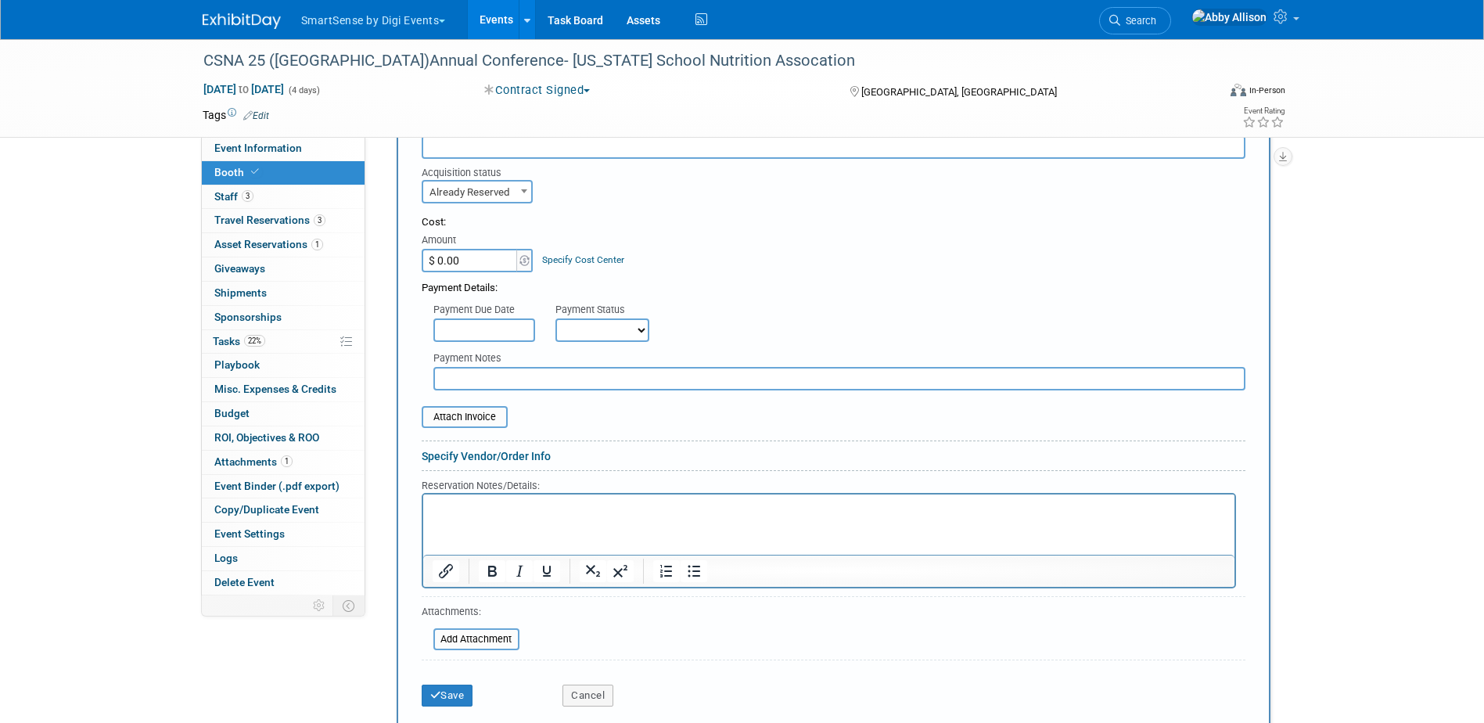
scroll to position [460, 0]
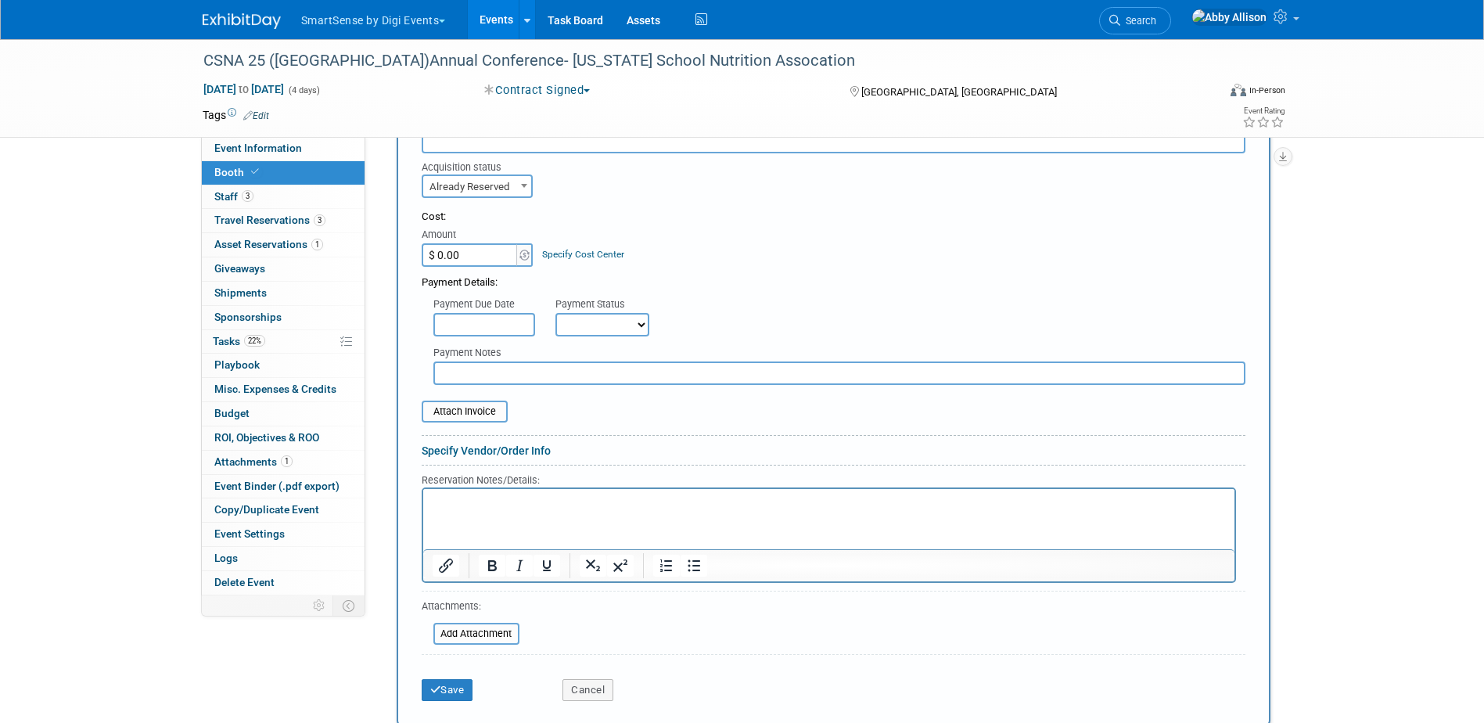
click at [473, 257] on input "$ 0.00" at bounding box center [471, 254] width 98 height 23
type input "$ 1,484.00"
click at [457, 408] on input "file" at bounding box center [413, 411] width 186 height 19
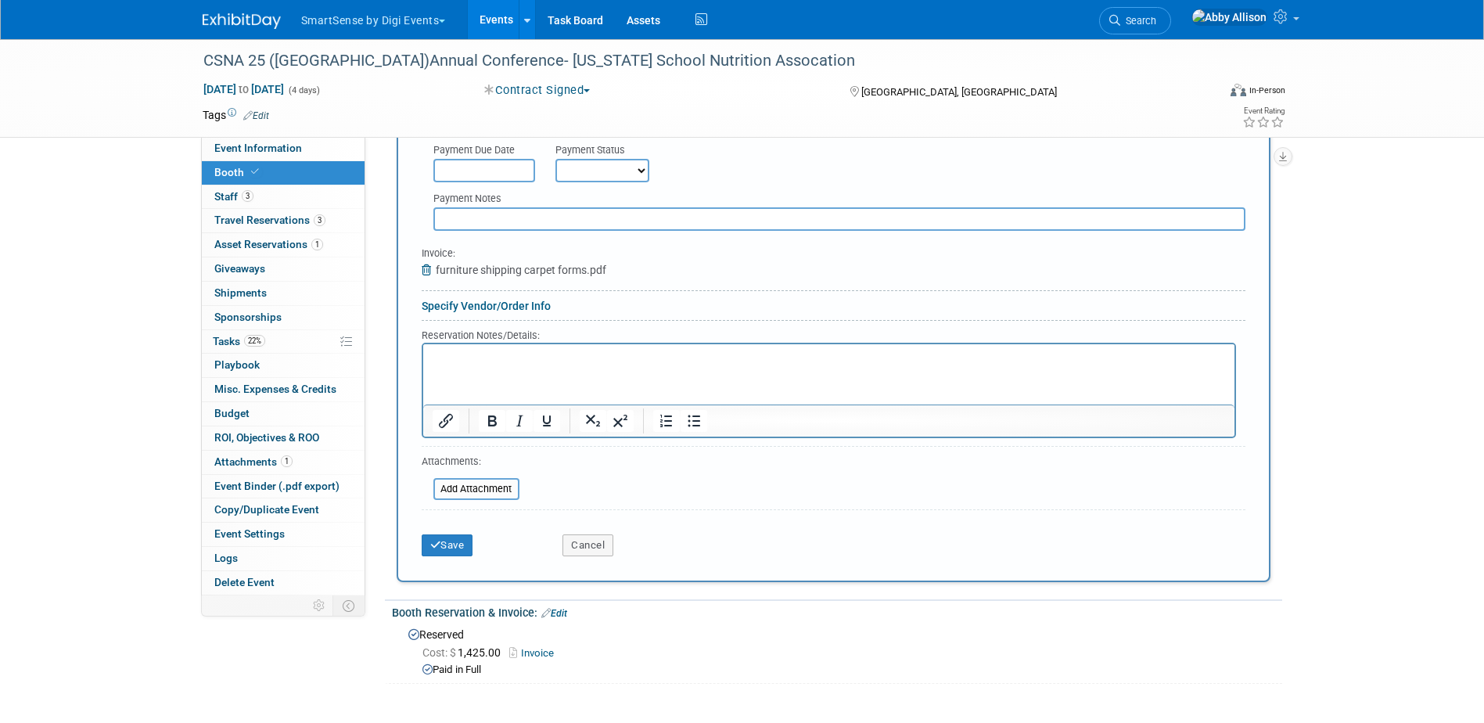
scroll to position [617, 0]
click at [448, 549] on button "Save" at bounding box center [448, 543] width 52 height 22
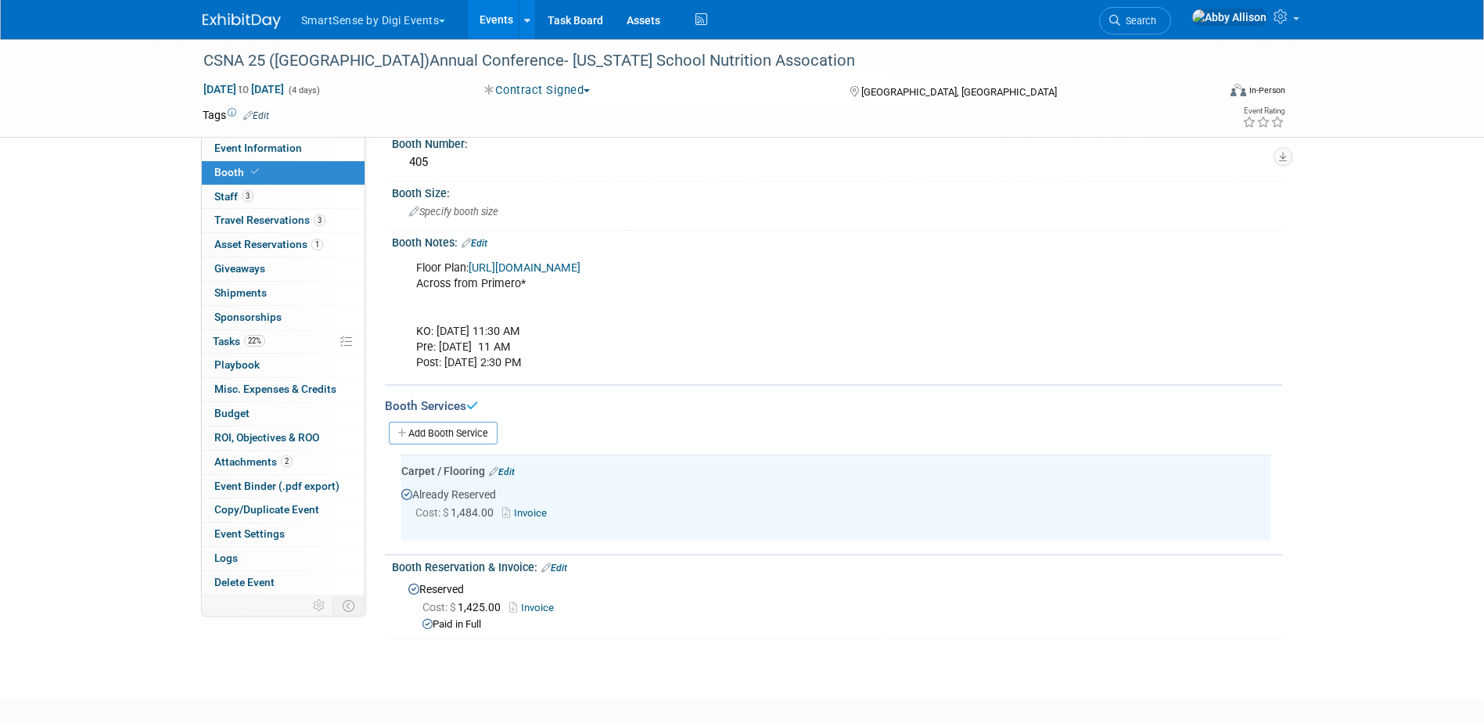
scroll to position [0, 0]
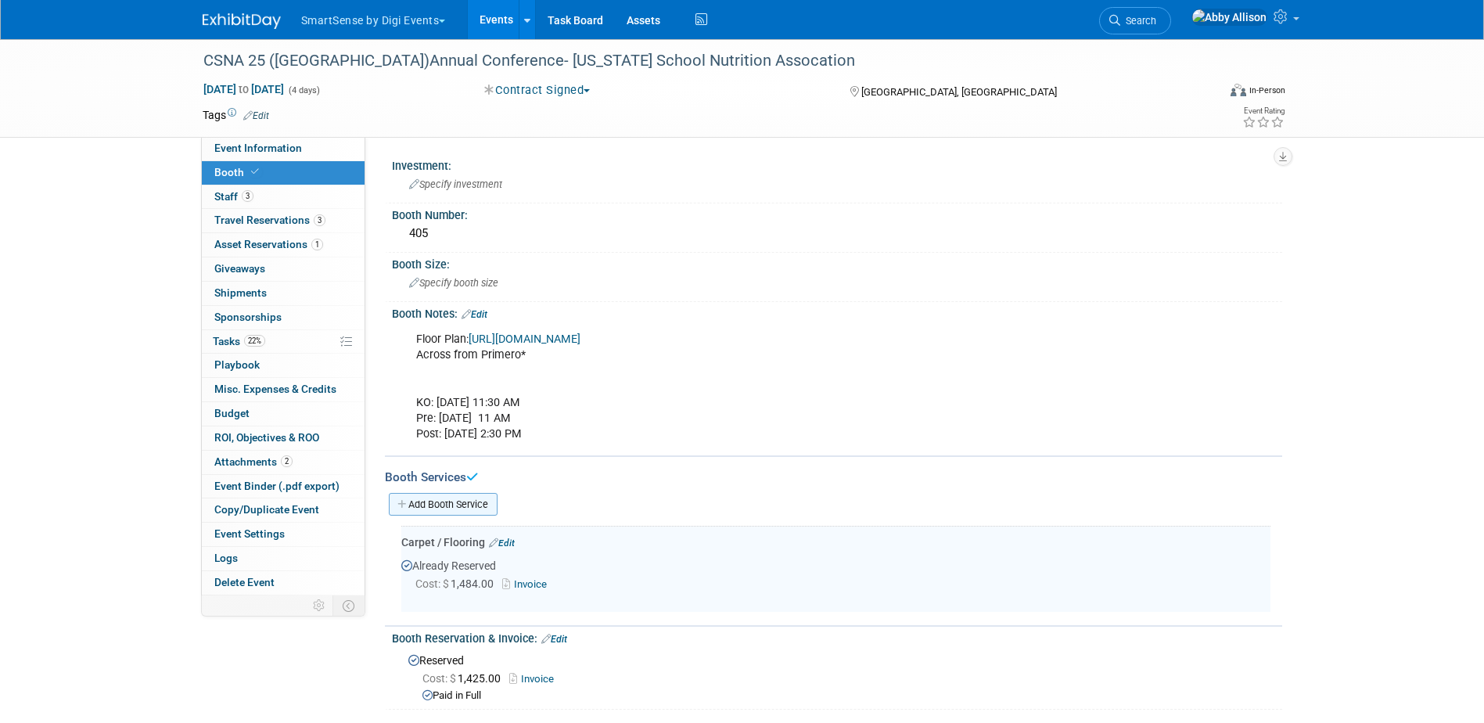
click at [419, 500] on link "Add Booth Service" at bounding box center [443, 504] width 109 height 23
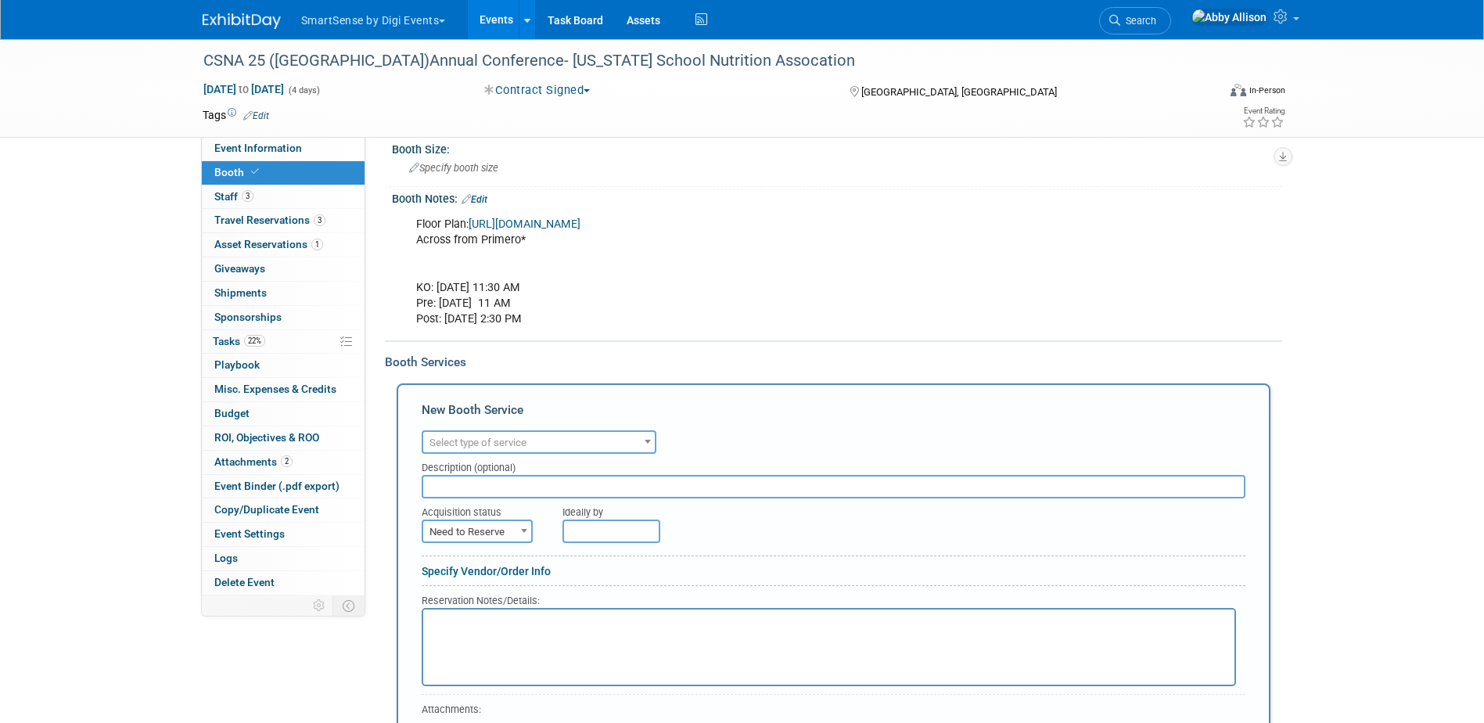
scroll to position [156, 0]
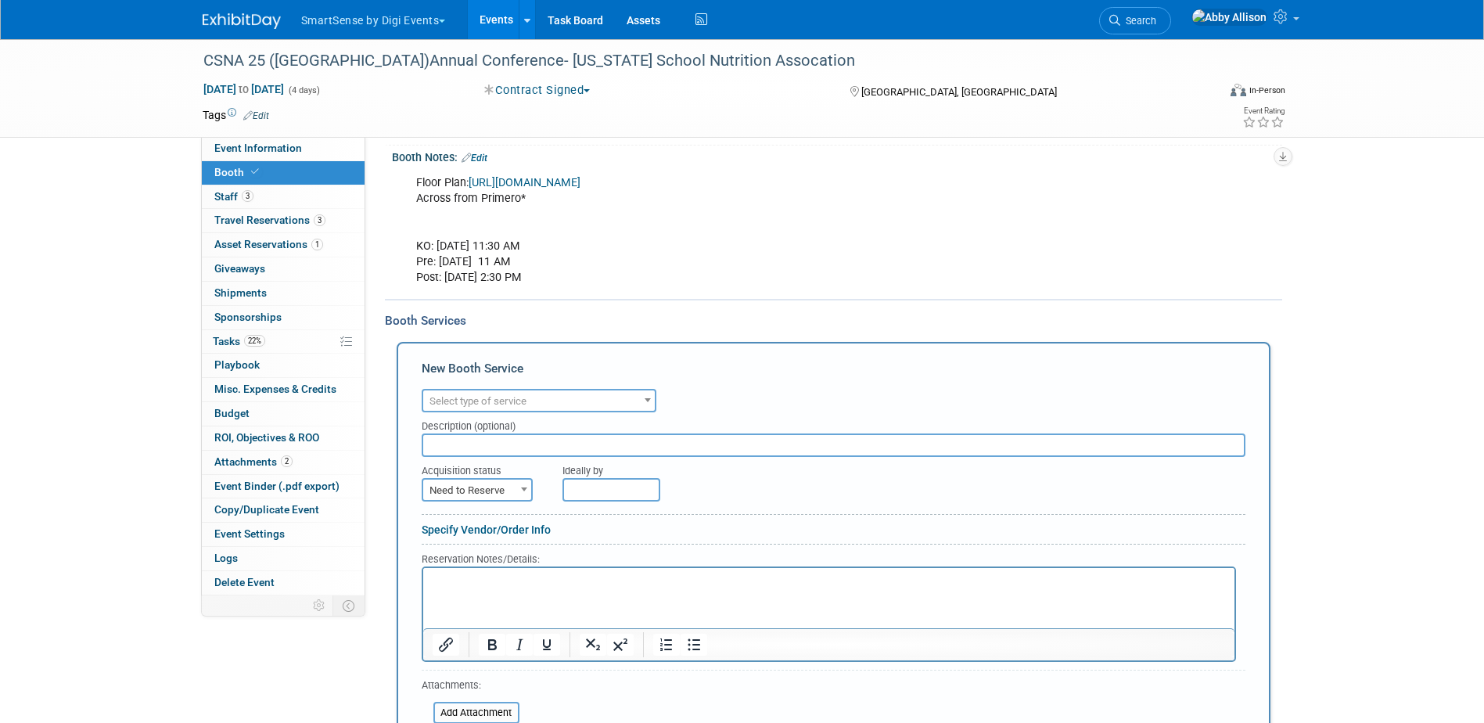
click at [476, 406] on span "Select type of service" at bounding box center [478, 401] width 97 height 12
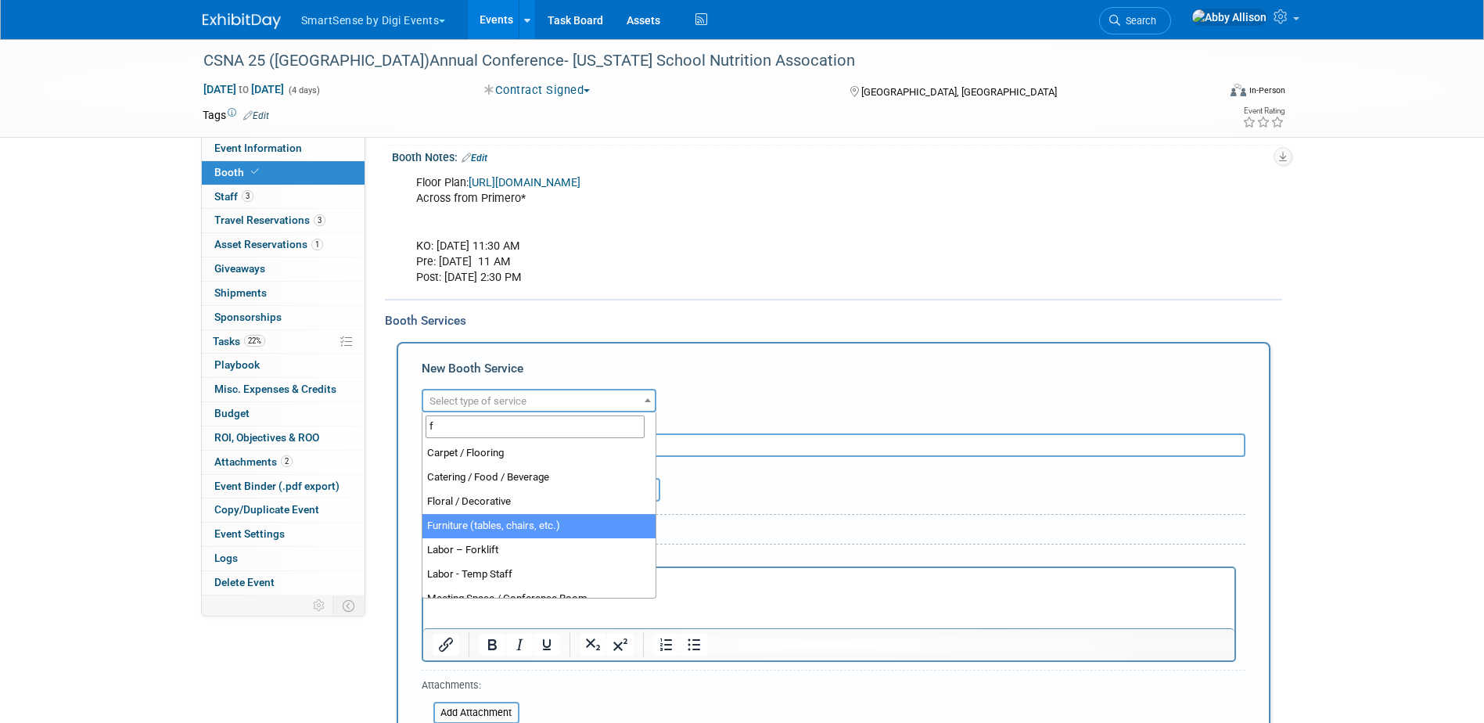
type input "f"
select select "6"
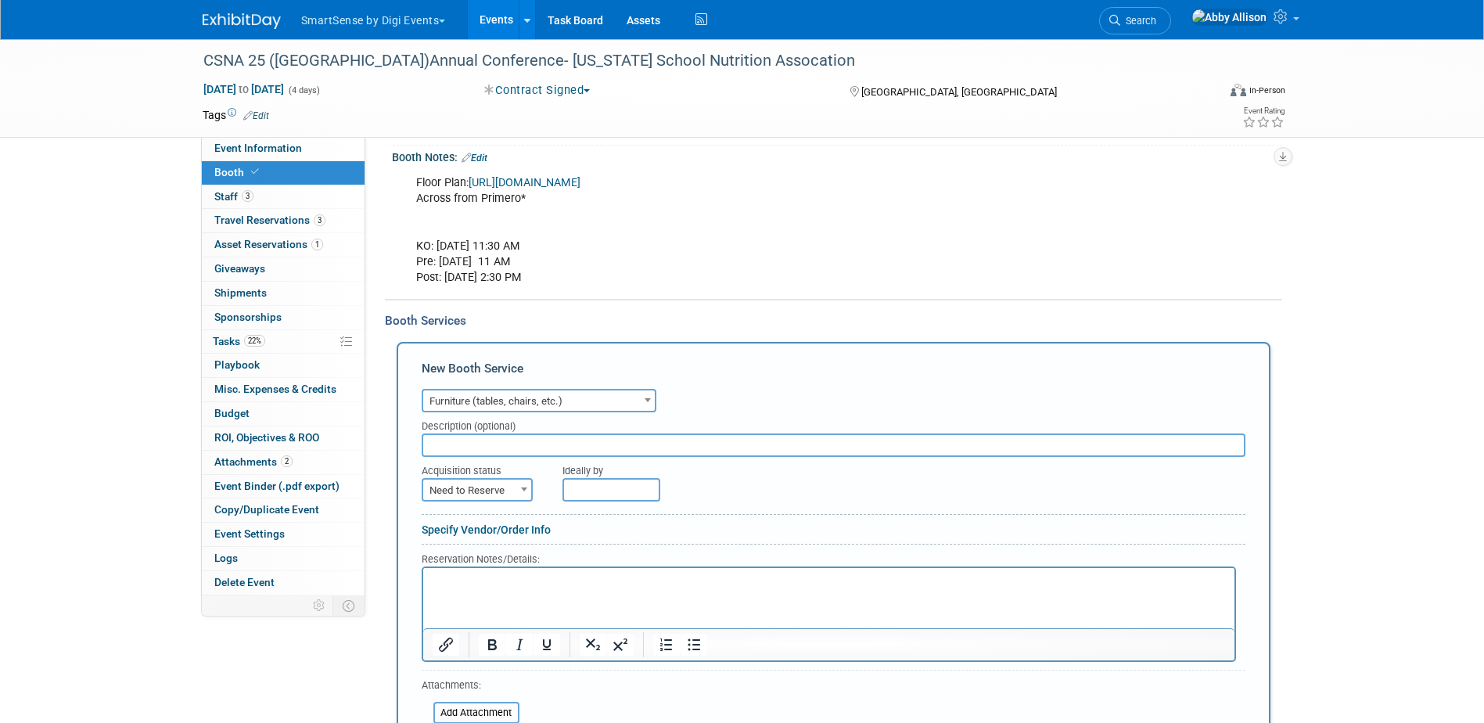
click at [473, 492] on span "Need to Reserve" at bounding box center [477, 491] width 108 height 22
select select "2"
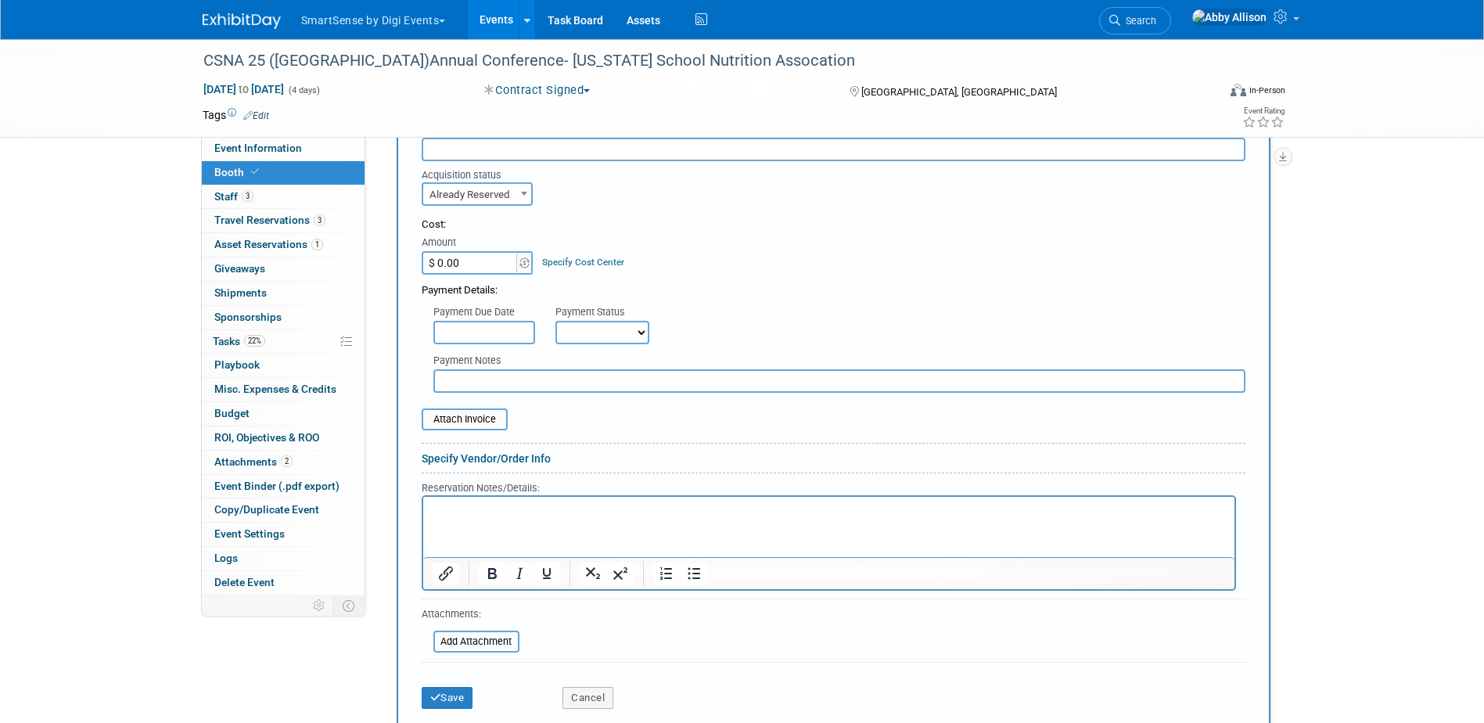
scroll to position [469, 0]
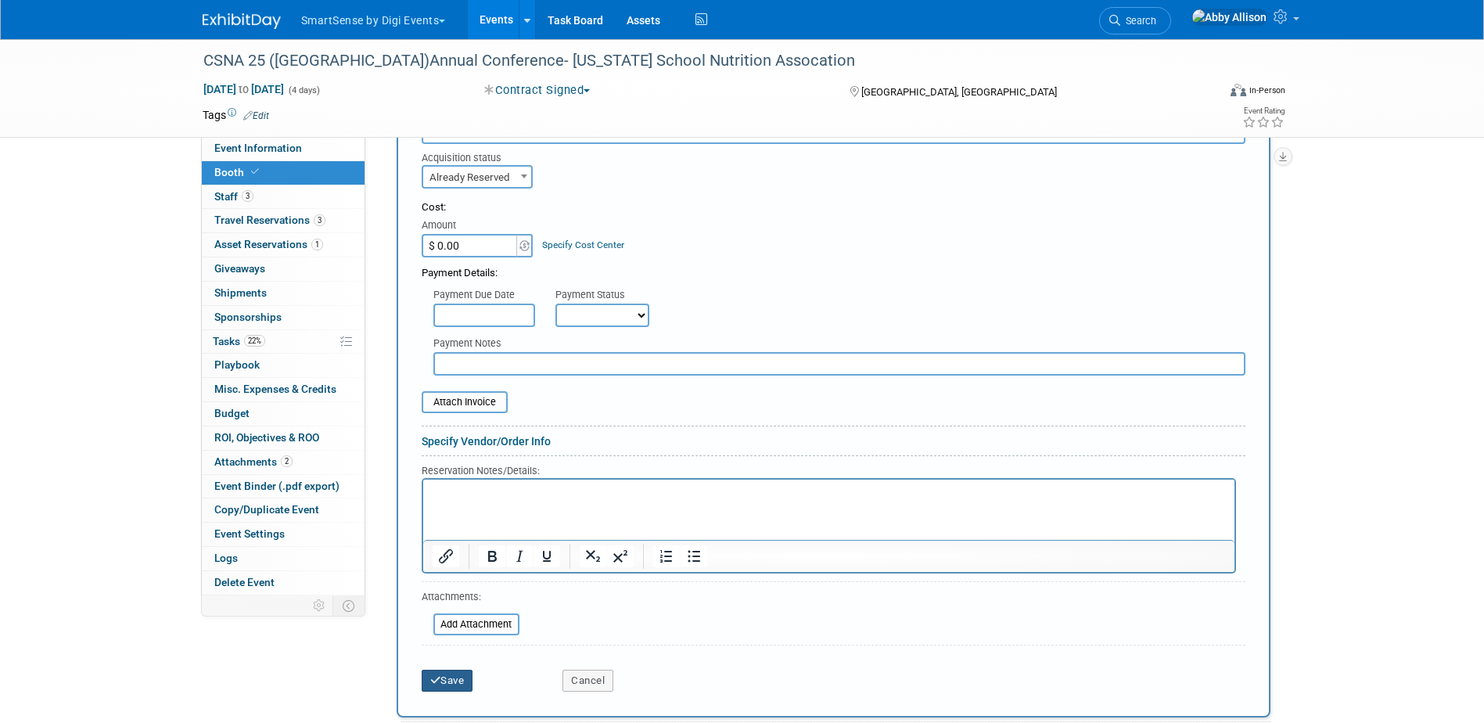
click at [450, 676] on button "Save" at bounding box center [448, 681] width 52 height 22
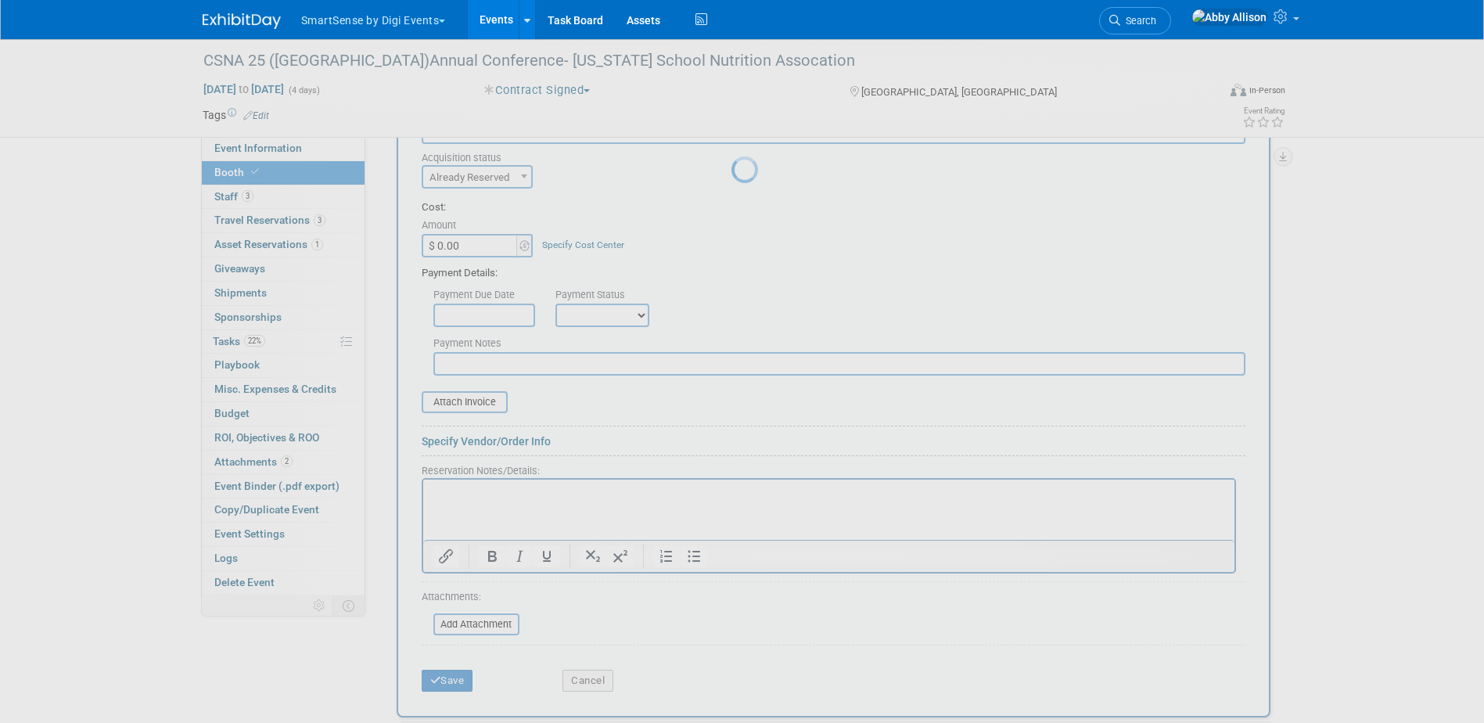
scroll to position [239, 0]
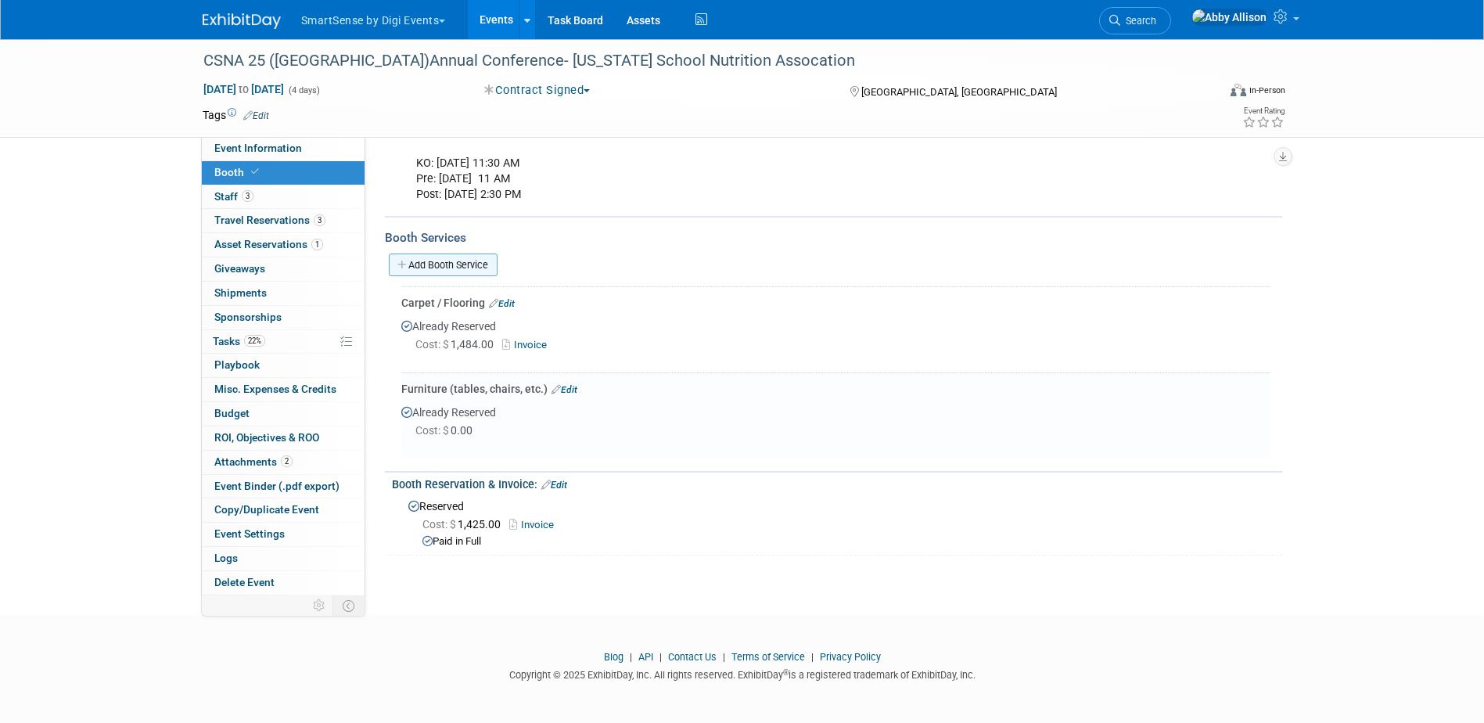
click at [430, 263] on link "Add Booth Service" at bounding box center [443, 265] width 109 height 23
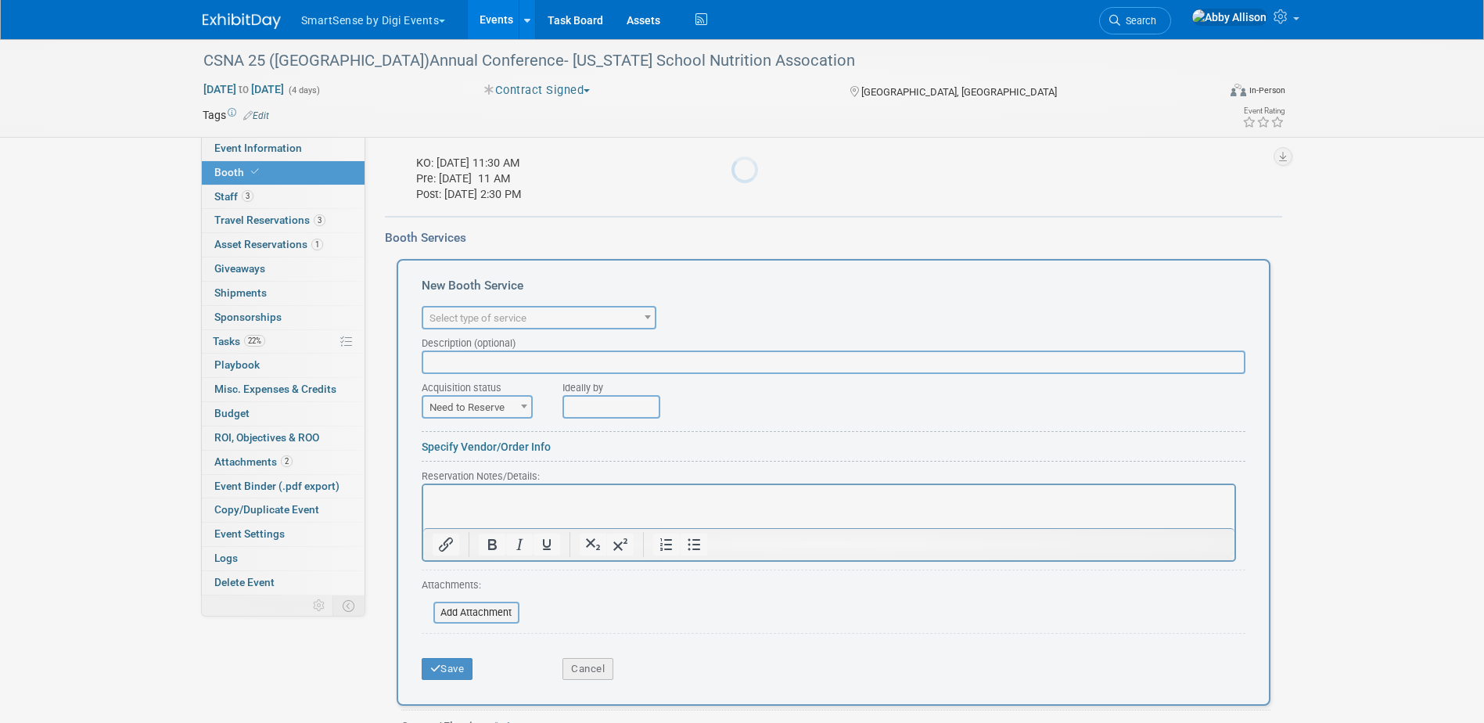
scroll to position [0, 0]
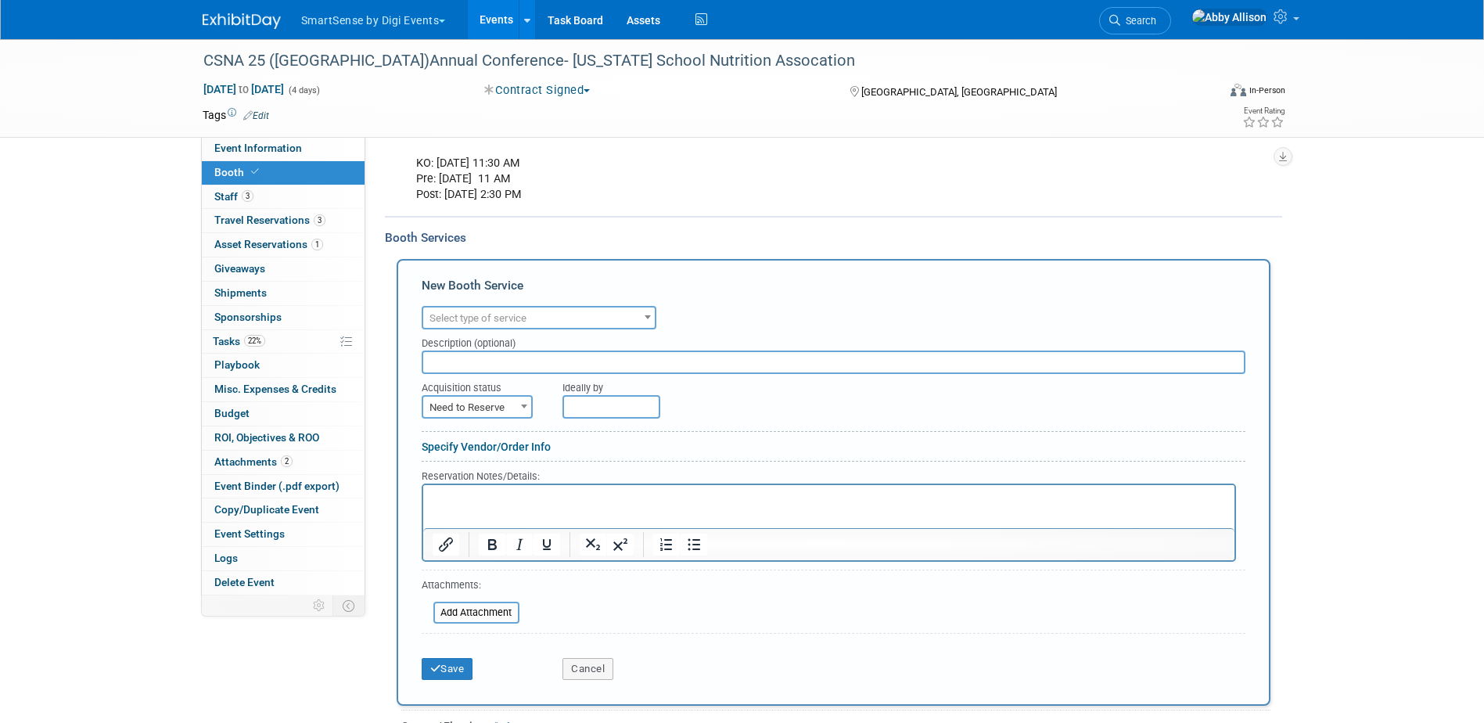
click at [462, 329] on div "Description (optional)" at bounding box center [834, 339] width 824 height 21
click at [463, 323] on span "Select type of service" at bounding box center [478, 318] width 97 height 12
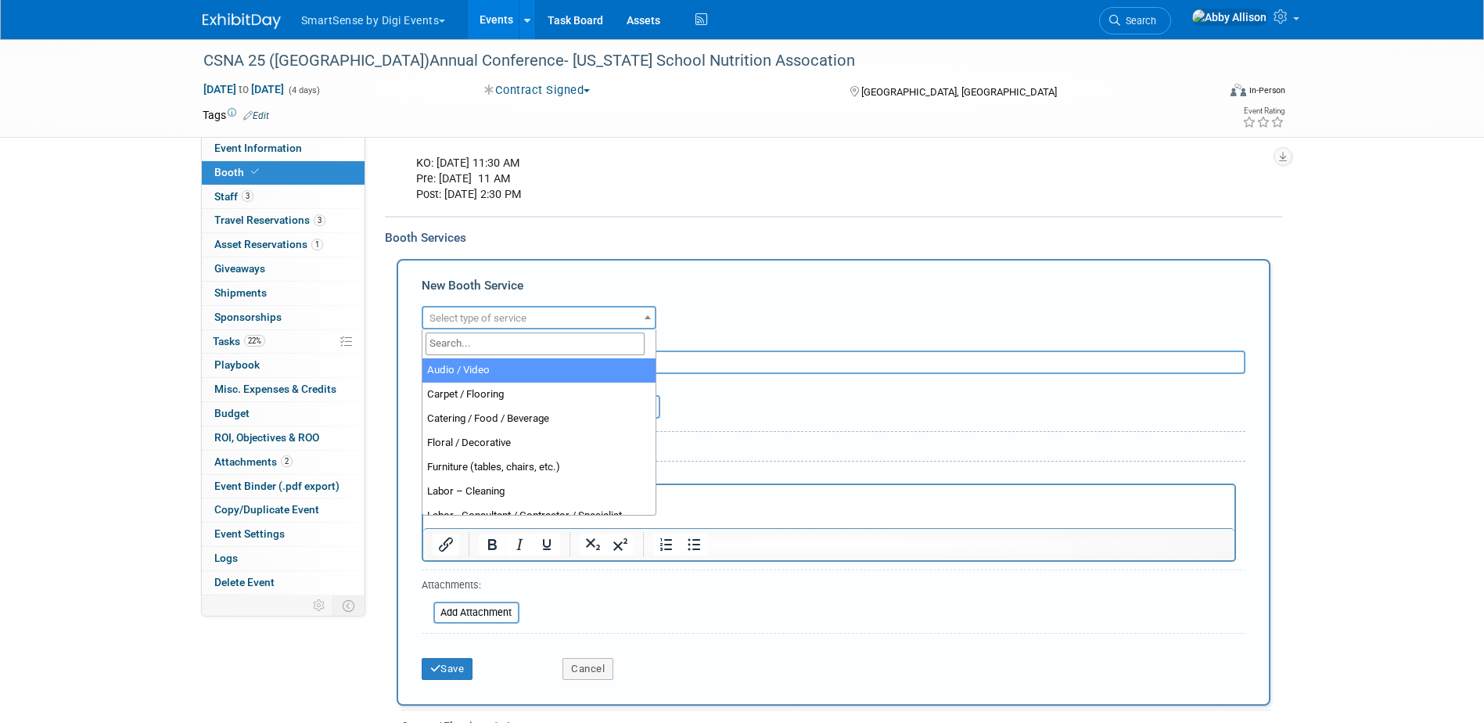
click at [473, 343] on input "search" at bounding box center [535, 344] width 219 height 23
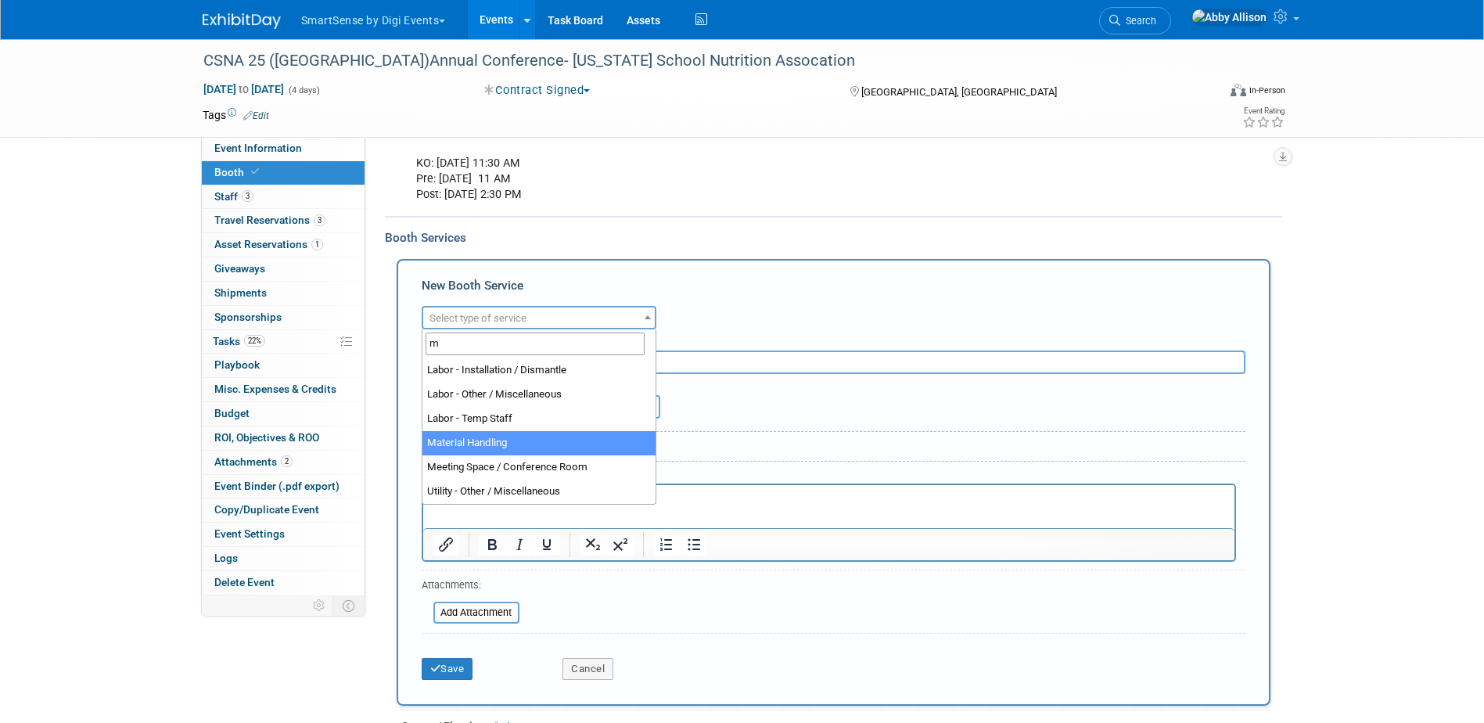
type input "m"
select select "10"
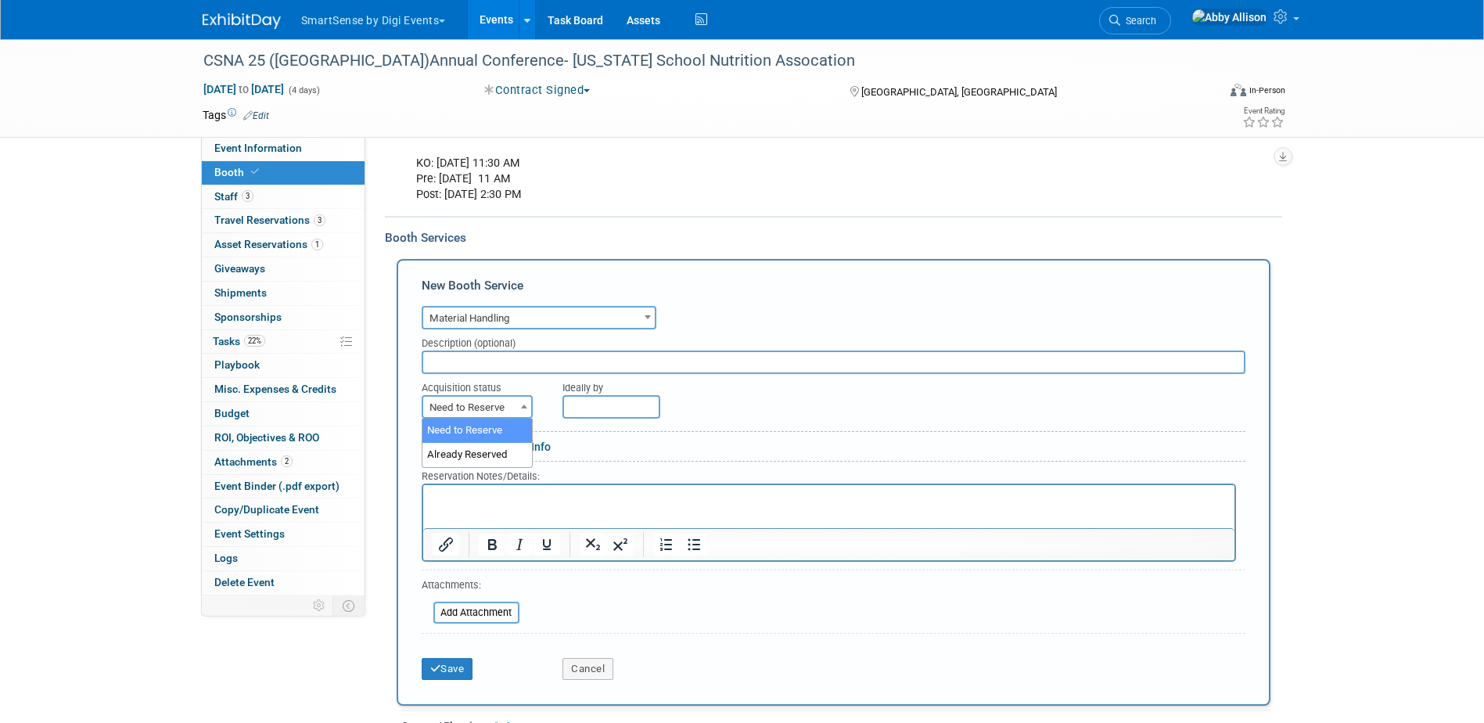
click at [495, 405] on span "Need to Reserve" at bounding box center [477, 408] width 108 height 22
select select "2"
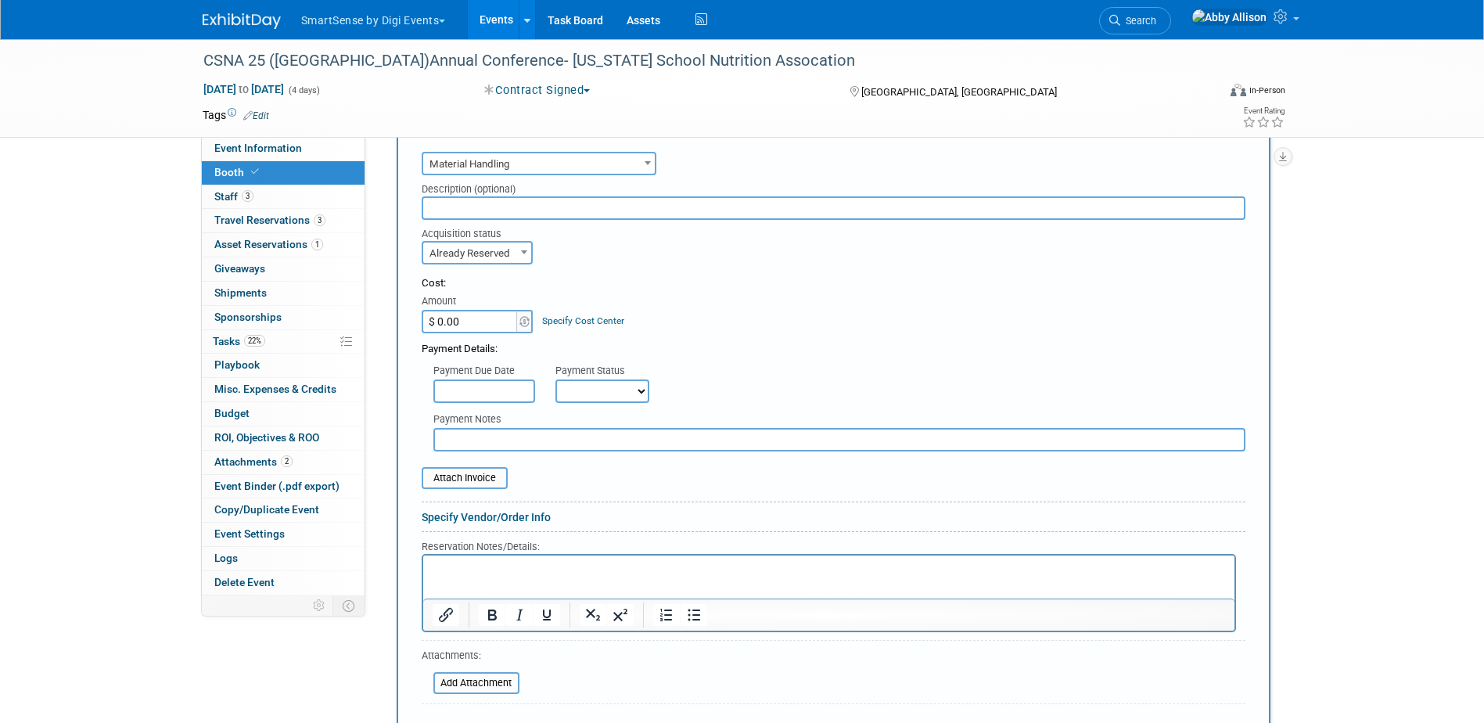
scroll to position [396, 0]
click at [466, 678] on input "file" at bounding box center [425, 680] width 186 height 19
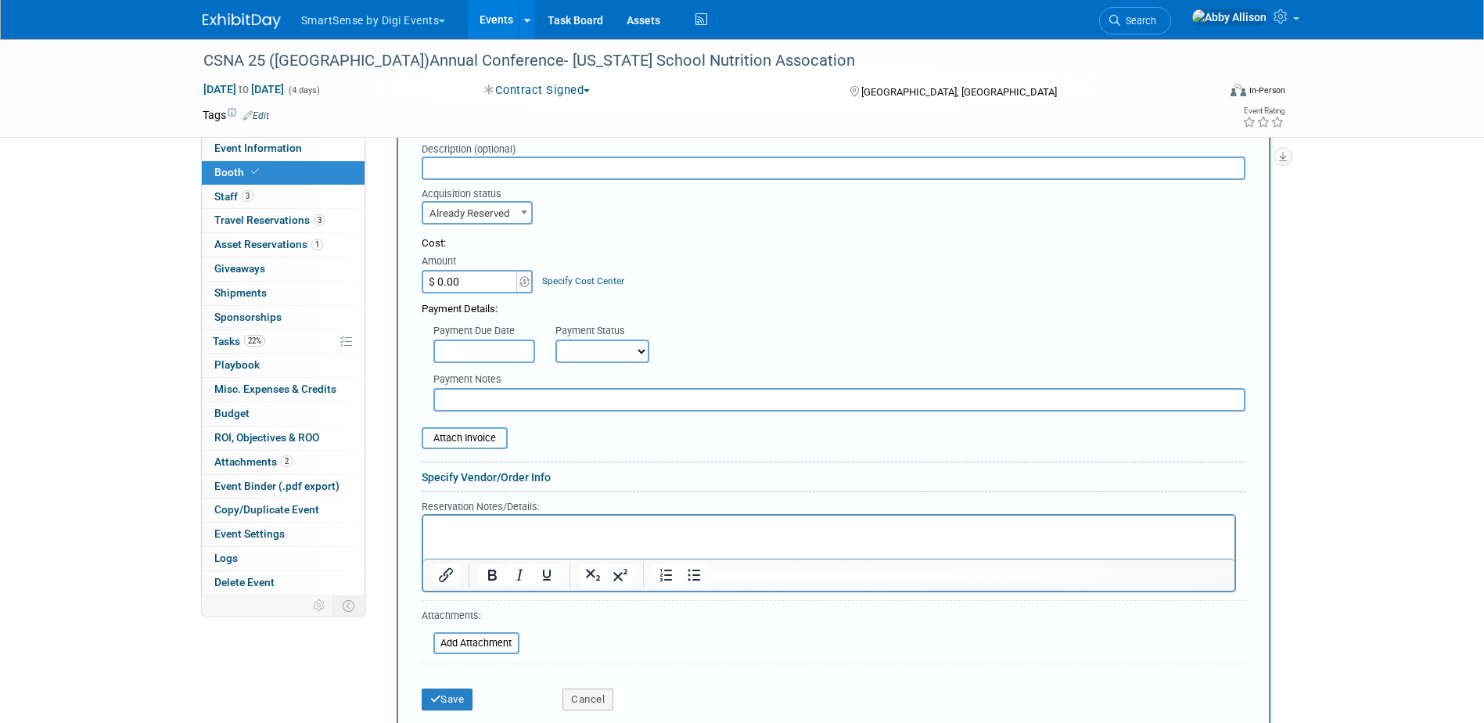
scroll to position [552, 0]
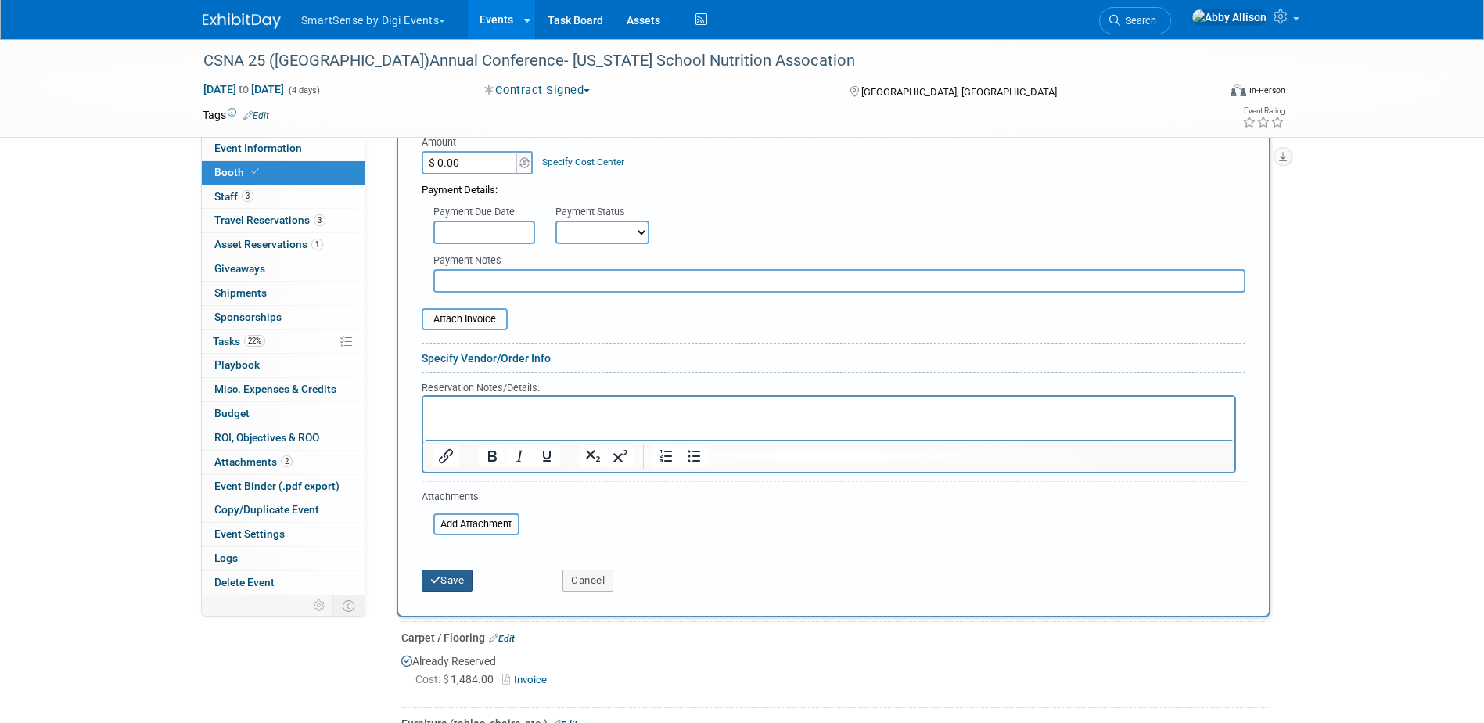
click at [466, 577] on button "Save" at bounding box center [448, 581] width 52 height 22
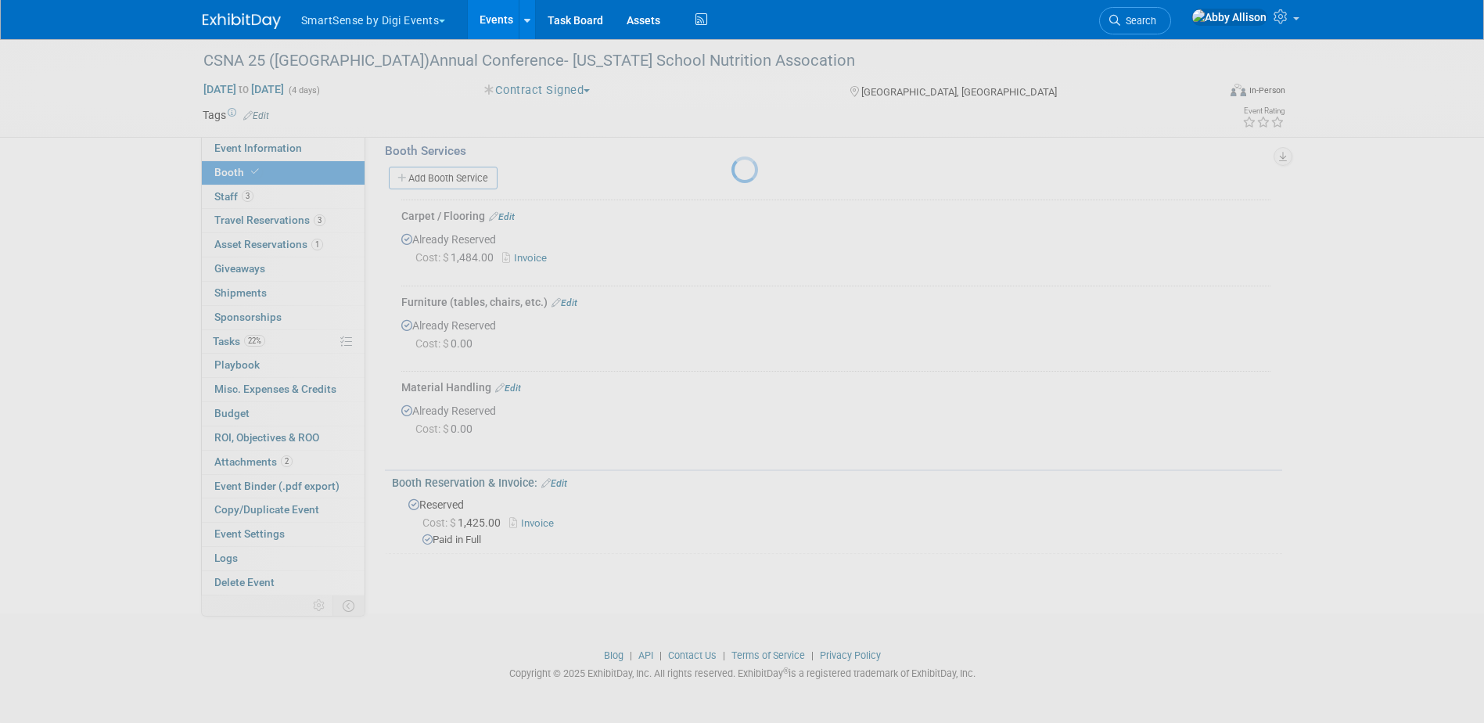
scroll to position [325, 0]
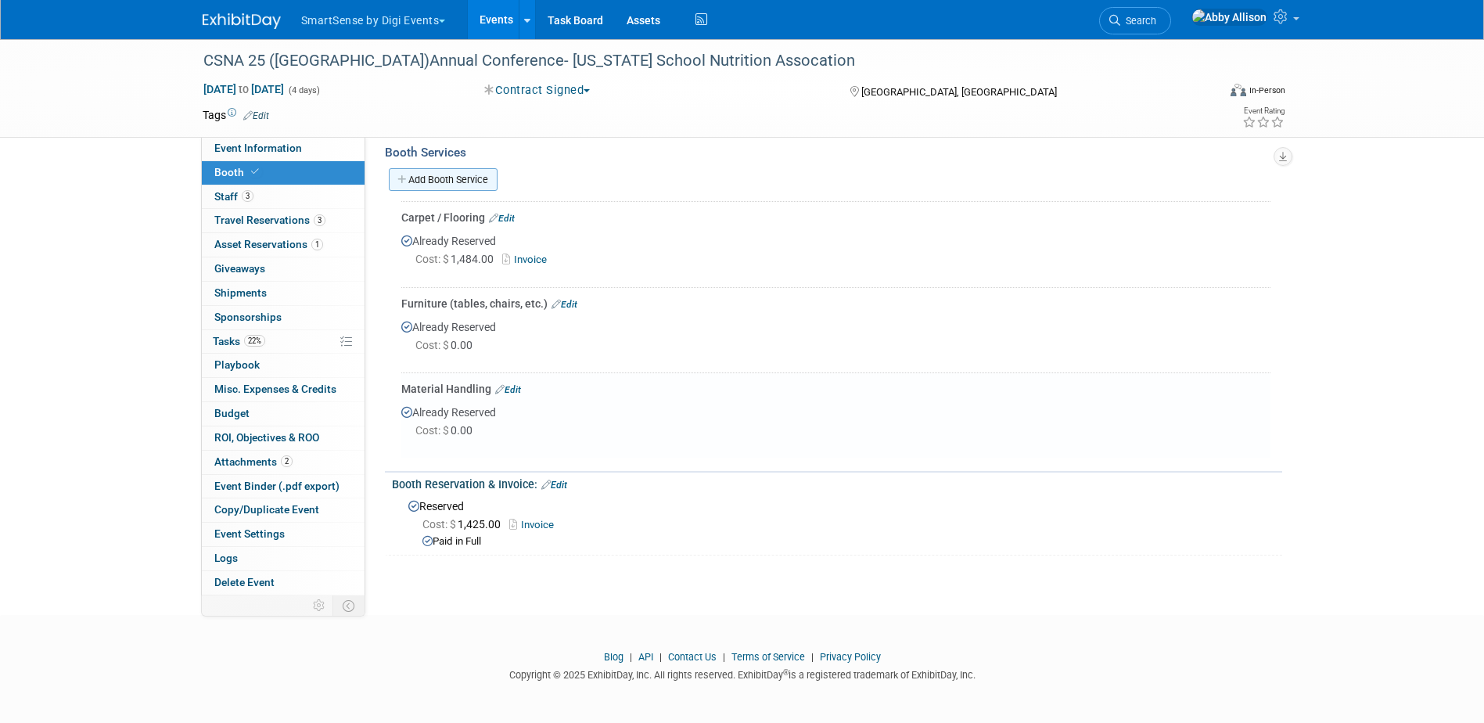
click at [427, 176] on link "Add Booth Service" at bounding box center [443, 179] width 109 height 23
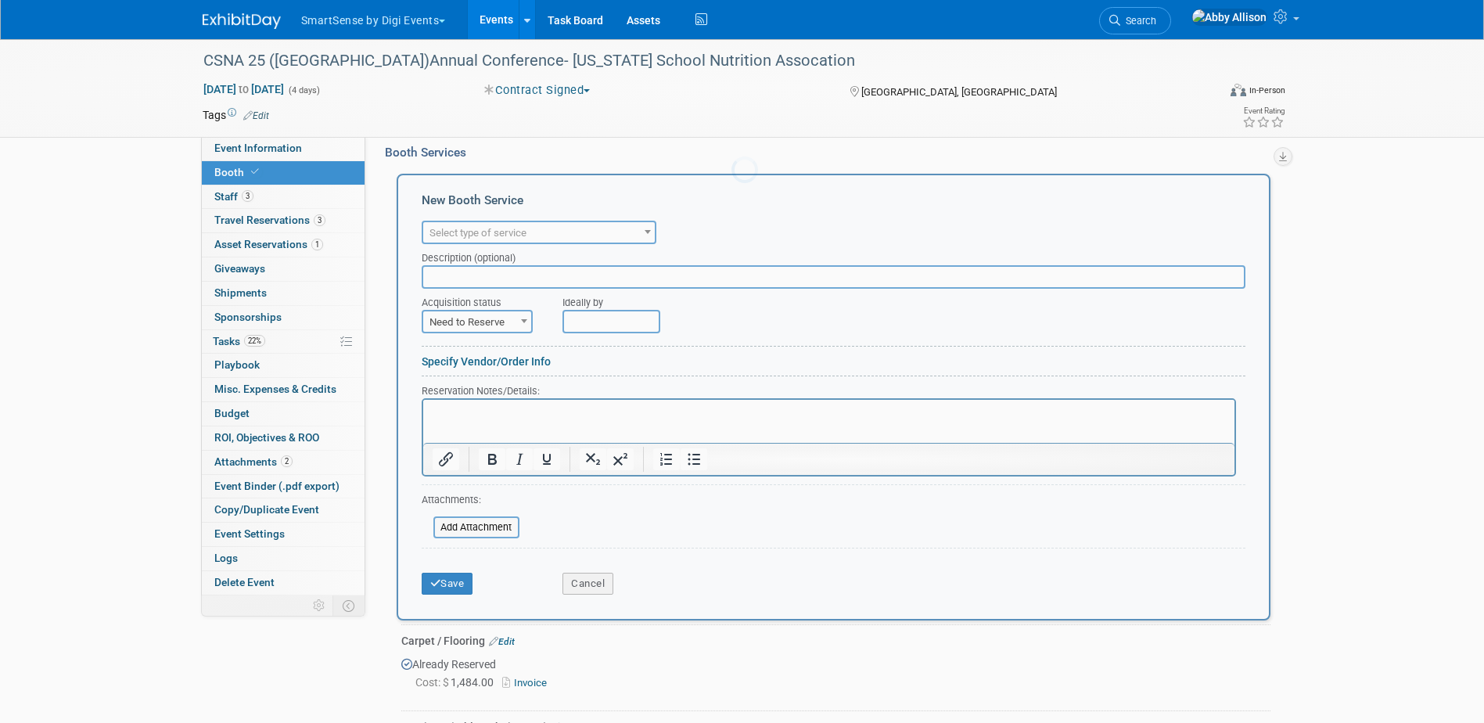
scroll to position [0, 0]
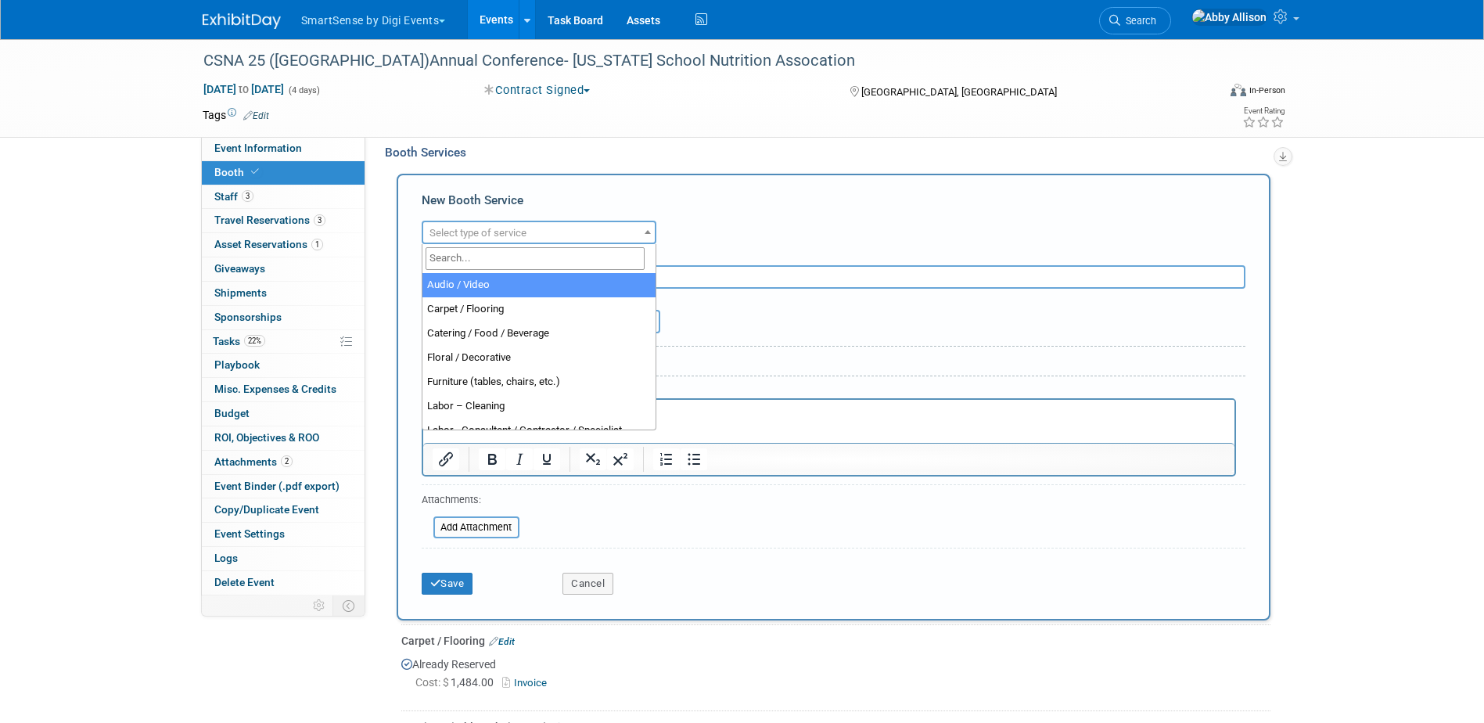
click at [469, 236] on span "Select type of service" at bounding box center [478, 233] width 97 height 12
click at [483, 258] on input "search" at bounding box center [535, 258] width 219 height 23
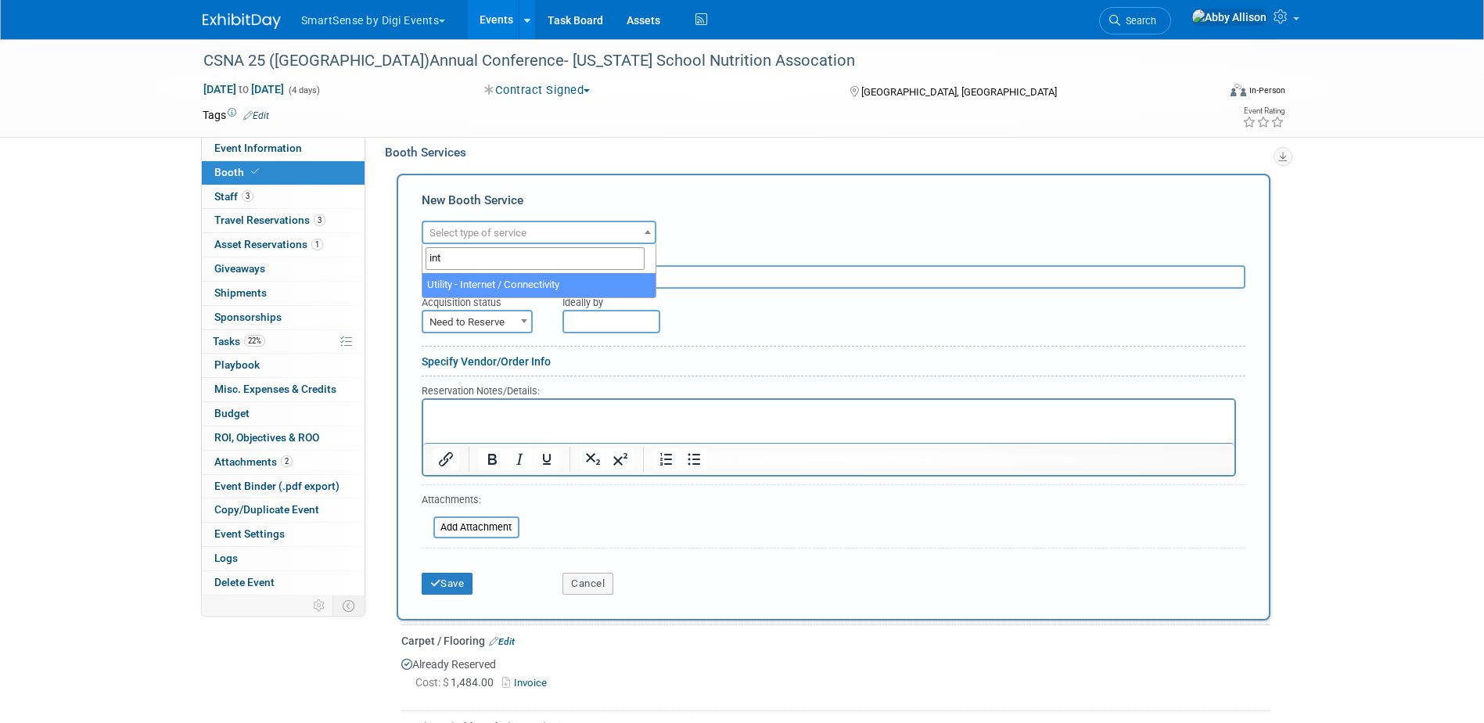
type input "int"
select select "18"
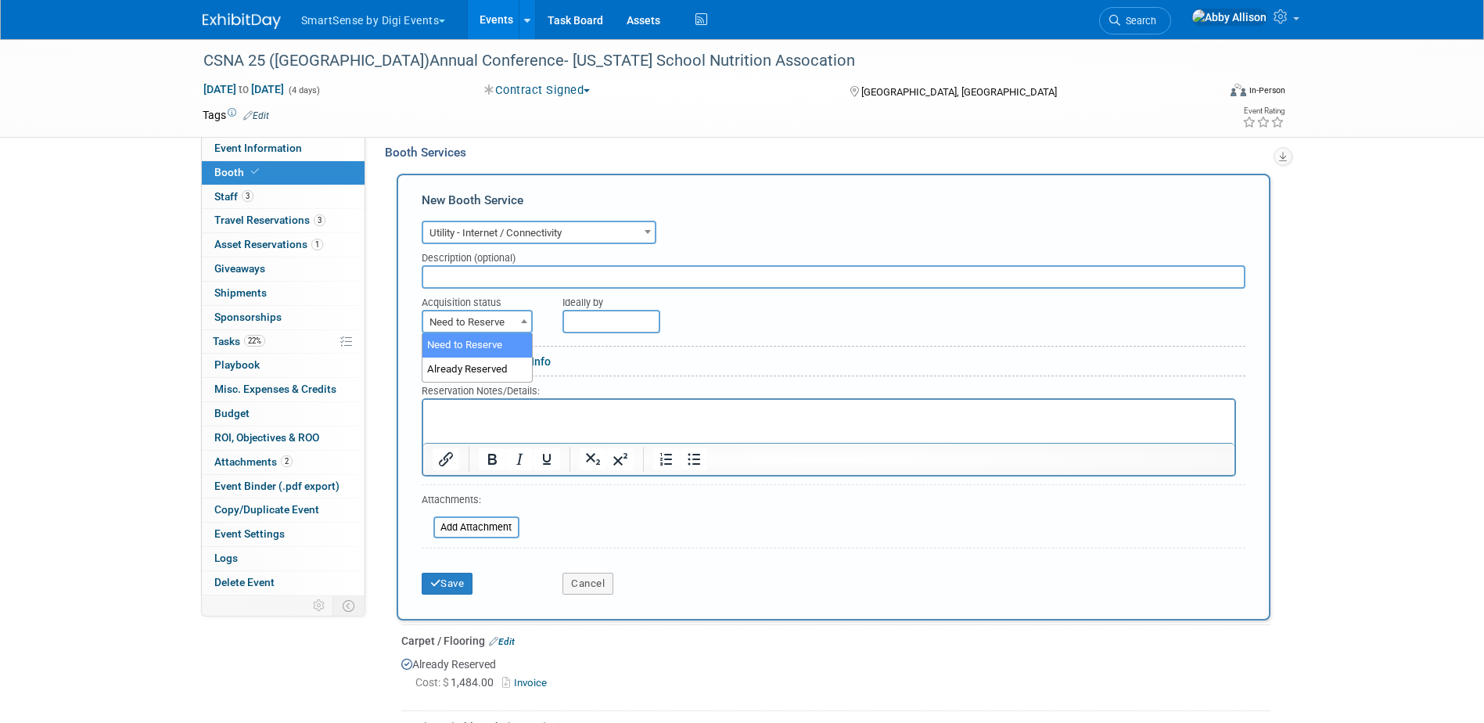
click at [455, 315] on span "Need to Reserve" at bounding box center [477, 322] width 108 height 22
select select "2"
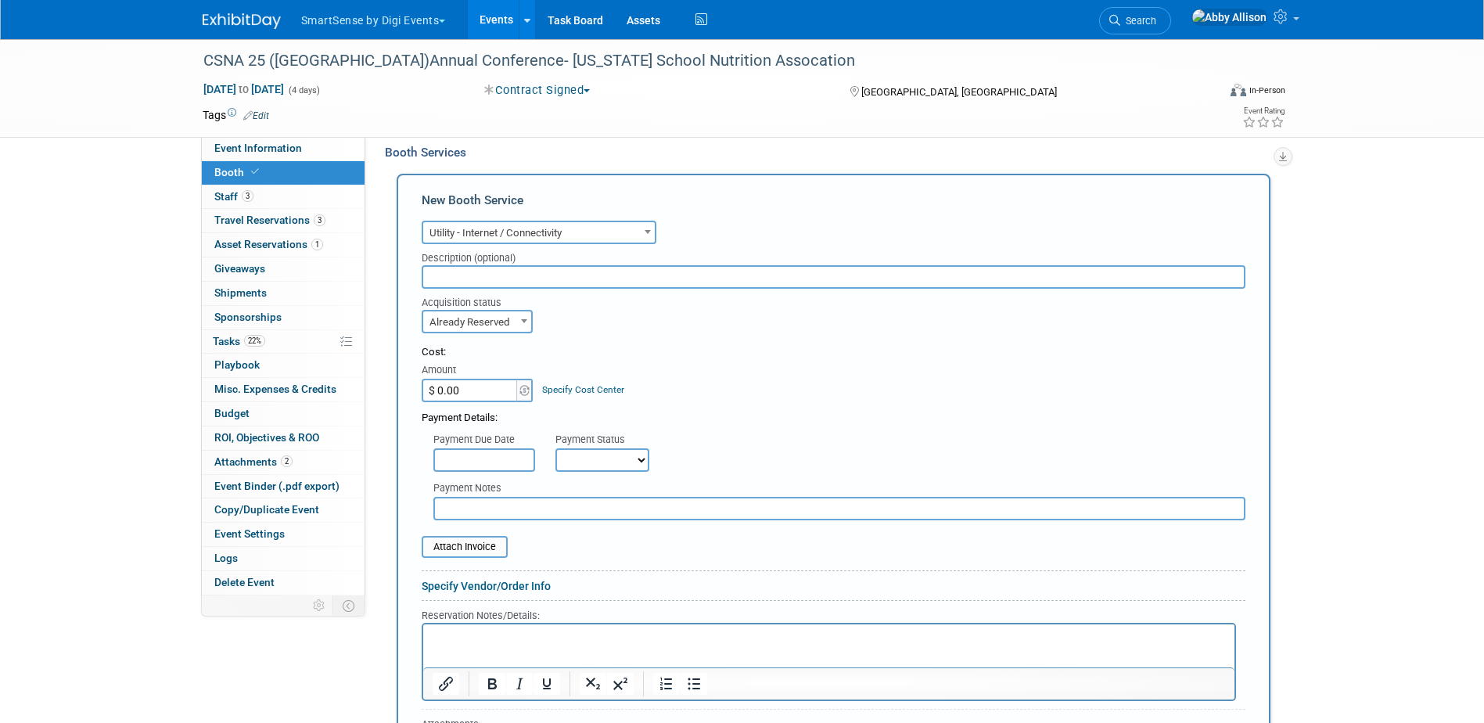
click at [495, 277] on input "text" at bounding box center [834, 276] width 824 height 23
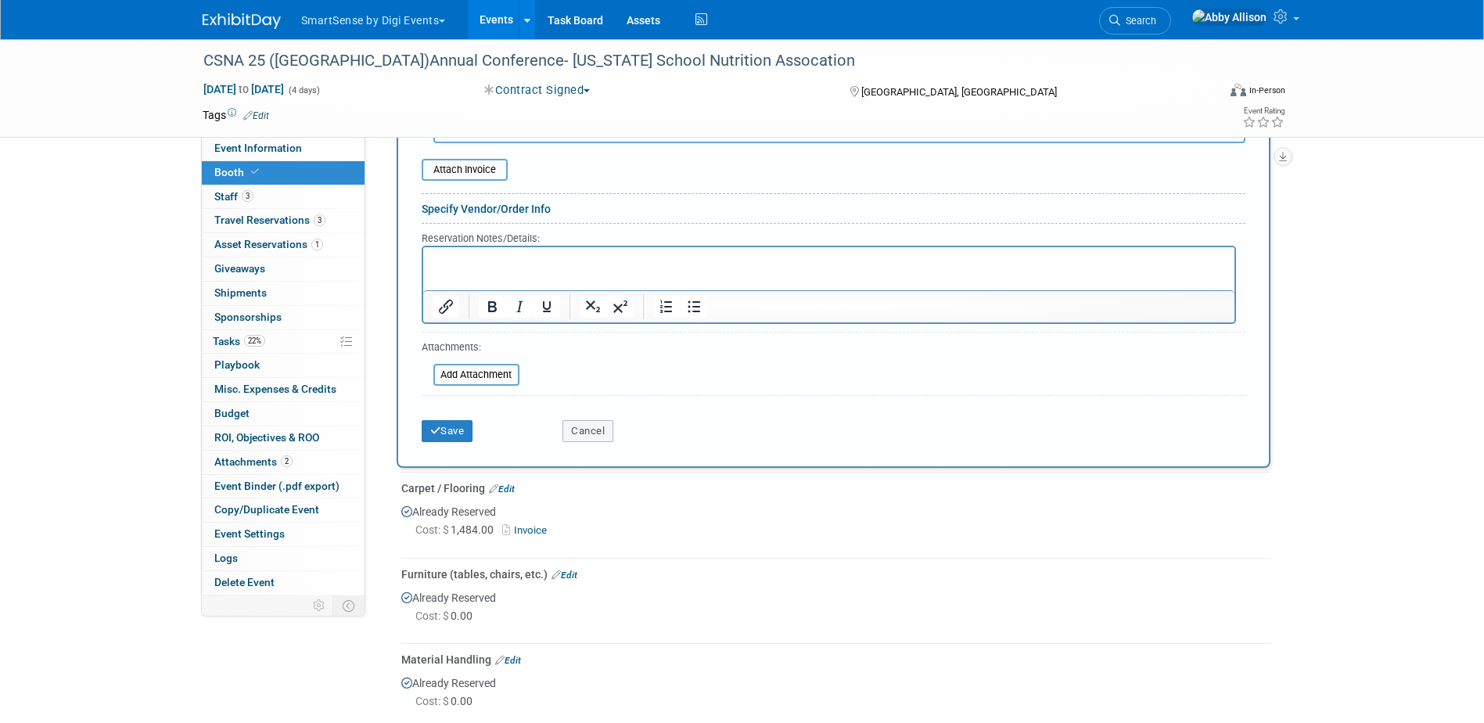
scroll to position [716, 0]
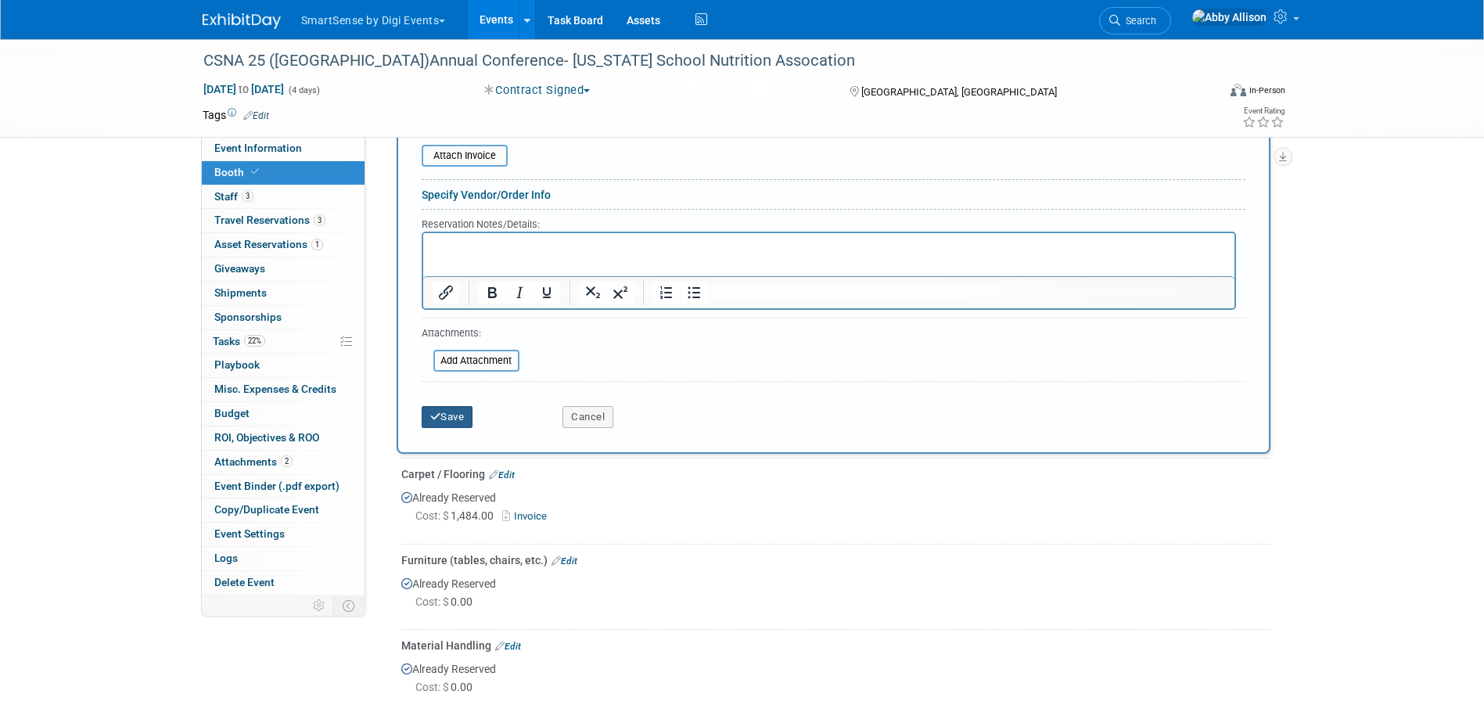
type input "VXI300"
click at [455, 417] on button "Save" at bounding box center [448, 417] width 52 height 22
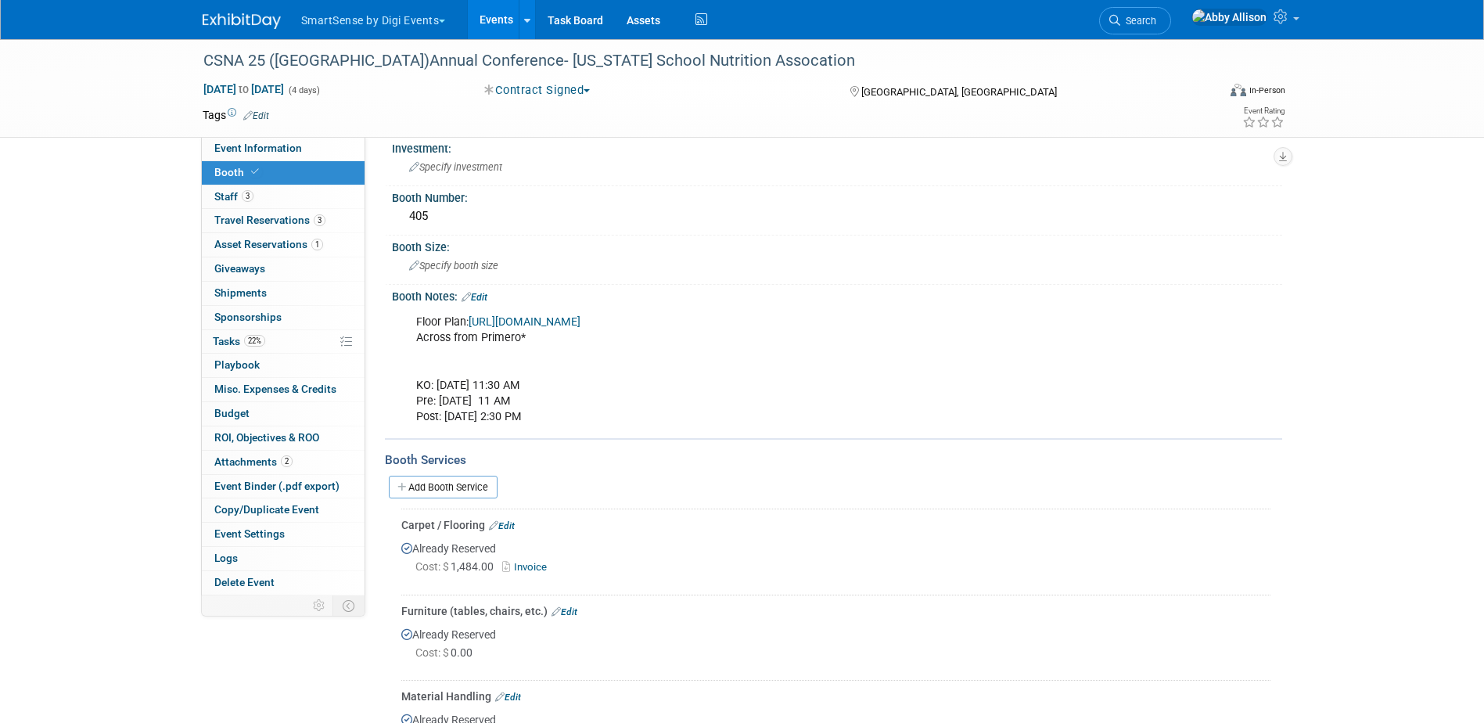
scroll to position [0, 0]
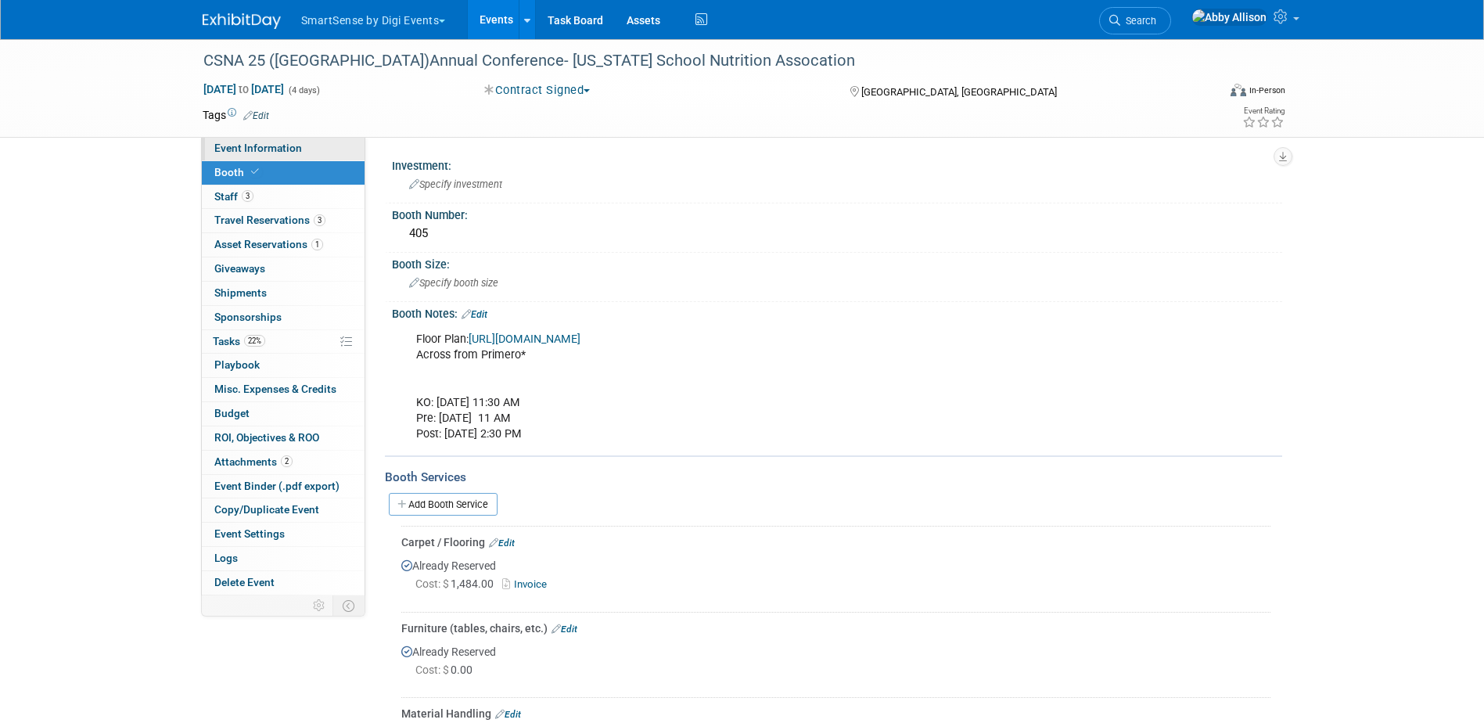
click at [267, 149] on span "Event Information" at bounding box center [258, 148] width 88 height 13
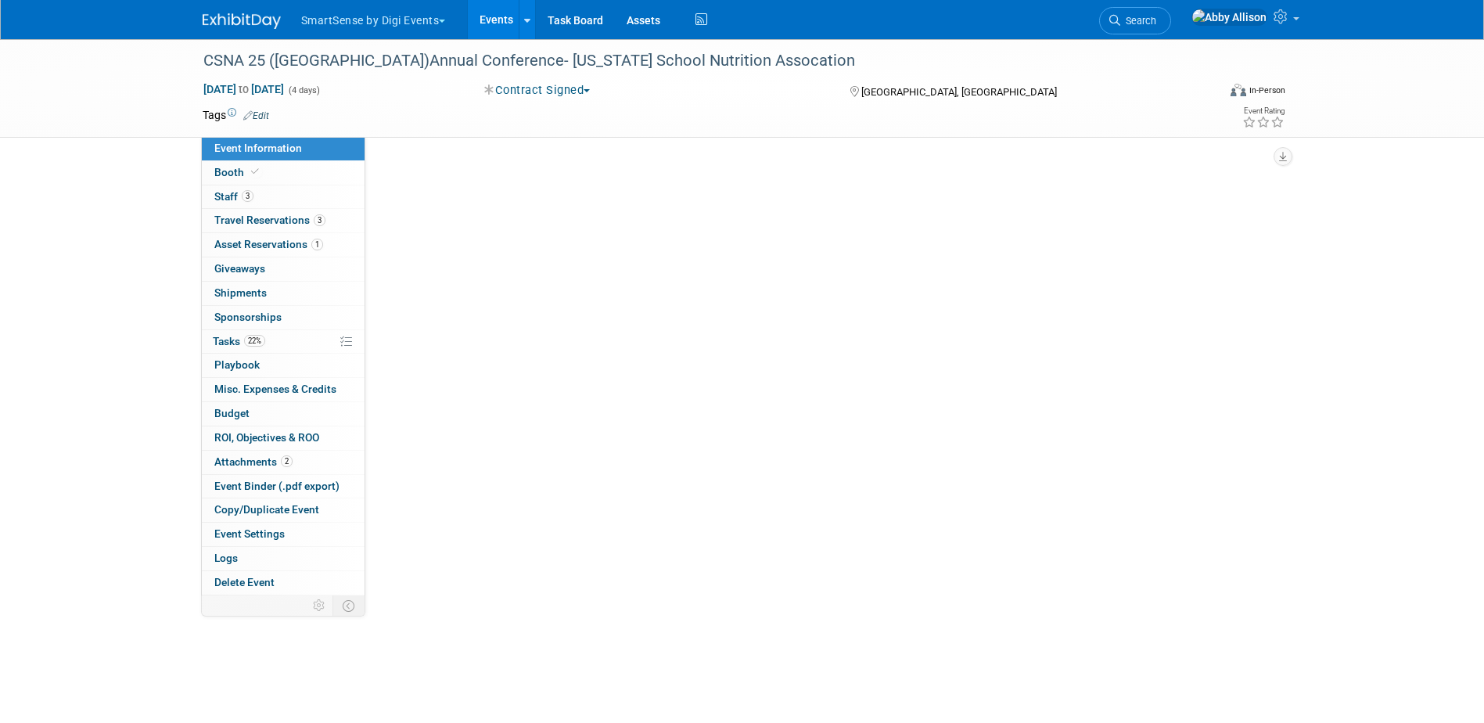
select select "Education"
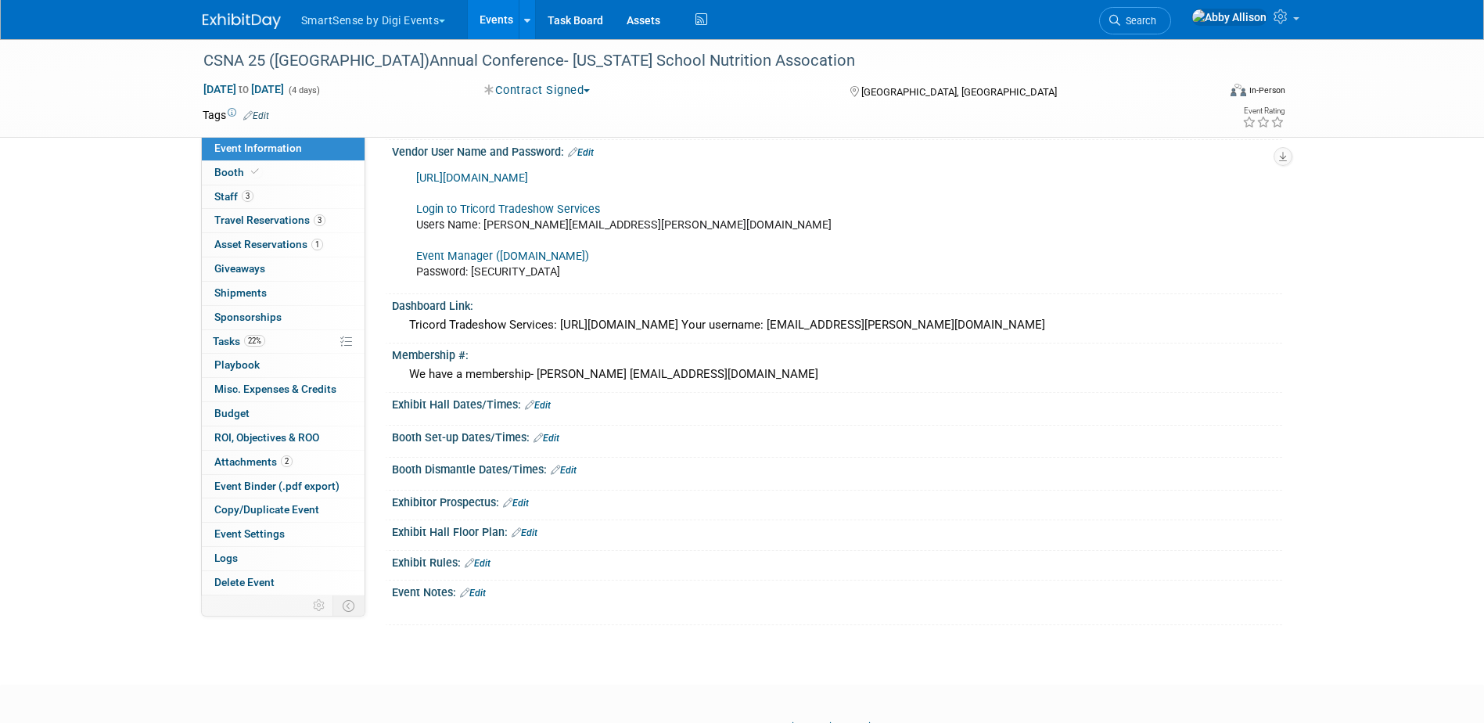
scroll to position [548, 0]
click at [480, 596] on link "Edit" at bounding box center [473, 590] width 26 height 11
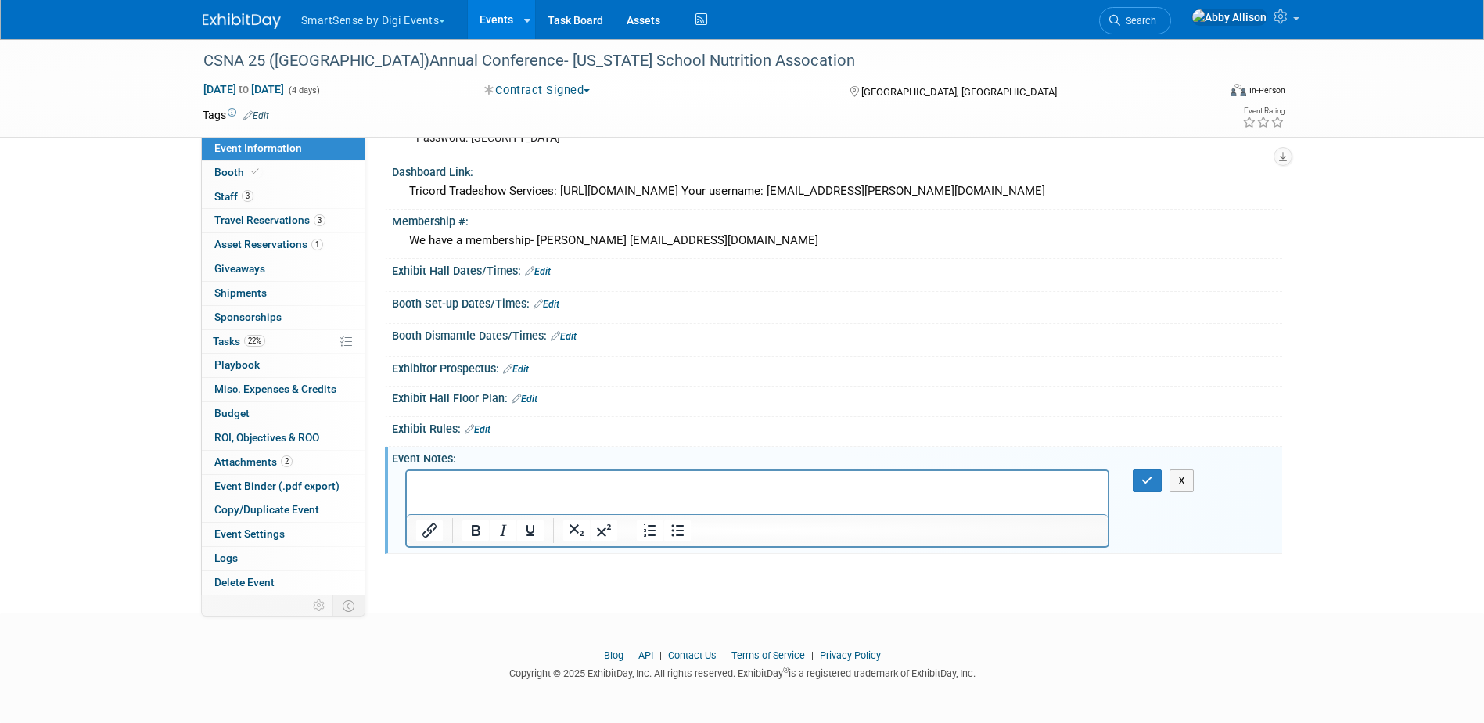
scroll to position [707, 0]
click at [615, 469] on div at bounding box center [757, 508] width 705 height 78
click at [604, 484] on p "Rich Text Area. Press ALT-0 for help." at bounding box center [757, 485] width 684 height 16
click at [415, 482] on body "M-F 8am-4:30pm" at bounding box center [757, 485] width 685 height 16
drag, startPoint x: 530, startPoint y: 483, endPoint x: 407, endPoint y: 487, distance: 122.9
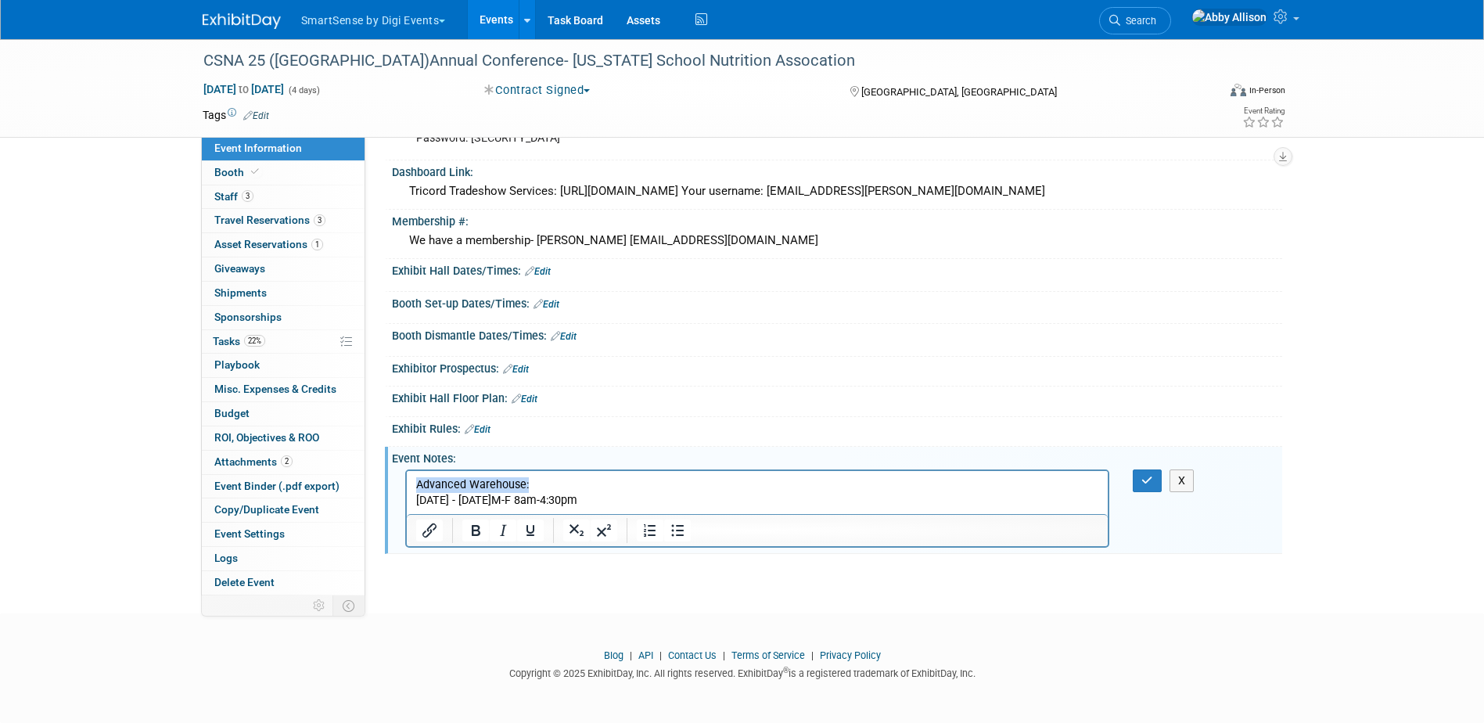
click at [407, 487] on html "Advanced Warehouse: [DATE] - [DATE]M-F 8am-4:30pm" at bounding box center [757, 489] width 702 height 38
click at [472, 534] on icon "Bold" at bounding box center [475, 530] width 19 height 19
click at [418, 502] on p "[DATE] - [DATE]M-F 8am-4:30pm" at bounding box center [757, 500] width 684 height 16
click at [883, 484] on p "Advanced Warehouse: [DATE] - [DATE]M-F 8am-4:30pm" at bounding box center [757, 485] width 684 height 16
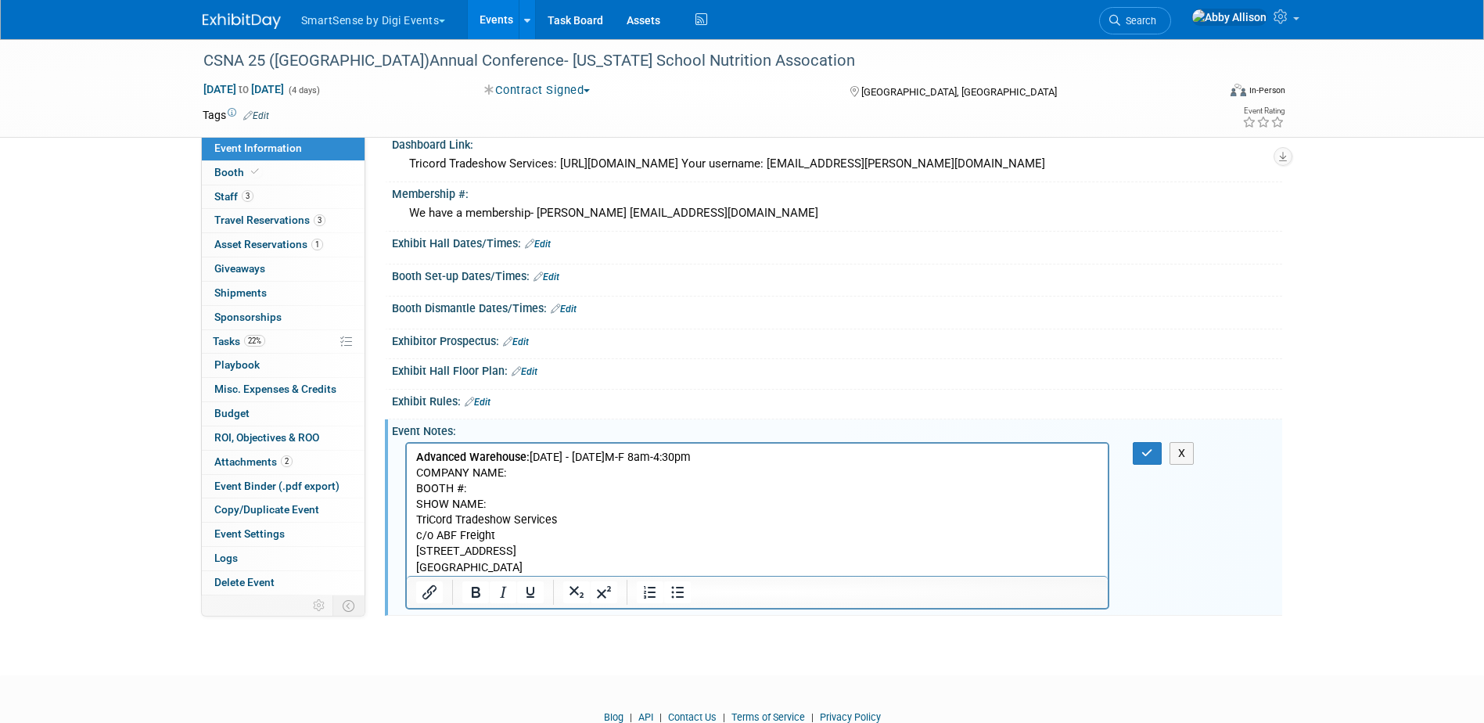
click at [416, 487] on p "COMPANY NAME: BOOTH #: SHOW NAME: TriCord Tradeshow Services c/o ABF Freight [S…" at bounding box center [757, 520] width 684 height 110
drag, startPoint x: 513, startPoint y: 469, endPoint x: 406, endPoint y: 469, distance: 107.2
click at [406, 469] on html "Advanced Warehouse: [DATE] - [DATE]M-F 8am-4:30pm COMPANY NAME: BOOTH #: SHOW N…" at bounding box center [757, 509] width 702 height 132
drag, startPoint x: 474, startPoint y: 484, endPoint x: 800, endPoint y: 955, distance: 572.4
click at [406, 483] on html "Advanced Warehouse: [DATE] - [DATE]M-F 8am-4:30pm SmartSense by [PERSON_NAME] #…" at bounding box center [757, 509] width 702 height 132
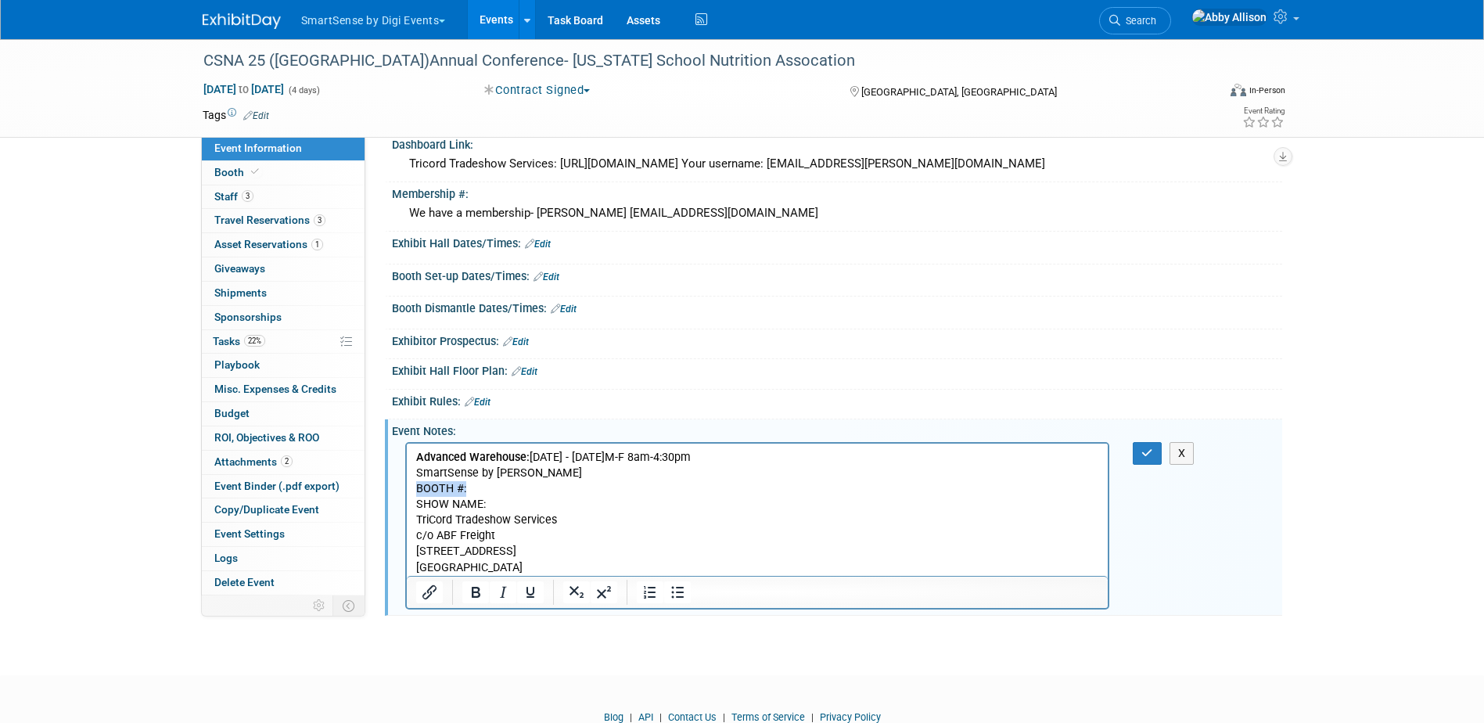
click at [476, 491] on p "SmartSense by [PERSON_NAME] #: SHOW NAME: TriCord Tradeshow Services c/o ABF Fr…" at bounding box center [757, 520] width 684 height 110
click at [475, 487] on p "SmartSense by [PERSON_NAME] #: SHOW NAME: TriCord Tradeshow Services c/o ABF Fr…" at bounding box center [757, 520] width 684 height 110
click at [563, 570] on p "SmartSense by [PERSON_NAME] #: 405 SHOW NAME: TriCord Tradeshow Services c/o AB…" at bounding box center [757, 520] width 684 height 110
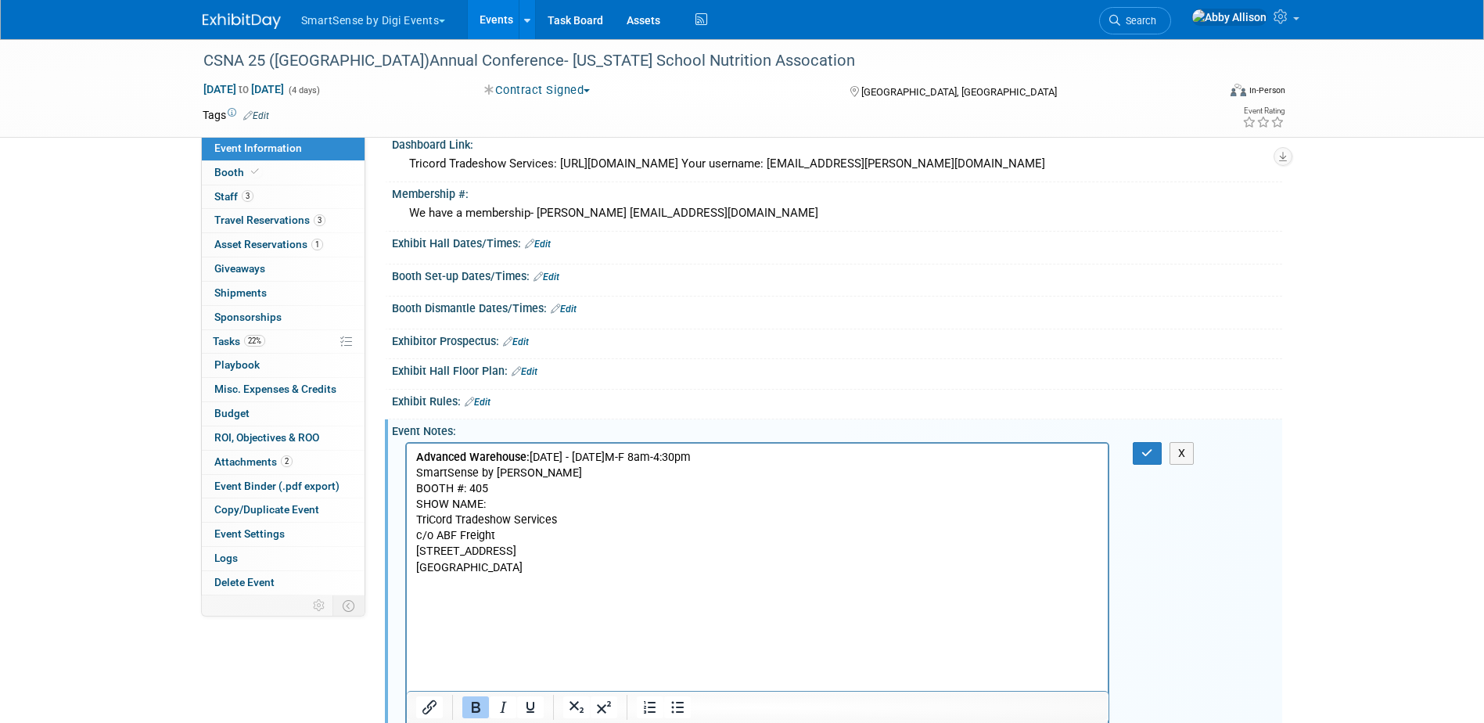
scroll to position [807, 0]
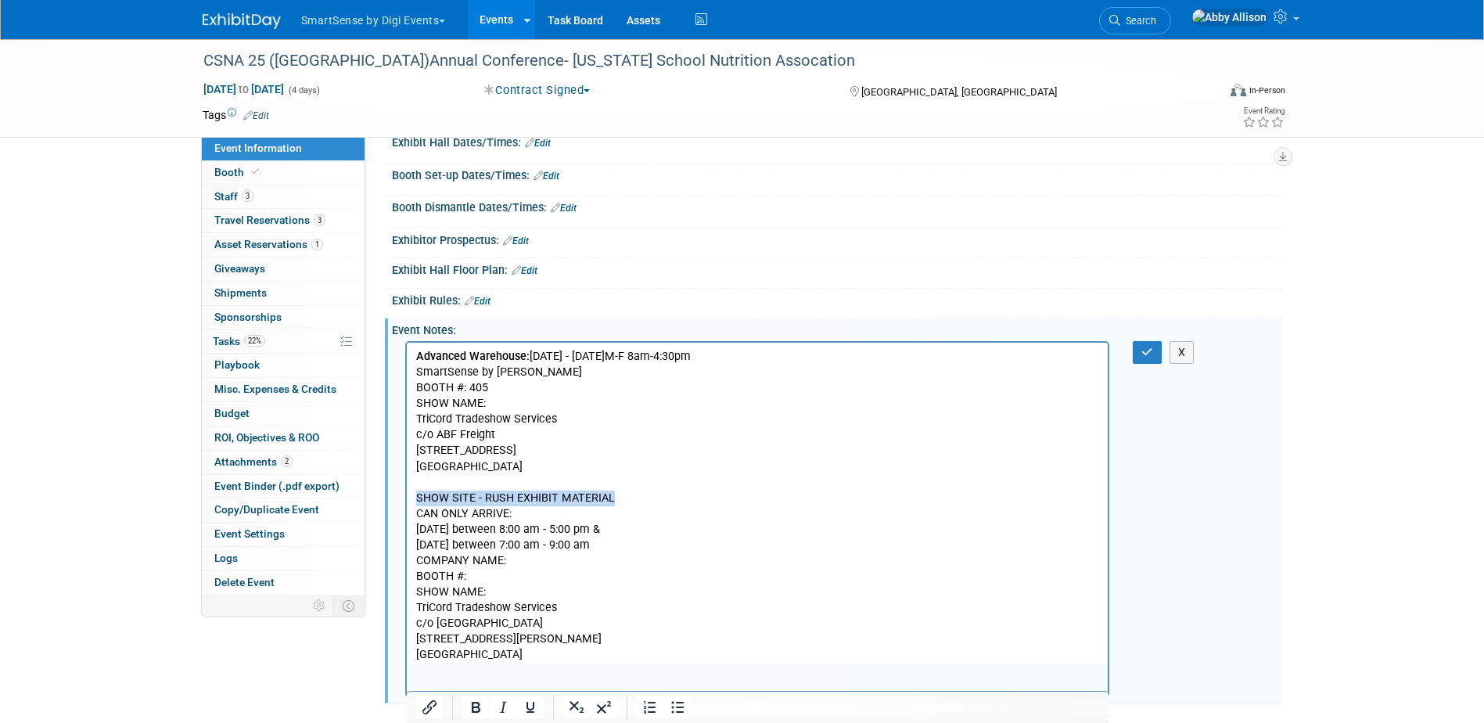
drag, startPoint x: 610, startPoint y: 498, endPoint x: 412, endPoint y: 500, distance: 198.0
click at [412, 500] on html "Advanced Warehouse: [DATE] - [DATE]M-F 8am-4:30pm SmartSense by [PERSON_NAME] #…" at bounding box center [757, 502] width 702 height 321
drag, startPoint x: 1145, startPoint y: 378, endPoint x: 669, endPoint y: 9, distance: 602.3
click at [1145, 358] on icon "button" at bounding box center [1148, 352] width 12 height 11
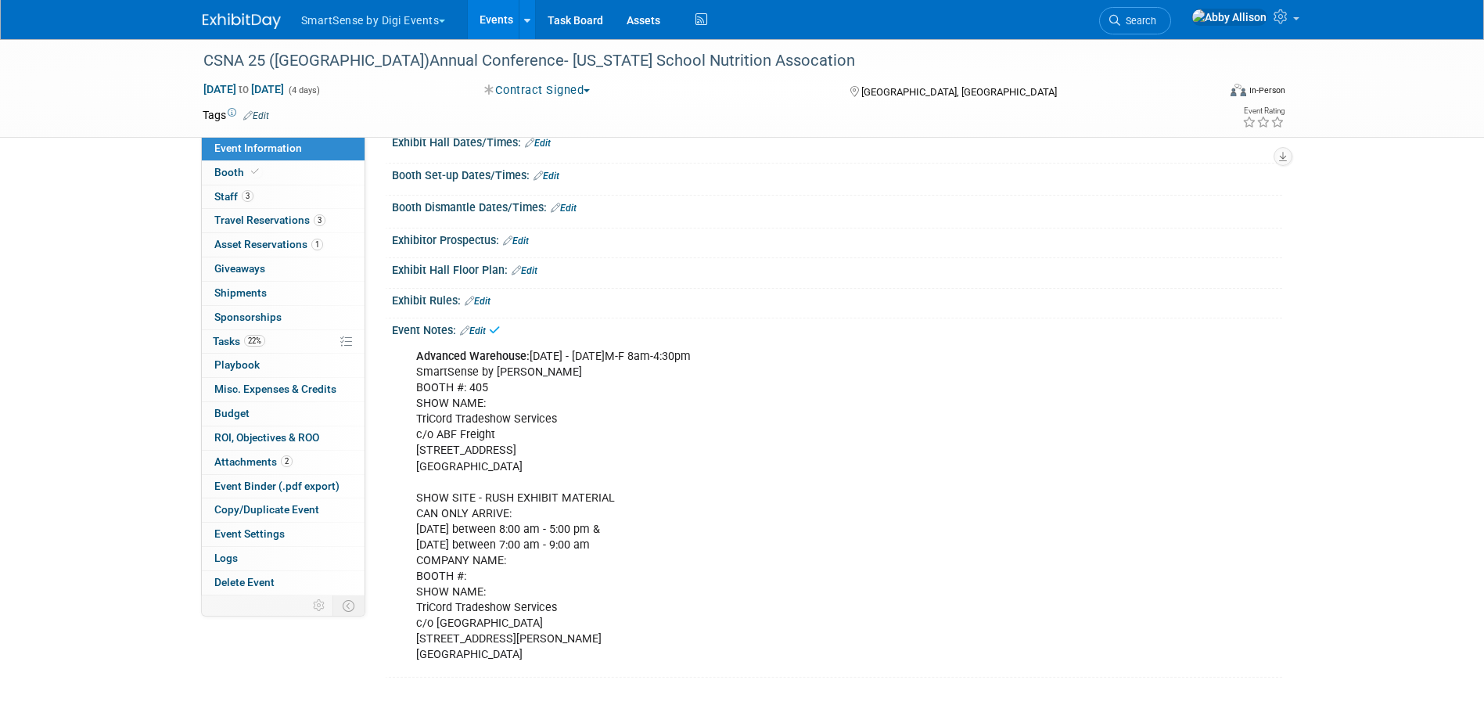
click at [586, 520] on div "Advanced Warehouse: [DATE] - [DATE]M-F 8am-4:30pm SmartSense by [PERSON_NAME] #…" at bounding box center [757, 506] width 705 height 330
click at [613, 525] on div "Advanced Warehouse: [DATE] - [DATE]M-F 8am-4:30pm SmartSense by [PERSON_NAME] #…" at bounding box center [757, 506] width 705 height 330
click at [485, 336] on link "Edit" at bounding box center [473, 330] width 26 height 11
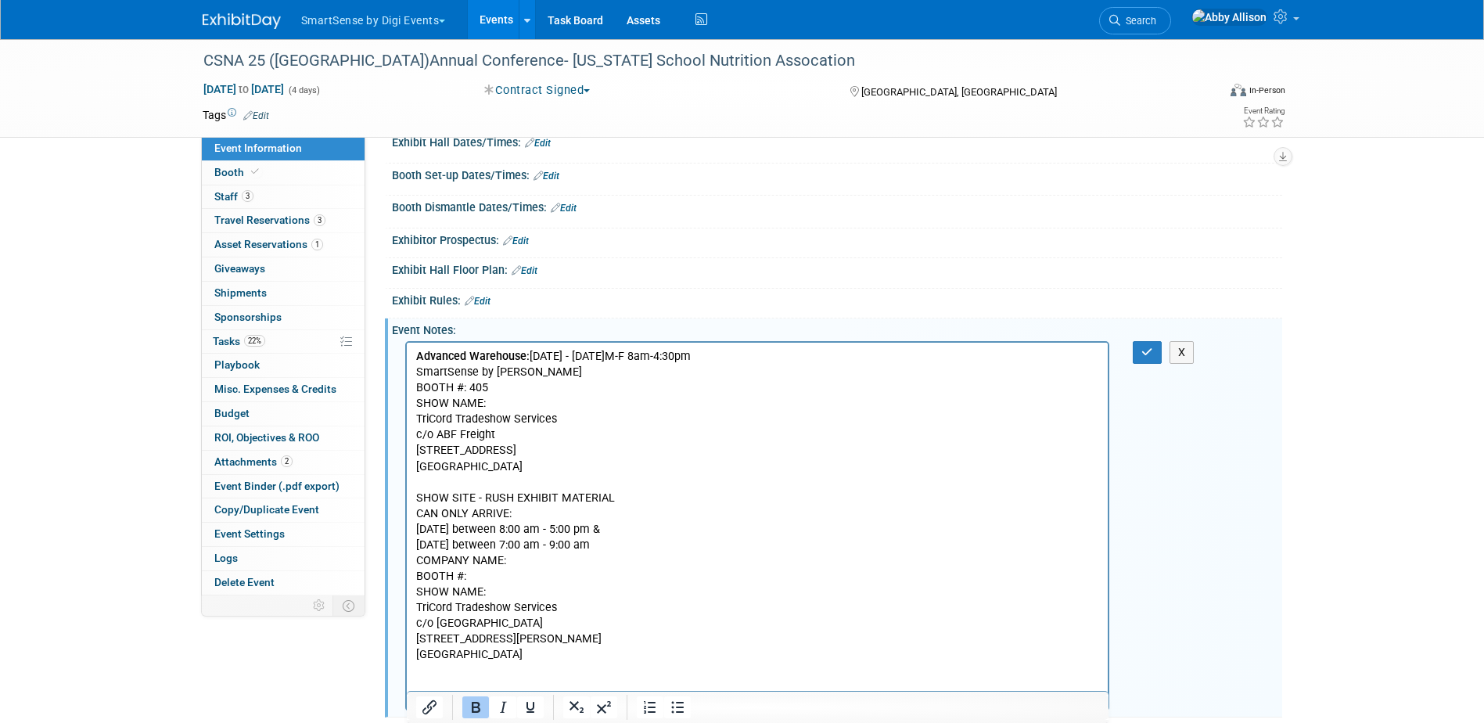
scroll to position [0, 0]
drag, startPoint x: 610, startPoint y: 503, endPoint x: 401, endPoint y: 502, distance: 208.1
click at [406, 502] on html "Advanced Warehouse: [DATE] - [DATE]M-F 8am-4:30pm SmartSense by [PERSON_NAME] #…" at bounding box center [757, 502] width 702 height 321
click at [479, 708] on icon "Bold" at bounding box center [476, 707] width 9 height 11
click at [419, 527] on p "Advanced Warehouse: [DATE] - [DATE]M-F 8am-4:30pm SmartSense by [PERSON_NAME] #…" at bounding box center [757, 505] width 684 height 315
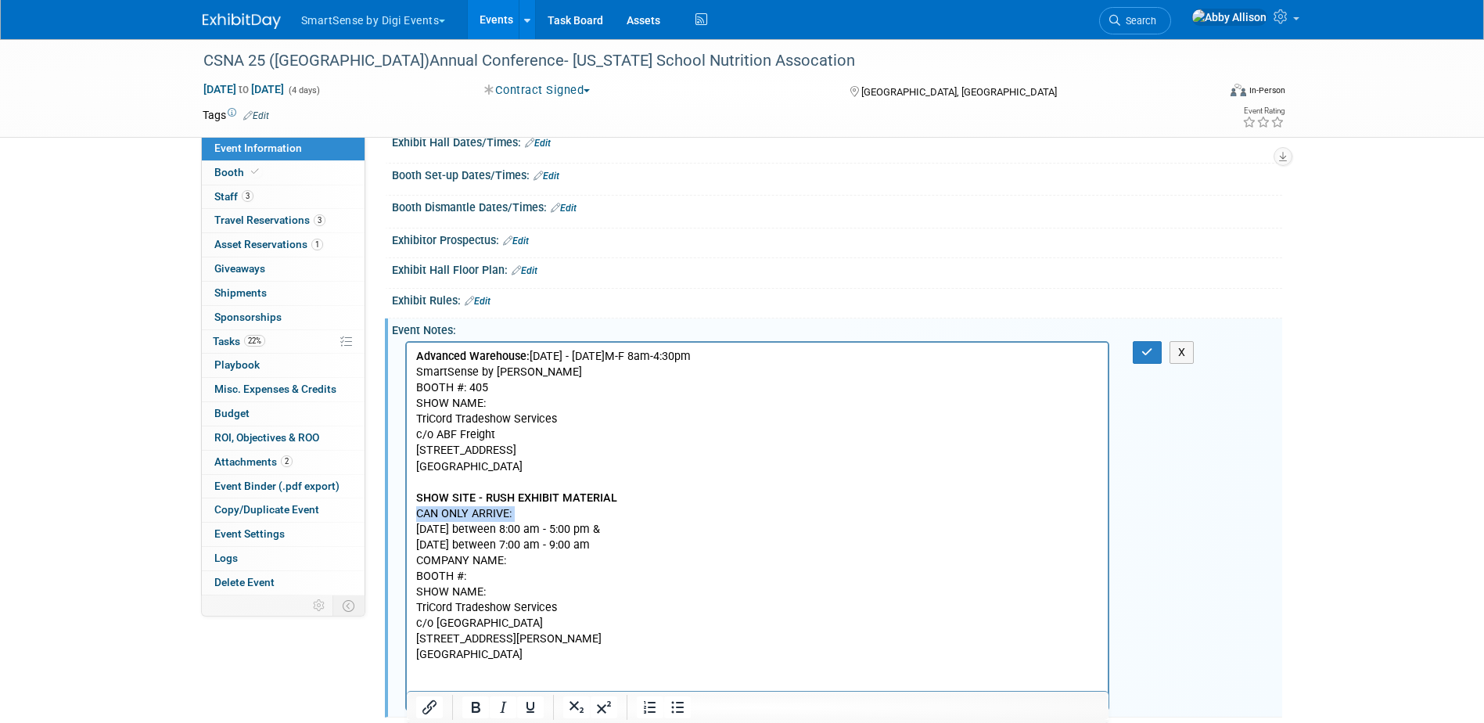
drag, startPoint x: 415, startPoint y: 527, endPoint x: 415, endPoint y: 517, distance: 10.2
click at [415, 517] on p "Advanced Warehouse: [DATE] - [DATE]M-F 8am-4:30pm SmartSense by [PERSON_NAME] #…" at bounding box center [757, 505] width 684 height 315
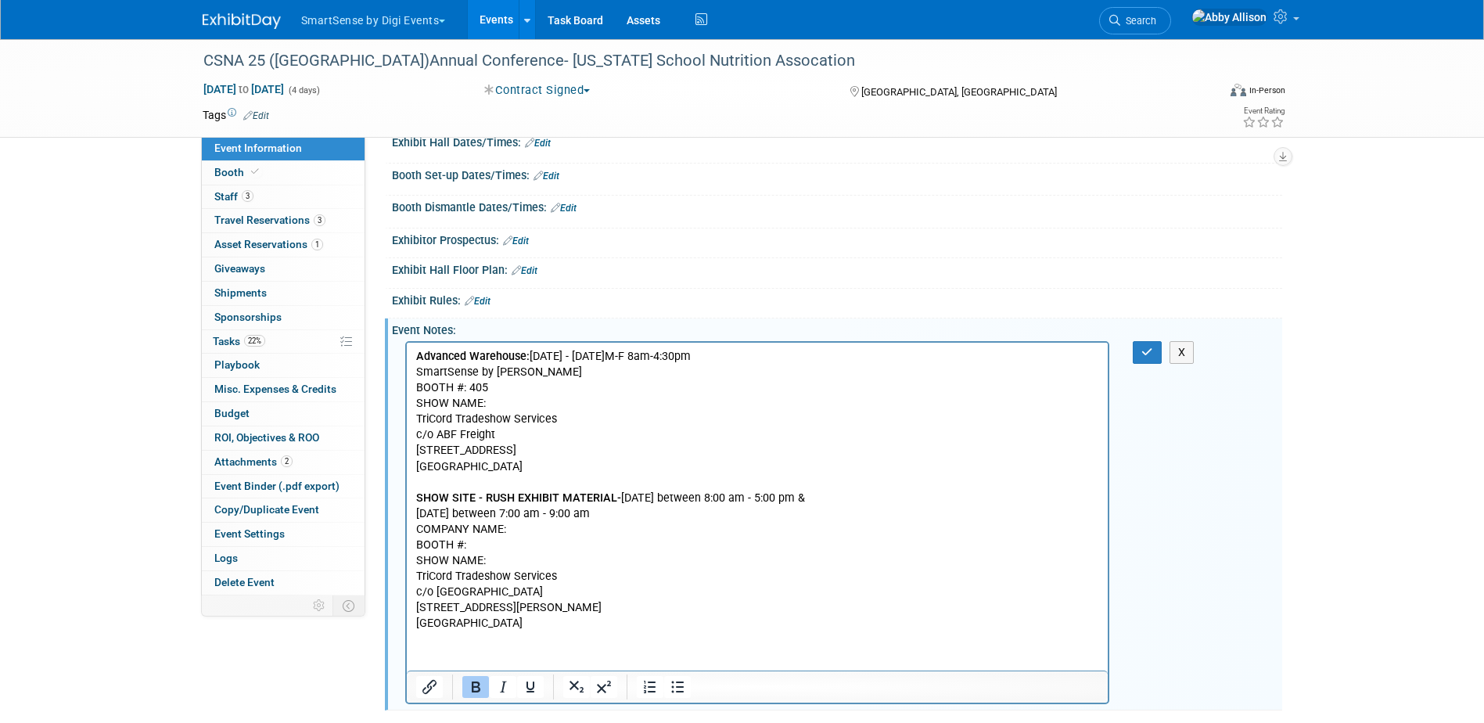
click at [415, 513] on body "Advanced Warehouse: [DATE] - [DATE]M-F 8am-4:30pm SmartSense by [PERSON_NAME] #…" at bounding box center [757, 489] width 685 height 282
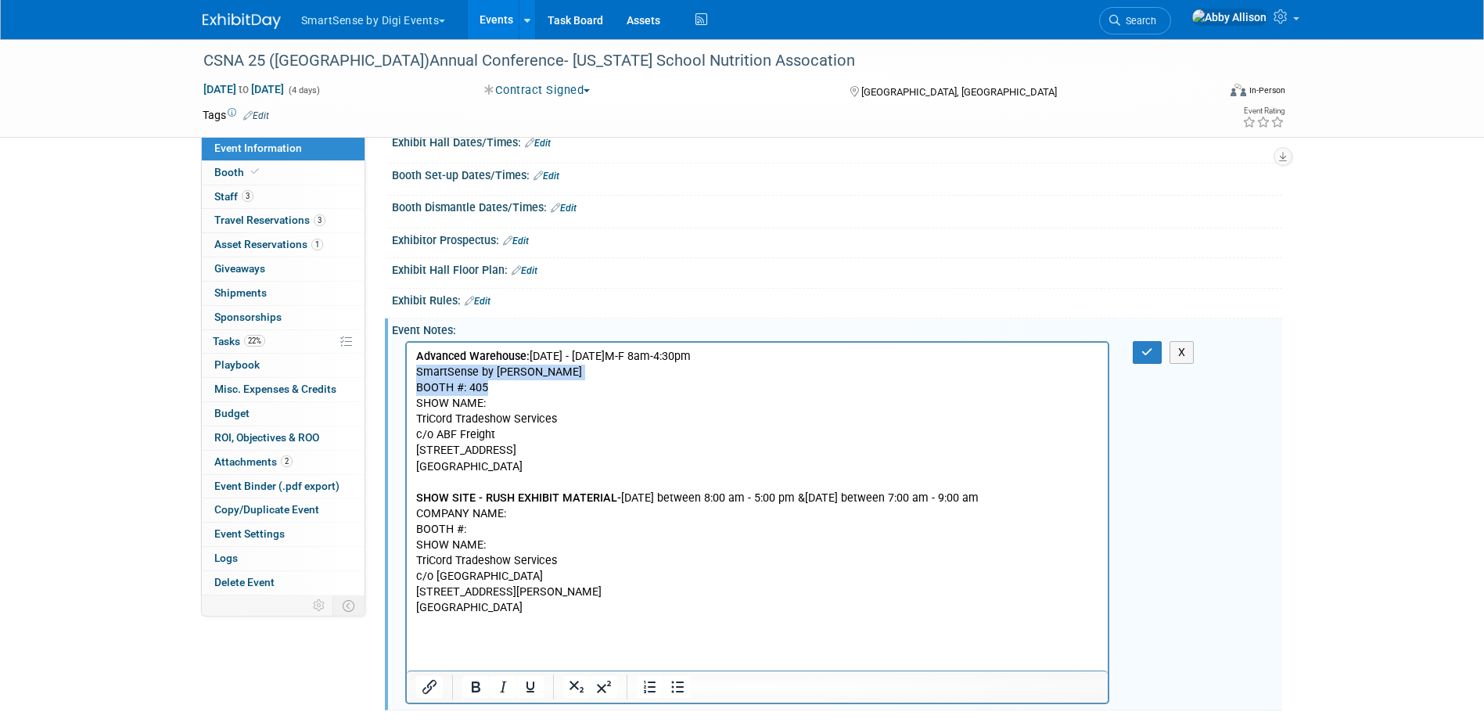
drag, startPoint x: 492, startPoint y: 390, endPoint x: 412, endPoint y: 372, distance: 82.6
click at [412, 372] on html "Advanced Warehouse: [DATE] - [DATE]M-F 8am-4:30pm SmartSense by [PERSON_NAME] #…" at bounding box center [757, 478] width 702 height 273
copy p "SmartSense by [PERSON_NAME] #: 405"
click at [489, 550] on p "Advanced Warehouse: [DATE] - [DATE]M-F 8am-4:30pm SmartSense by [PERSON_NAME] #…" at bounding box center [757, 481] width 684 height 267
drag, startPoint x: 478, startPoint y: 549, endPoint x: 411, endPoint y: 528, distance: 70.5
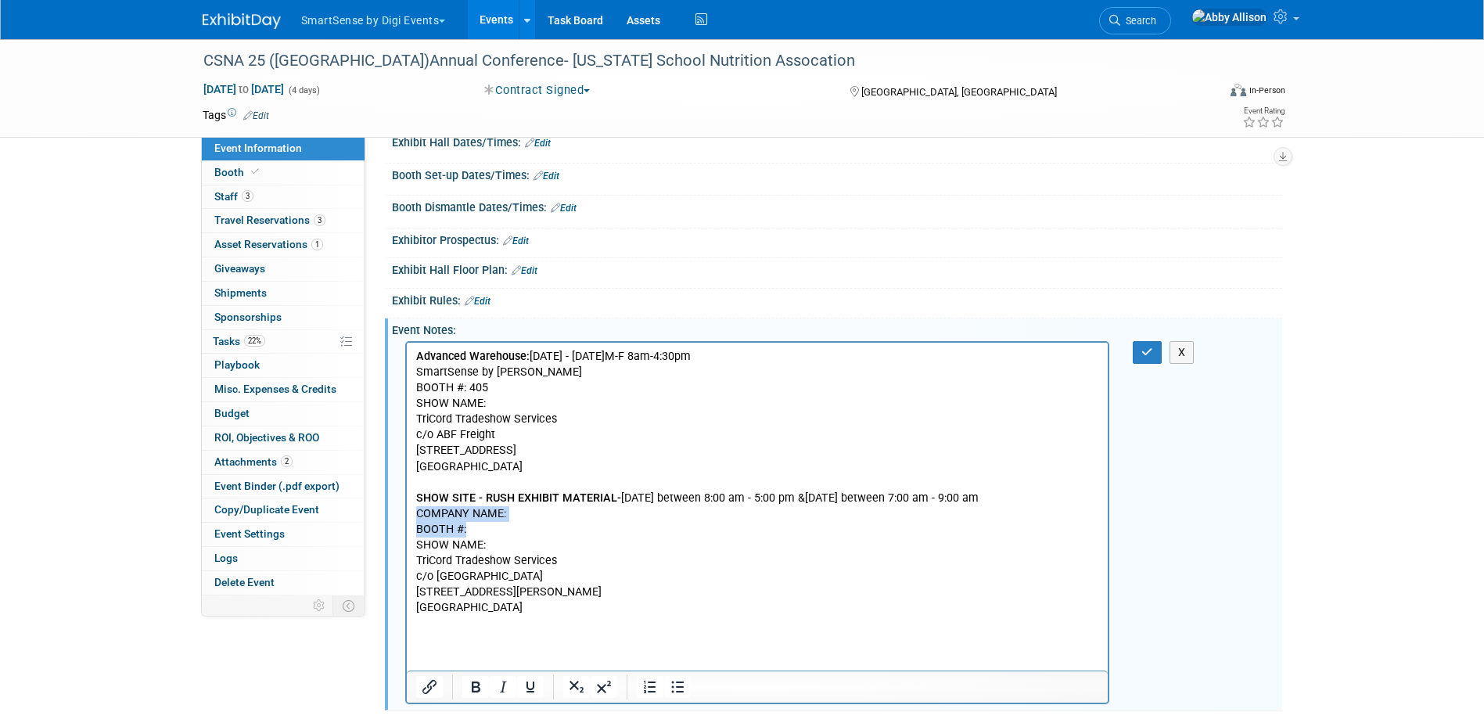
click at [411, 528] on html "Advanced Warehouse: [DATE] - [DATE]M-F 8am-4:30pm SmartSense by [PERSON_NAME] #…" at bounding box center [757, 478] width 702 height 273
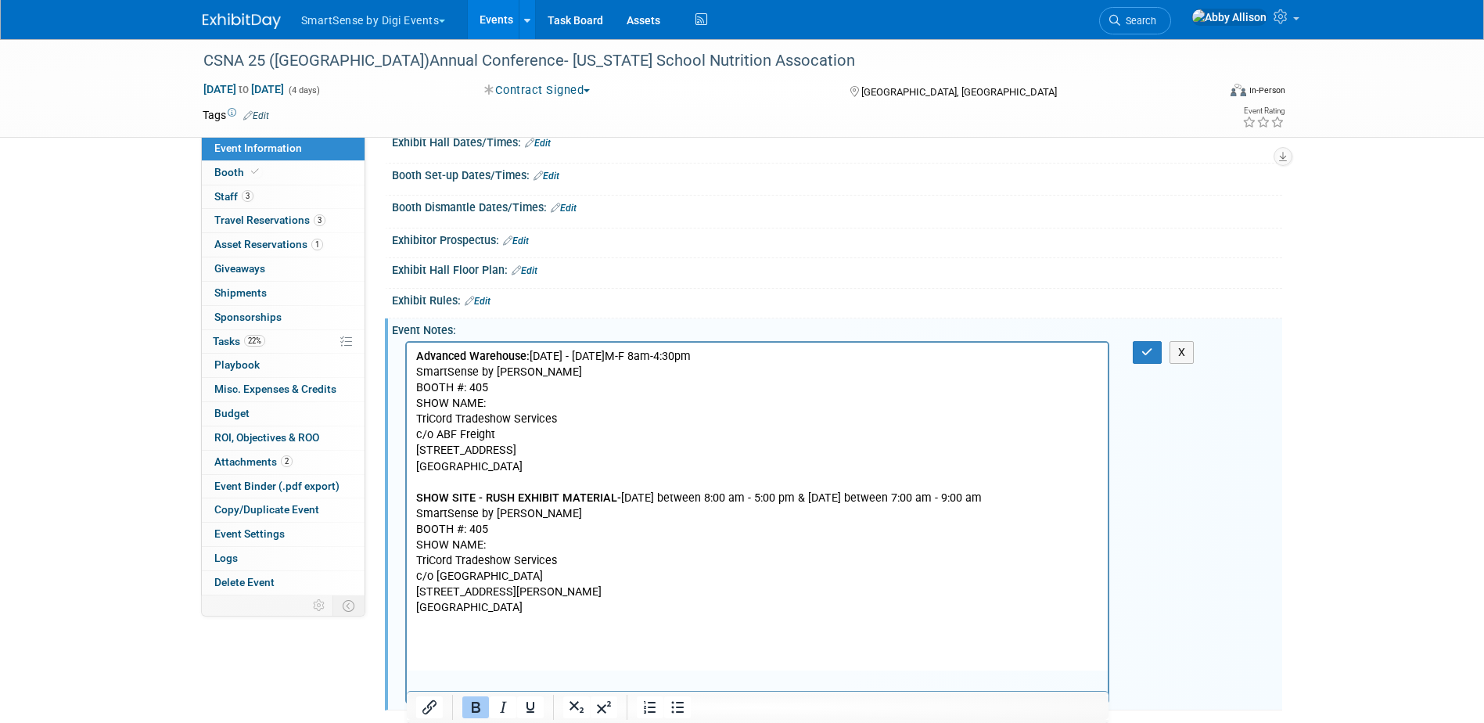
click at [501, 559] on p "Advanced Warehouse: [DATE] - [DATE]M-F 8am-4:30pm SmartSense by [PERSON_NAME] #…" at bounding box center [757, 481] width 684 height 267
click at [1152, 358] on icon "button" at bounding box center [1148, 352] width 12 height 11
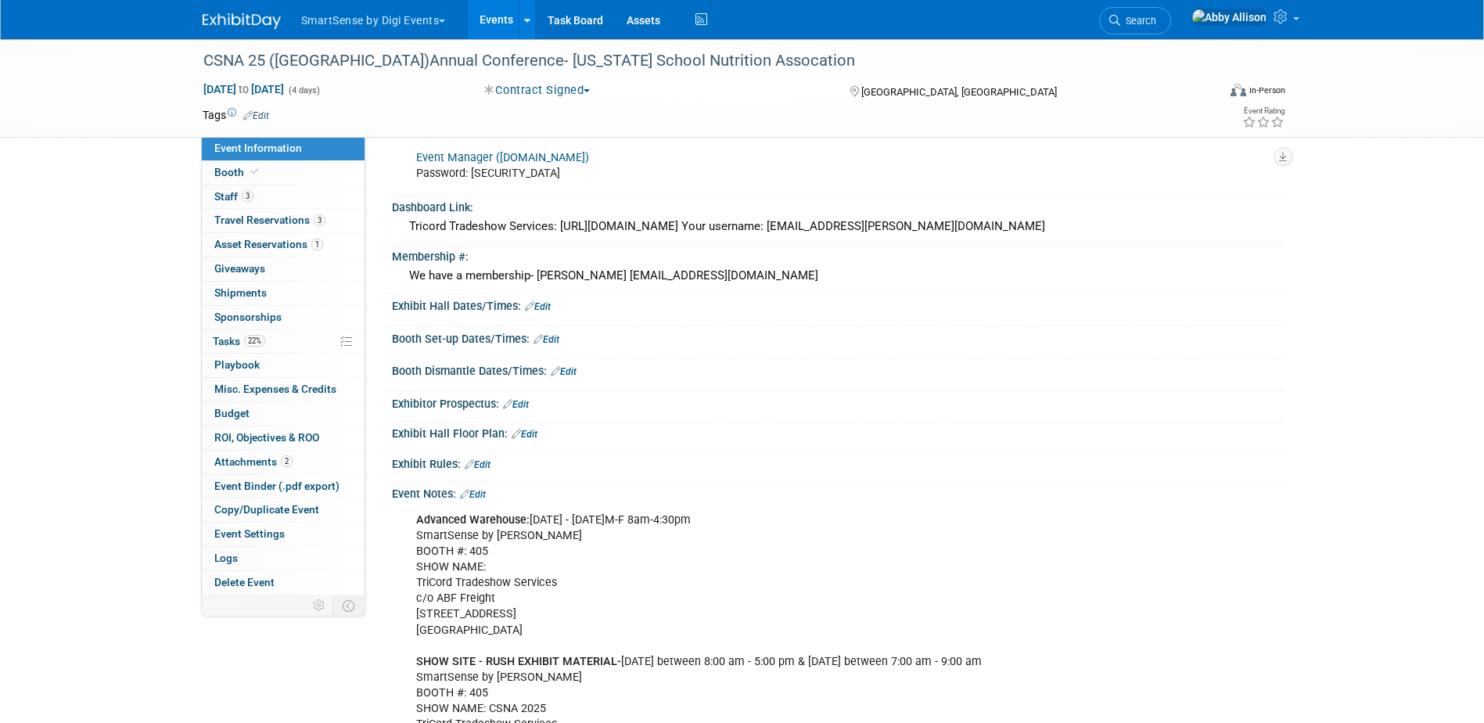
scroll to position [573, 0]
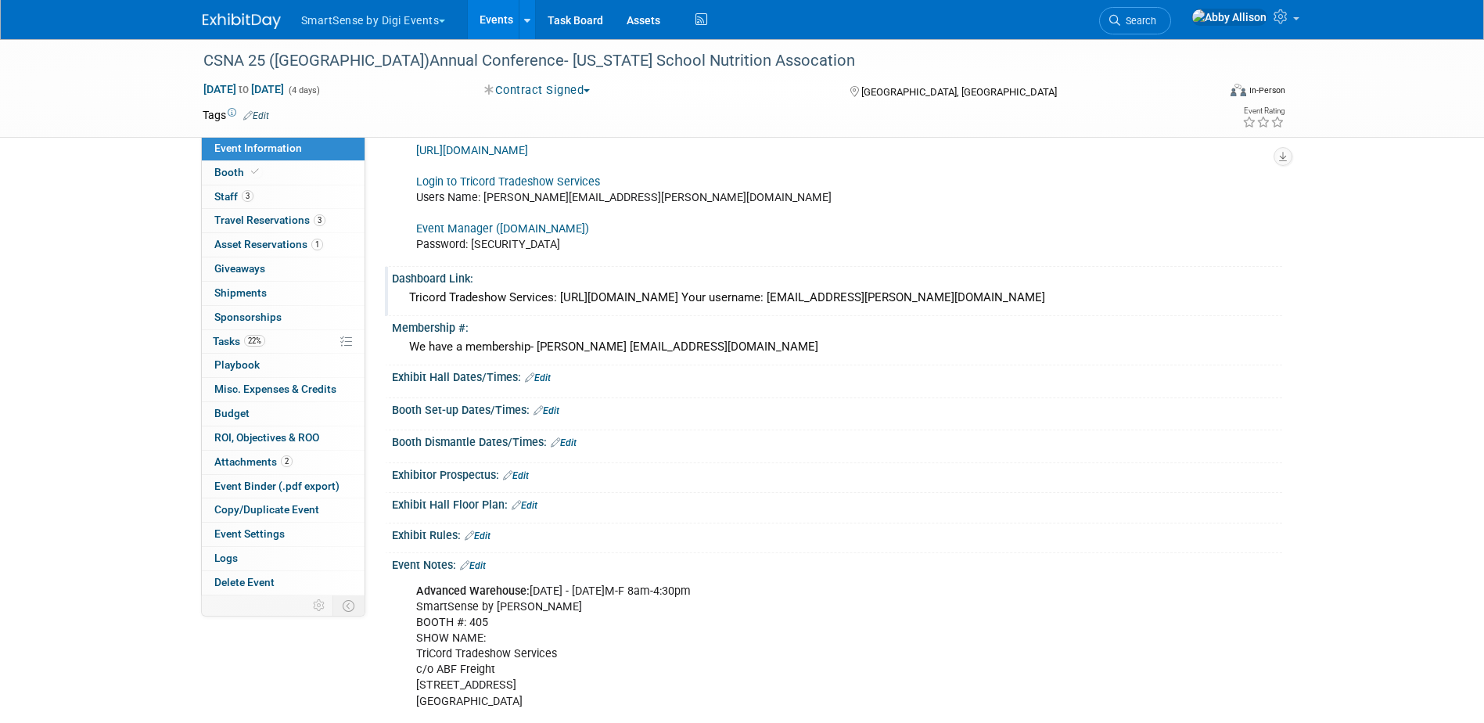
click at [761, 310] on div "Tricord Tradeshow Services: [URL][DOMAIN_NAME] Your username: [EMAIL_ADDRESS][P…" at bounding box center [837, 298] width 867 height 24
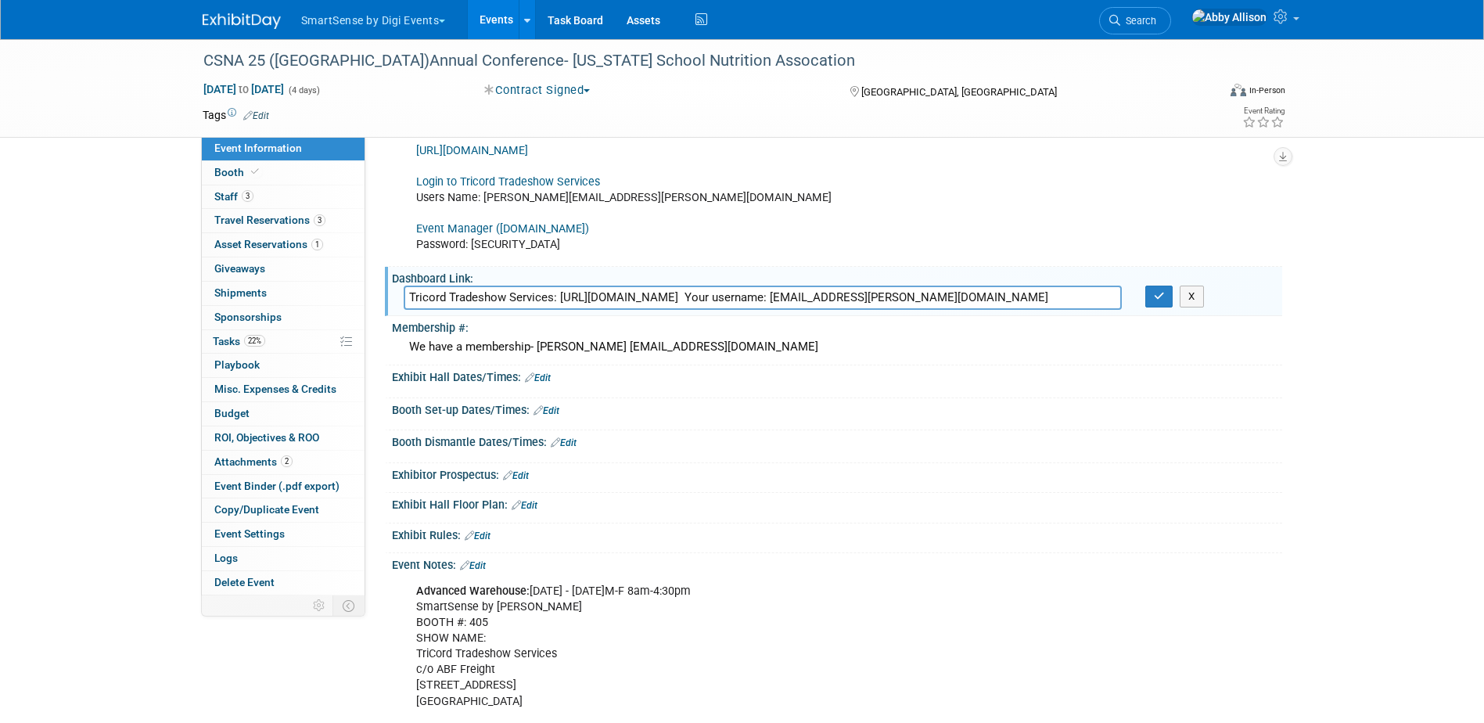
click at [800, 261] on div "[URL][DOMAIN_NAME] Login to Tricord Tradeshow Services Users Name: [EMAIL_ADDRE…" at bounding box center [757, 198] width 705 height 126
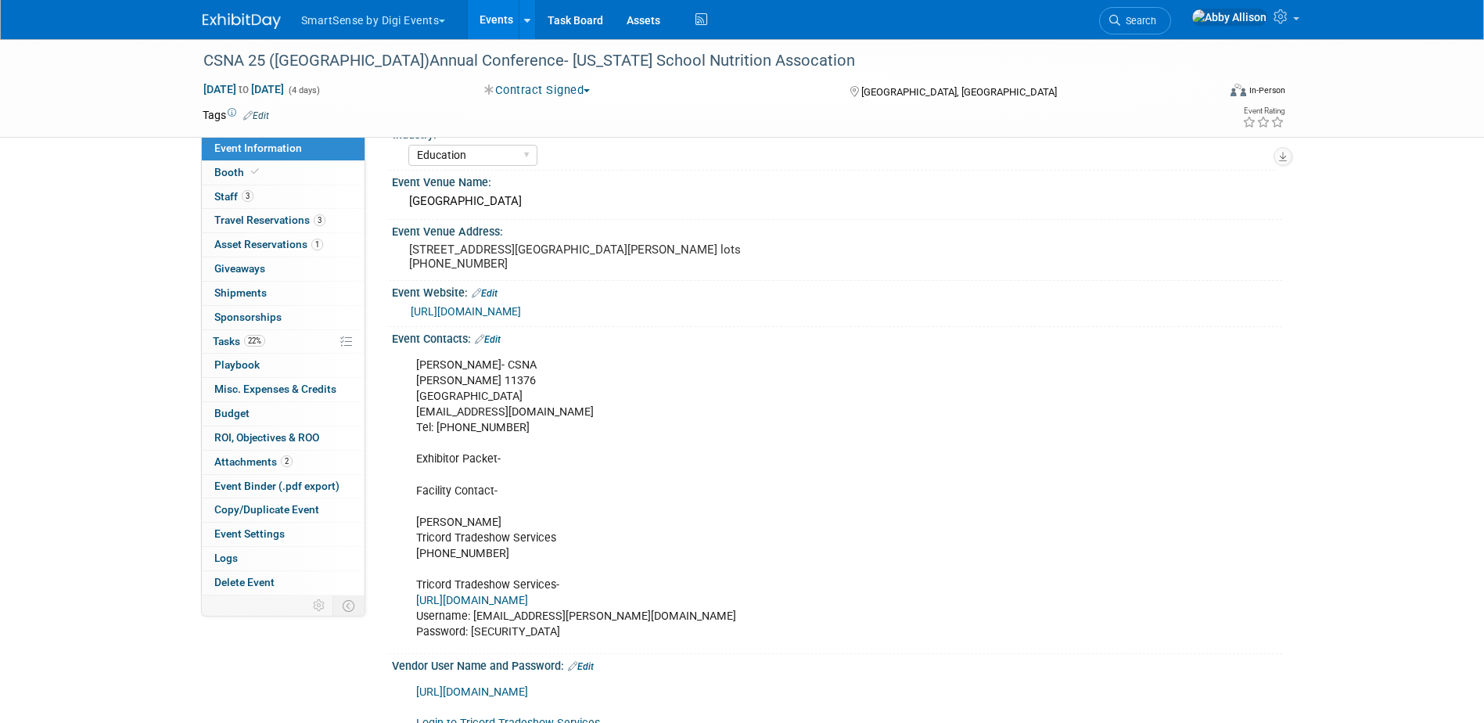
scroll to position [25, 0]
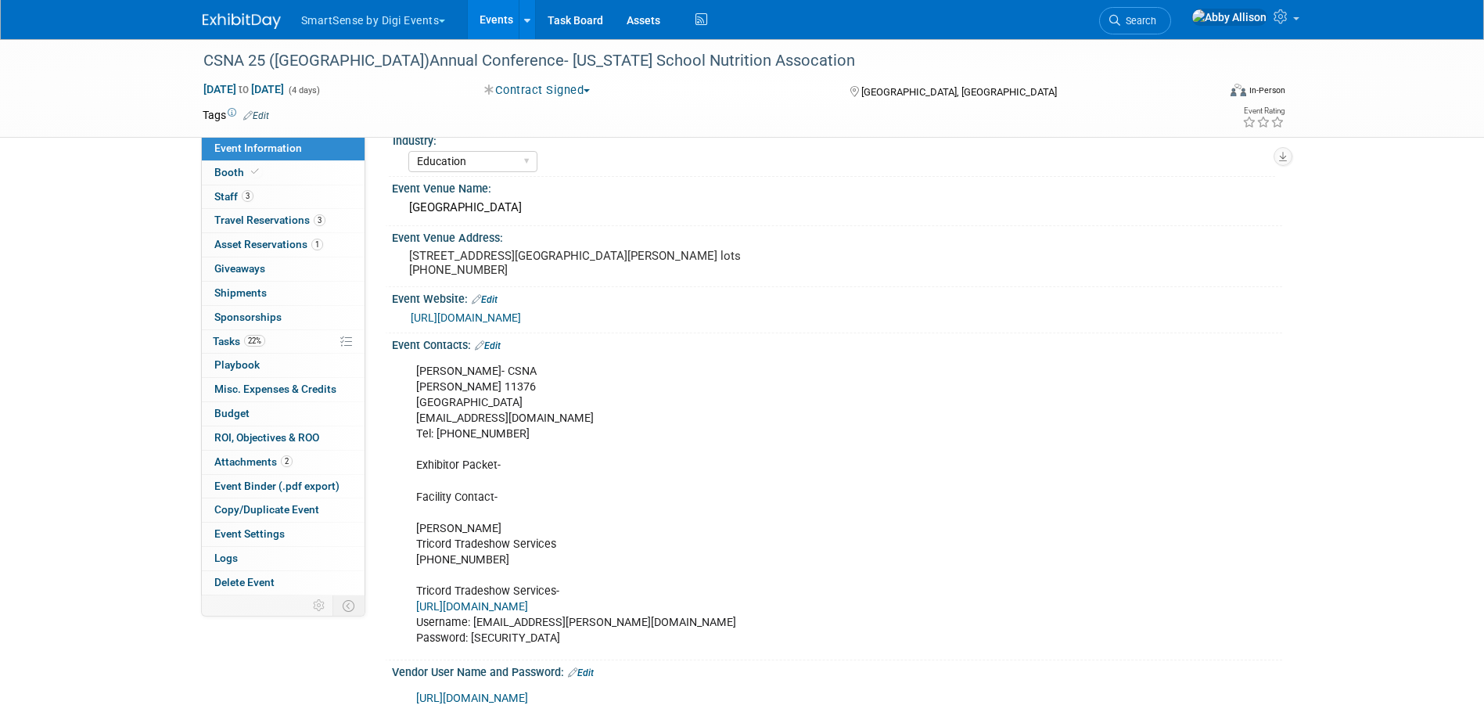
click at [521, 324] on link "[URL][DOMAIN_NAME]" at bounding box center [466, 317] width 110 height 13
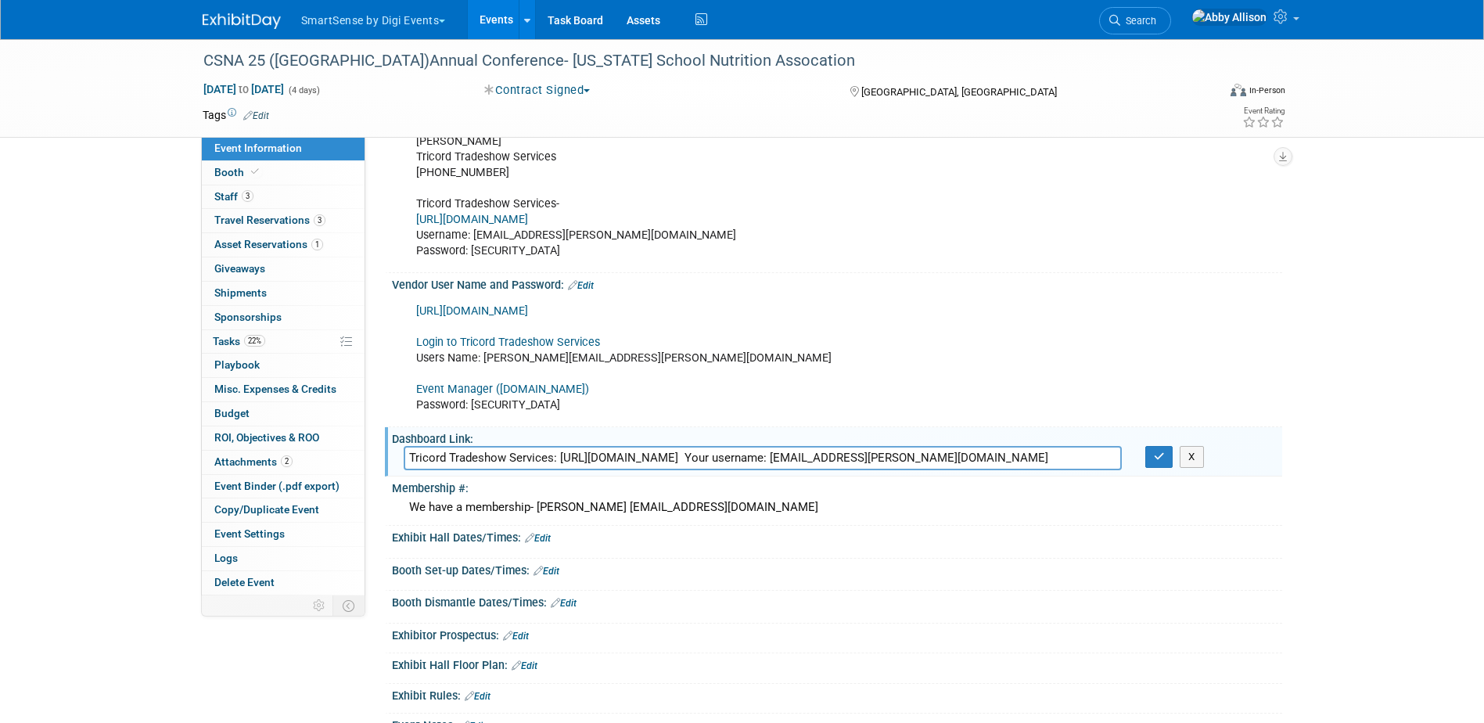
scroll to position [416, 0]
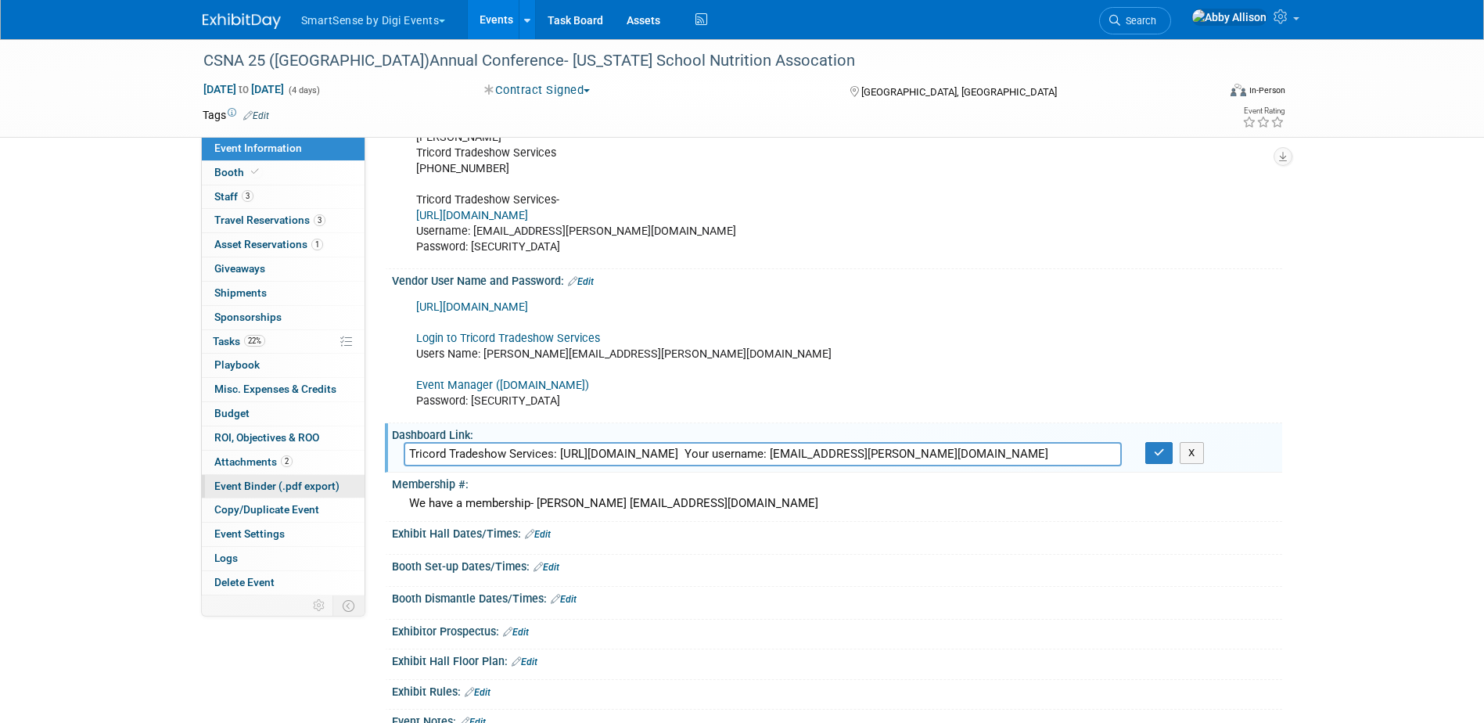
drag, startPoint x: 1048, startPoint y: 479, endPoint x: 363, endPoint y: 482, distance: 684.6
click at [363, 482] on div "Event Information Event Info Booth Booth 3 Staff 3 Staff 3 Travel Reservations …" at bounding box center [742, 322] width 1103 height 1398
click at [1160, 458] on icon "button" at bounding box center [1159, 453] width 11 height 10
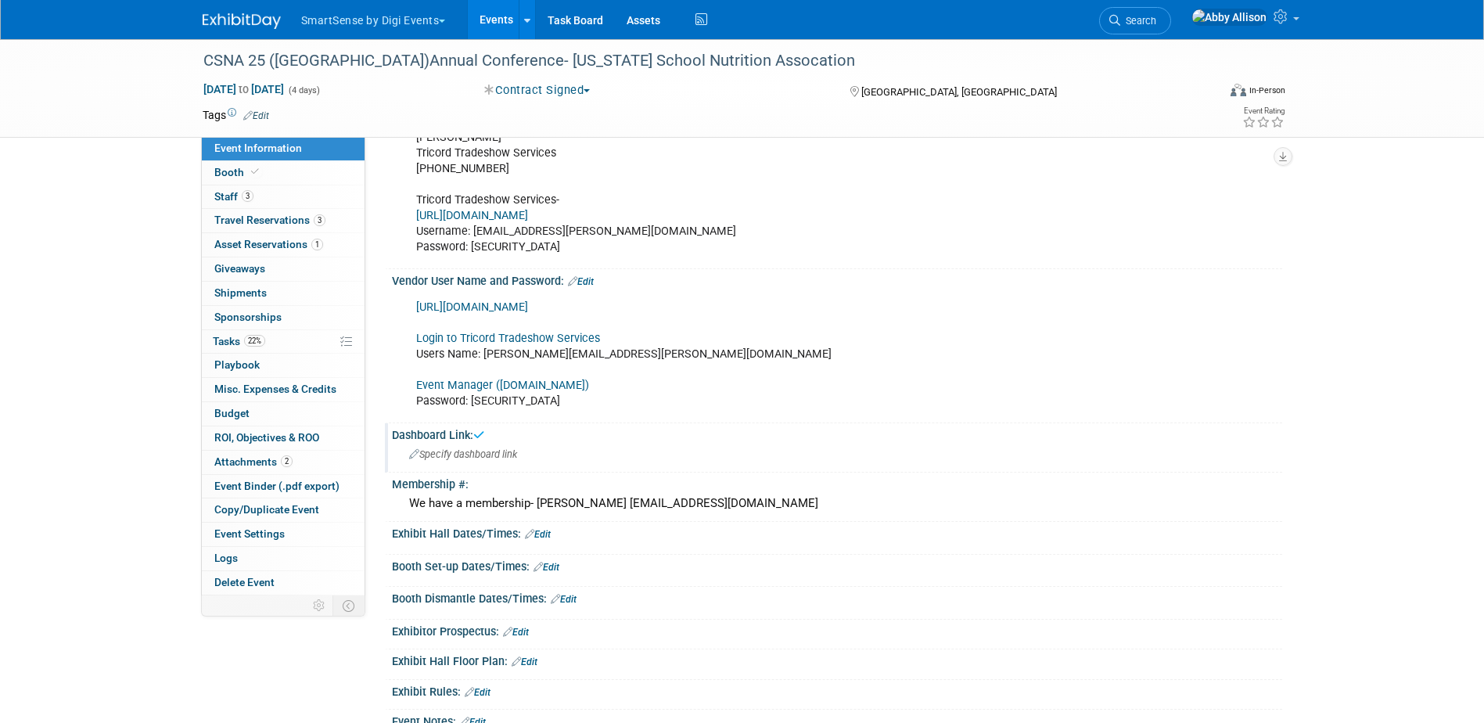
click at [494, 392] on link "Event Manager ([DOMAIN_NAME])" at bounding box center [502, 385] width 173 height 13
